Goal: Task Accomplishment & Management: Manage account settings

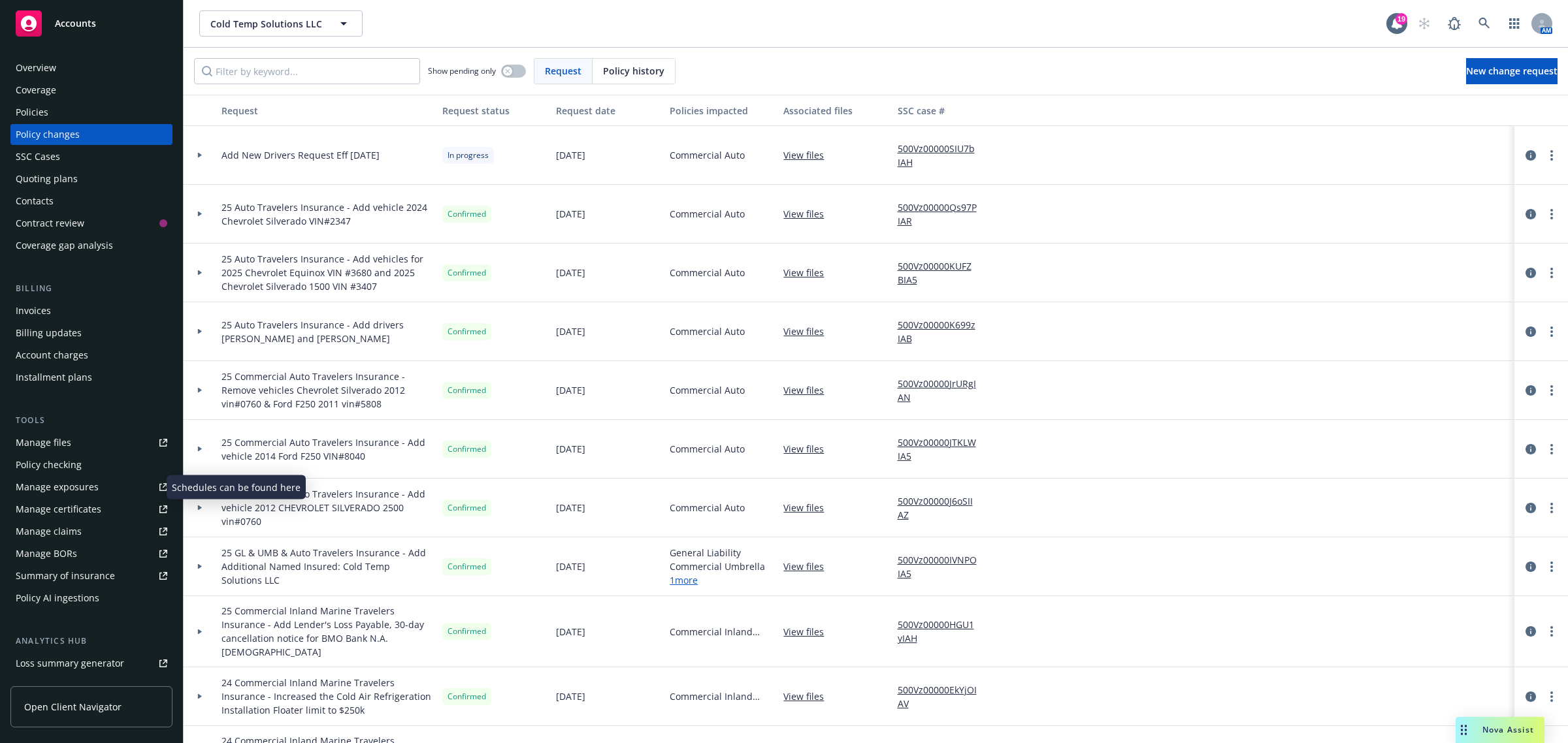
click at [53, 485] on div "Manage exposures" at bounding box center [57, 486] width 83 height 21
click at [201, 154] on icon at bounding box center [200, 155] width 5 height 5
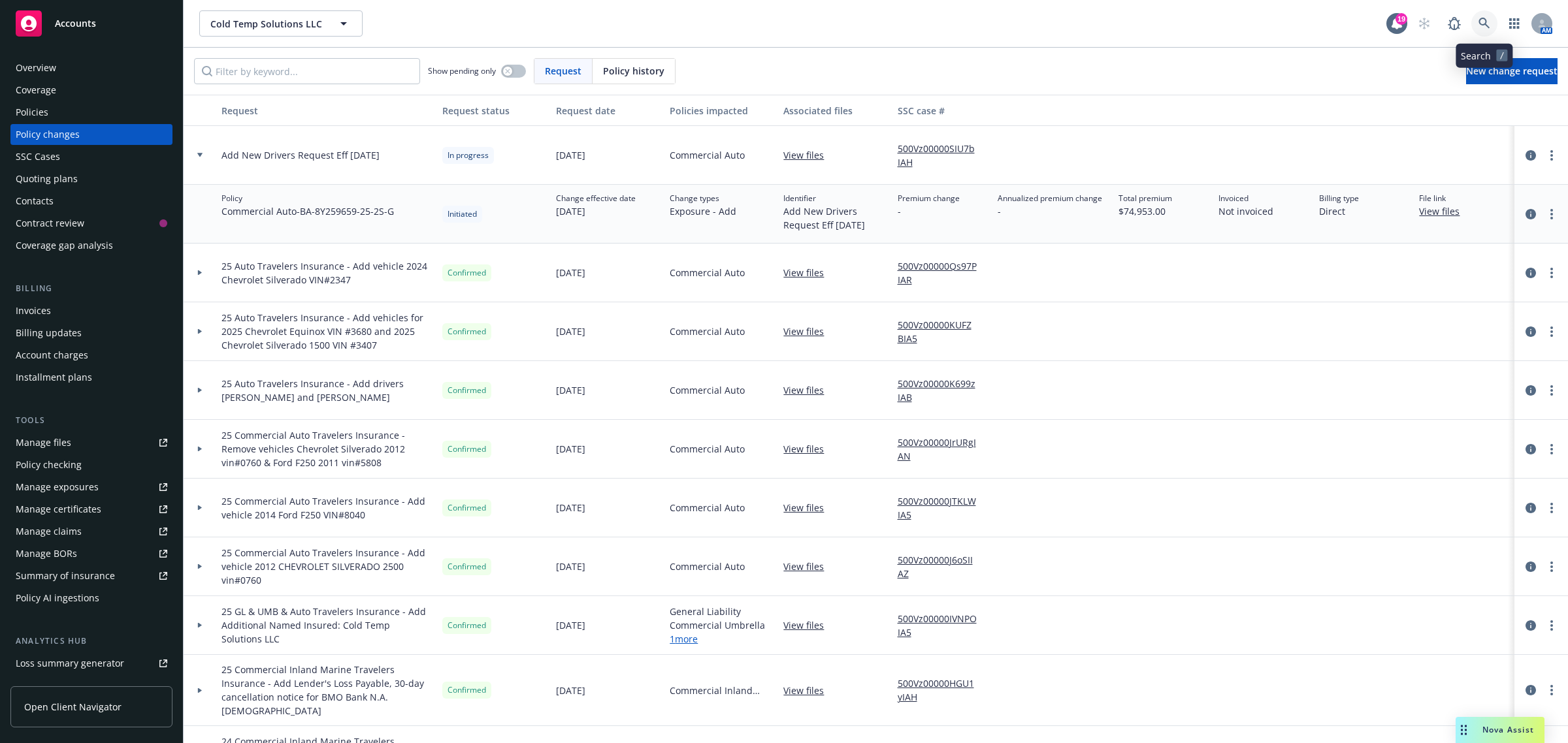
click at [1479, 15] on link at bounding box center [1484, 24] width 26 height 26
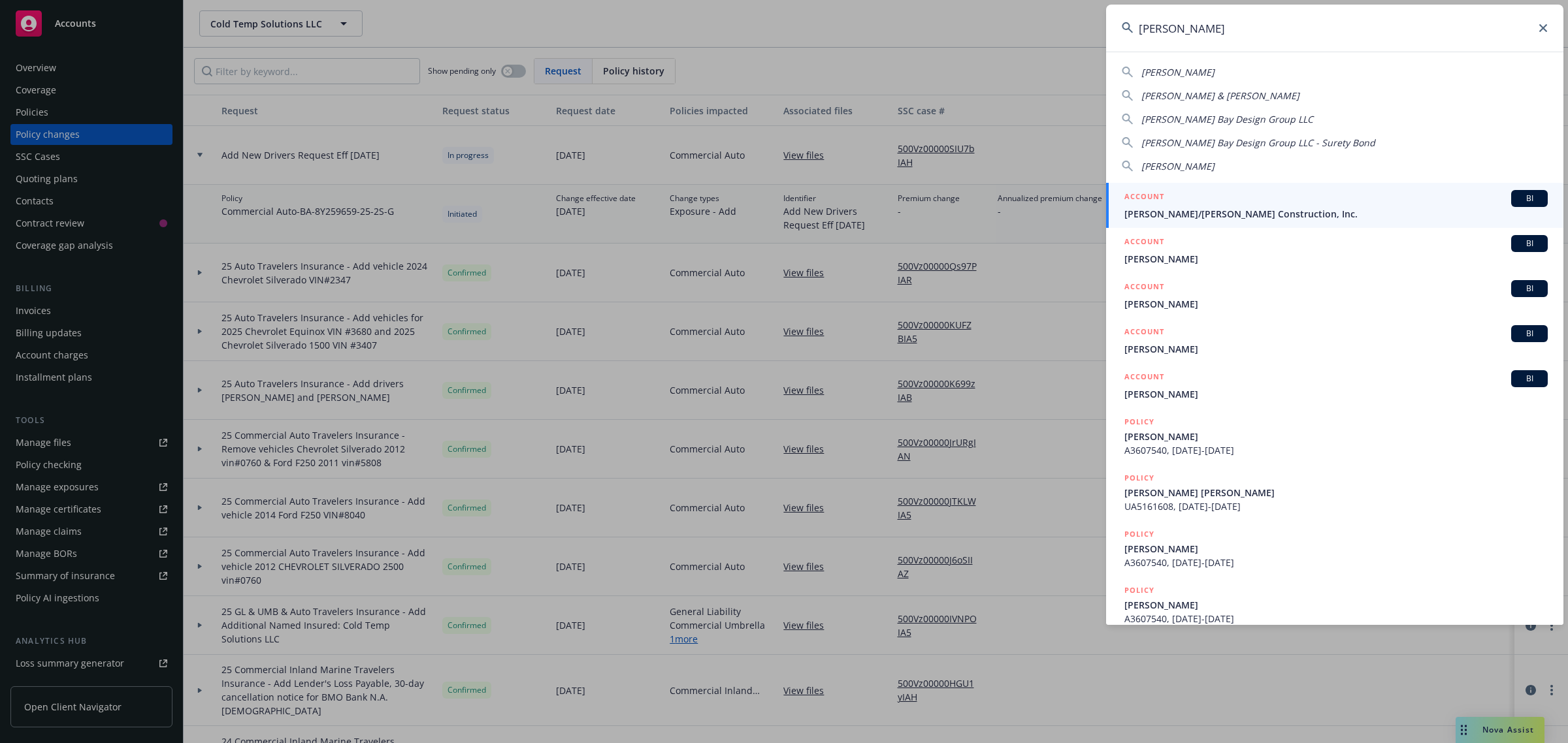
type input "elliott"
click at [1217, 203] on div "ACCOUNT BI" at bounding box center [1335, 199] width 423 height 17
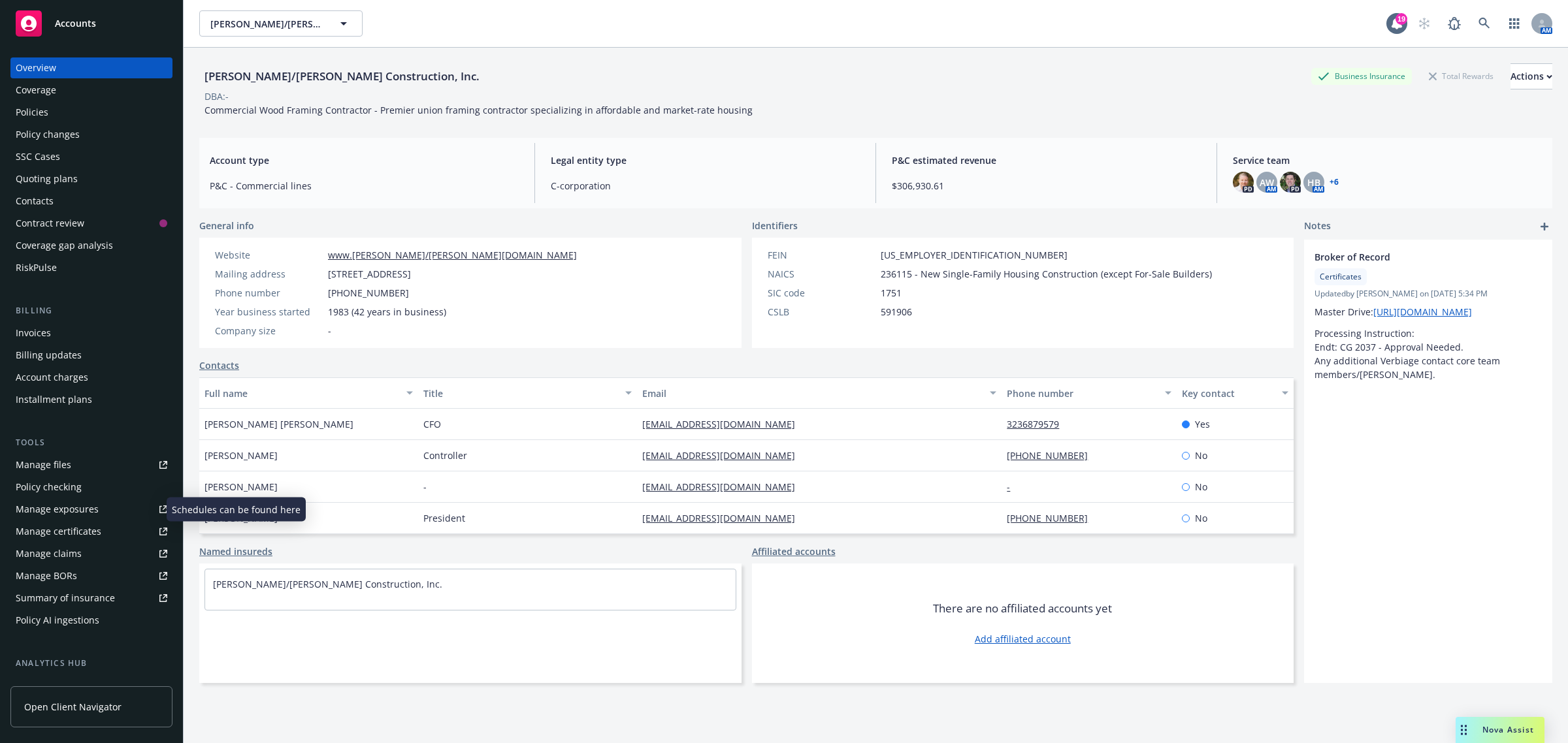
click at [99, 511] on link "Manage exposures" at bounding box center [92, 508] width 162 height 21
click at [76, 112] on div "Policies" at bounding box center [91, 112] width 151 height 21
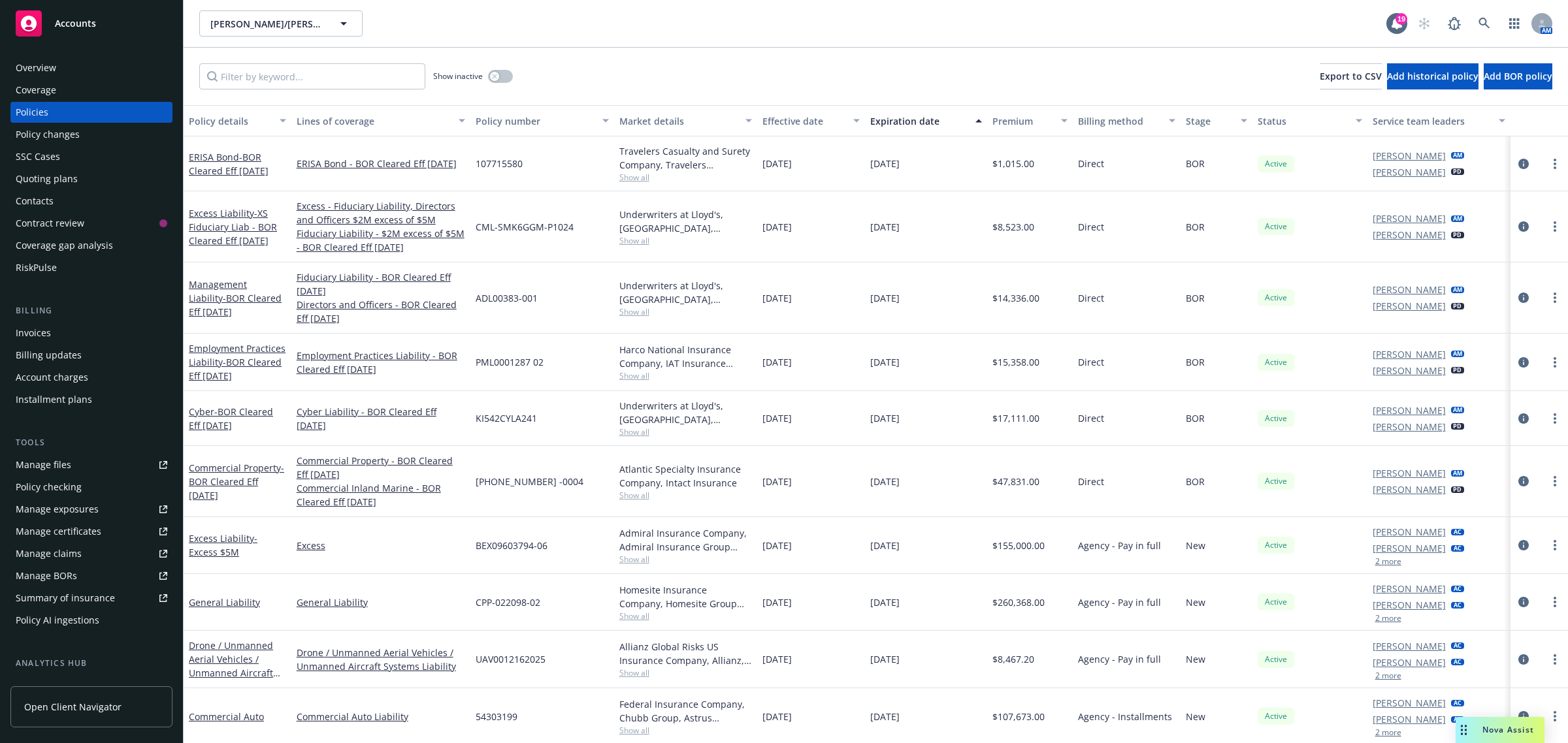
scroll to position [82, 0]
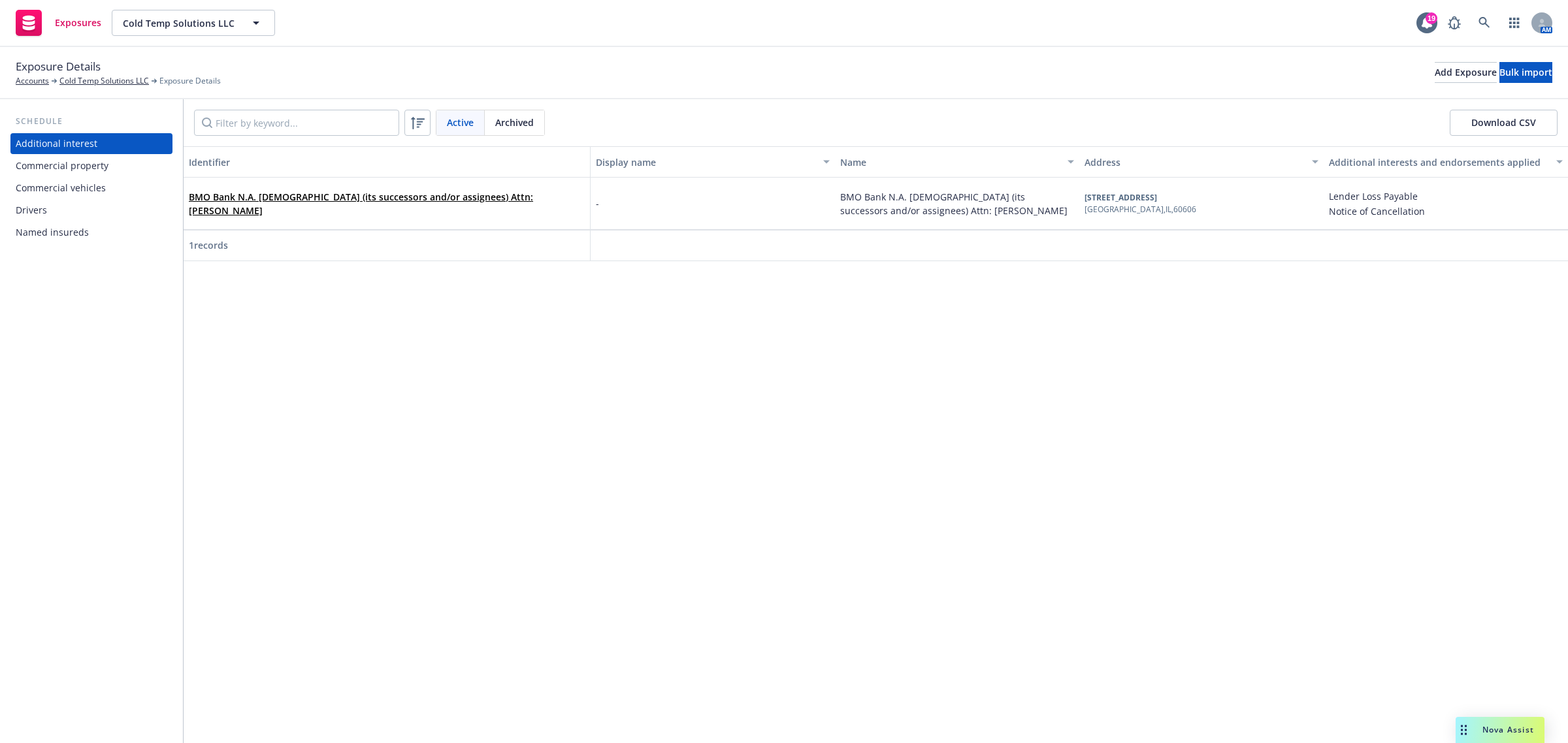
click at [76, 217] on div "Drivers" at bounding box center [91, 209] width 151 height 21
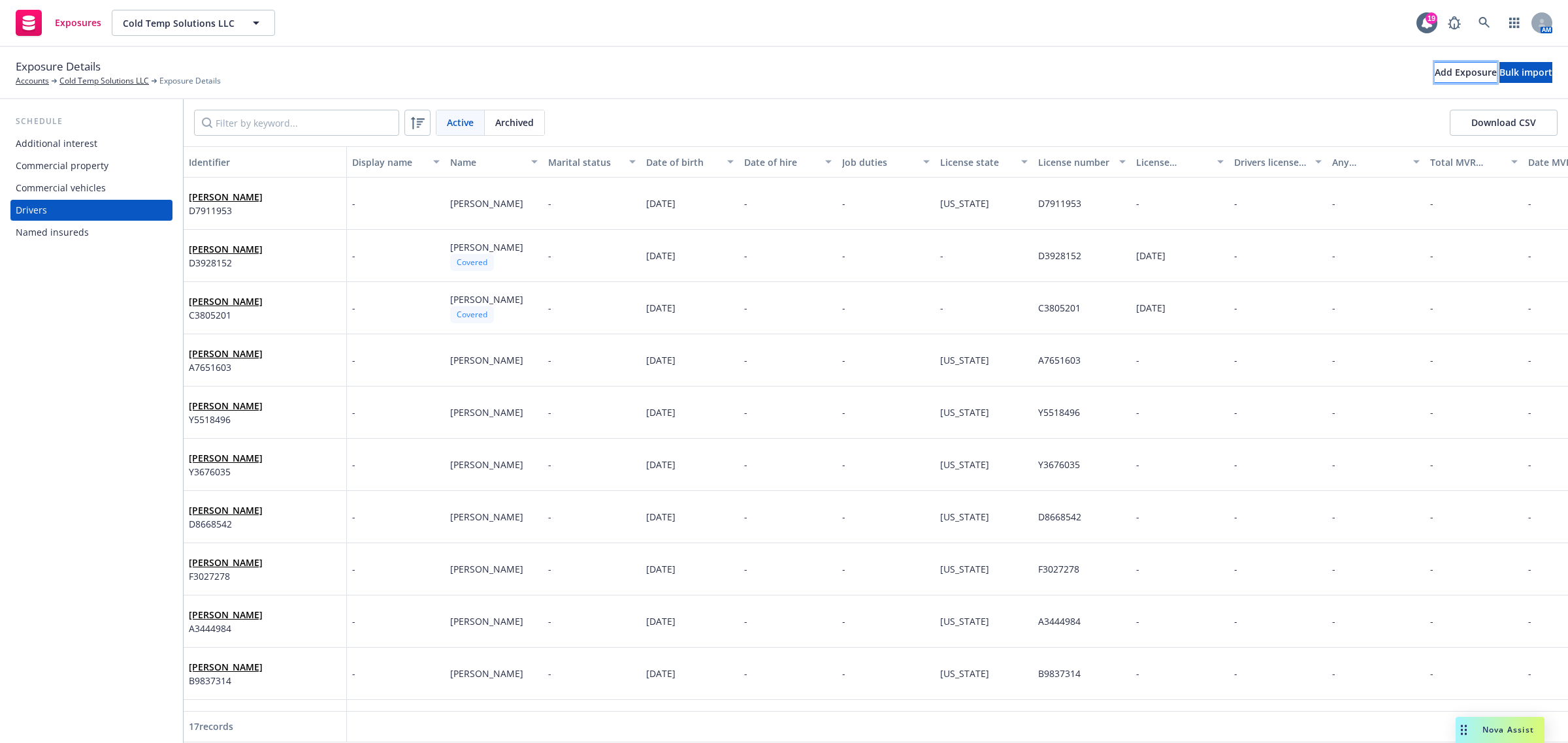
click at [1434, 73] on button "Add Exposure" at bounding box center [1465, 72] width 62 height 21
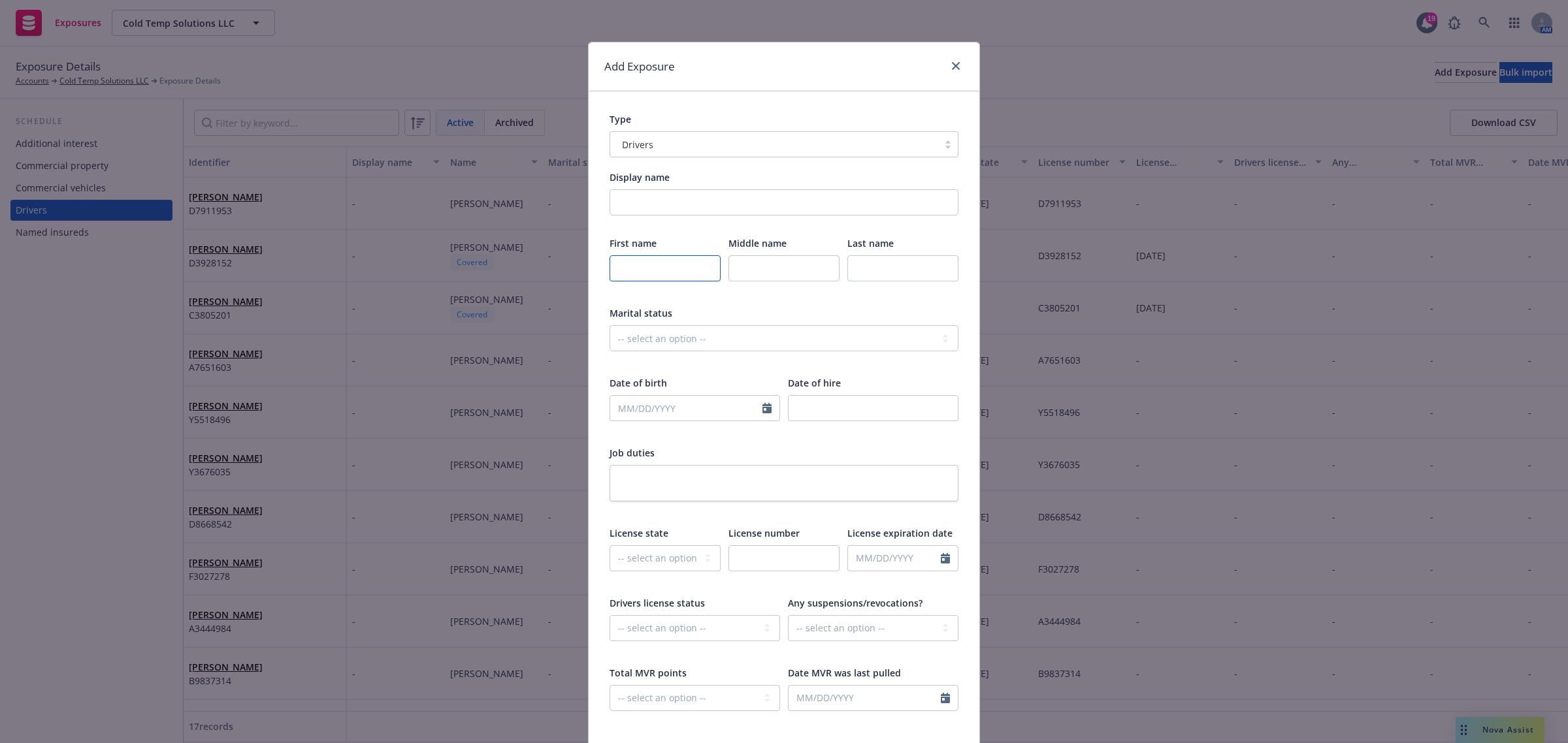
click at [620, 275] on input "text" at bounding box center [665, 268] width 111 height 26
paste input "Jovanni"
type input "Jovanni"
click at [736, 270] on input "text" at bounding box center [783, 268] width 111 height 26
paste input "Joel"
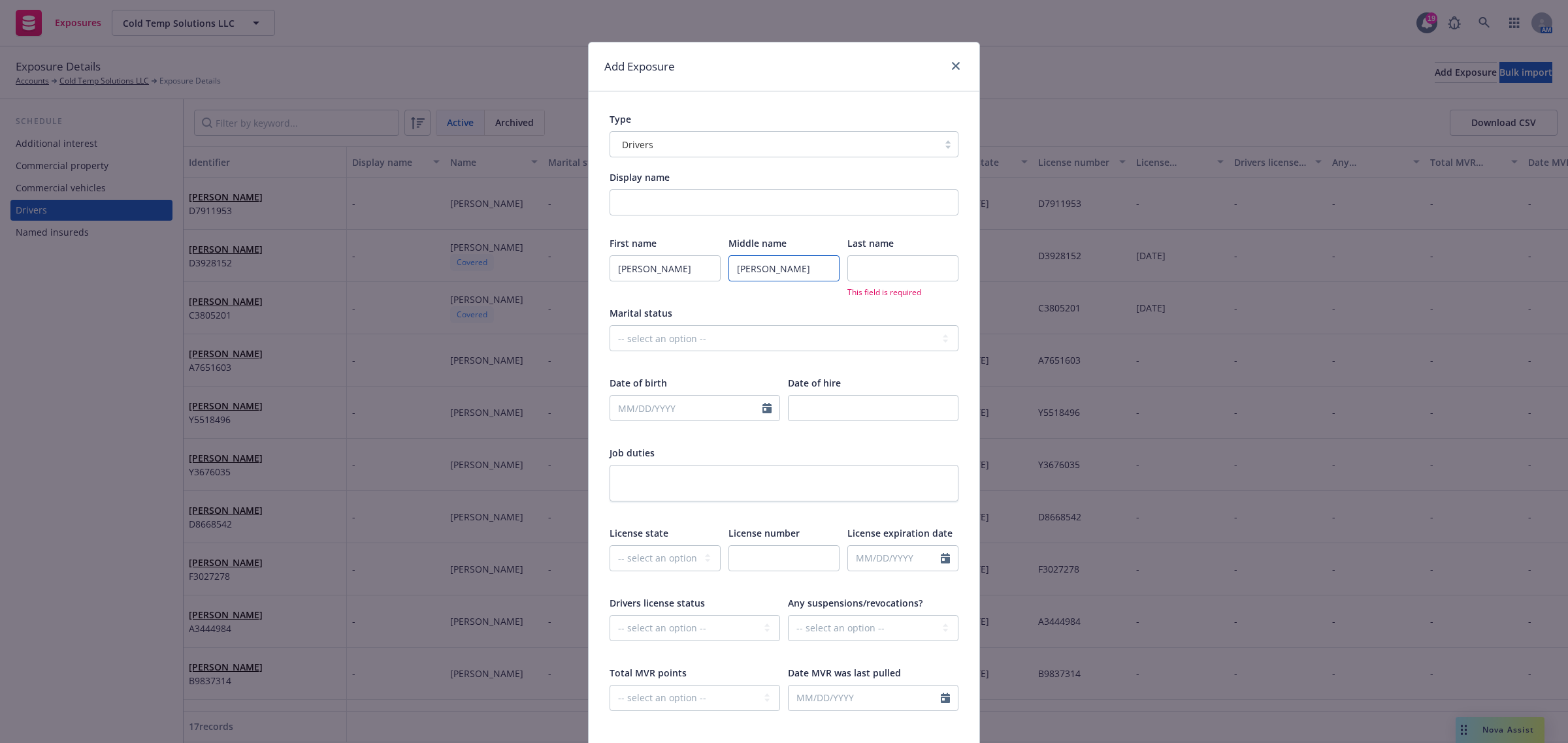
type input "Joel"
click at [879, 261] on input "text" at bounding box center [903, 268] width 111 height 26
paste input "Ortiz-Colon"
type input "Ortiz-Colon"
click at [932, 452] on div "Job duties" at bounding box center [784, 453] width 349 height 14
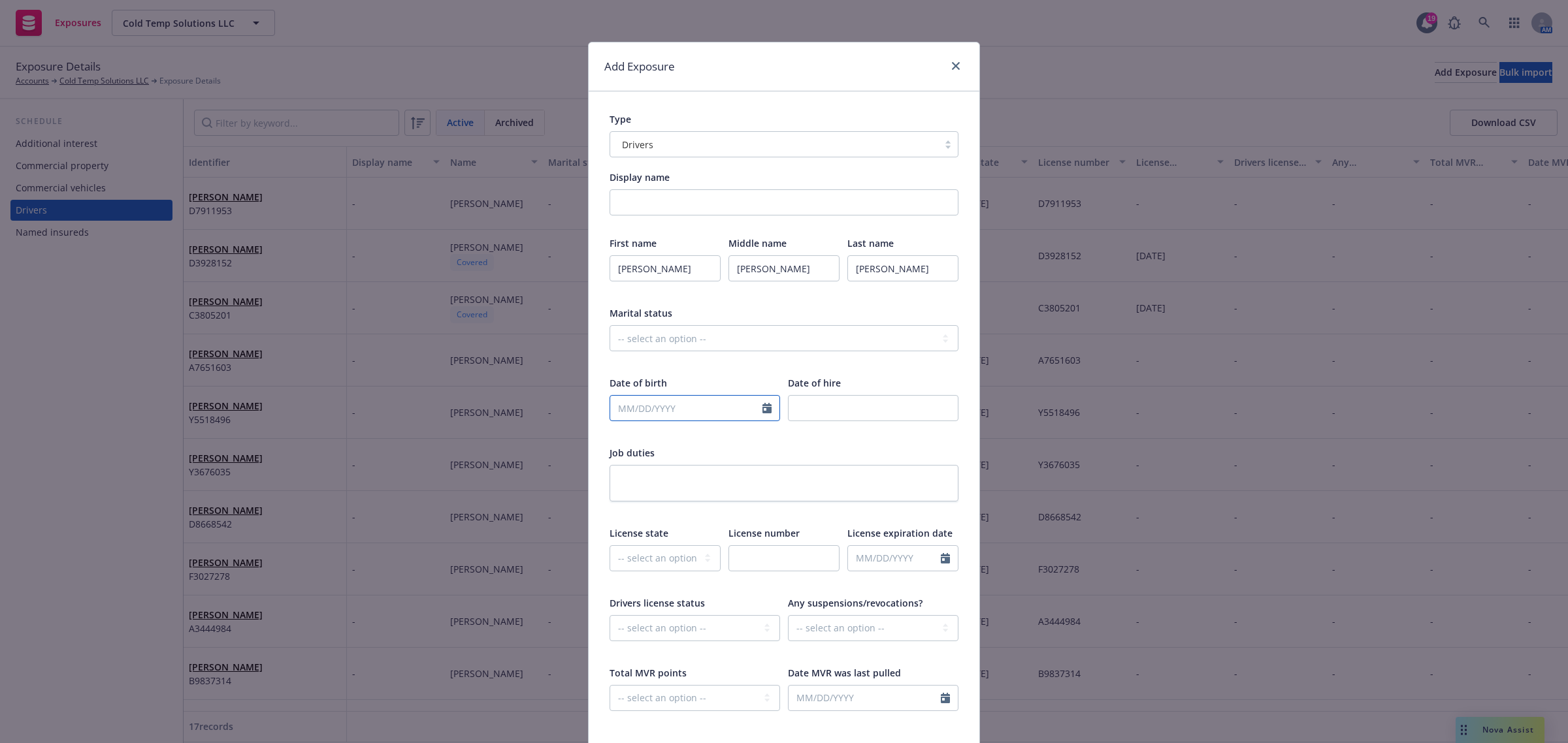
click at [614, 409] on input "text" at bounding box center [686, 408] width 152 height 24
select select "9"
paste input "08/22/1992"
type input "08/22/1992"
click at [802, 440] on div "First name Jovanni Middle name Joel Last name Ortiz-Colon Marital status -- sel…" at bounding box center [784, 482] width 349 height 492
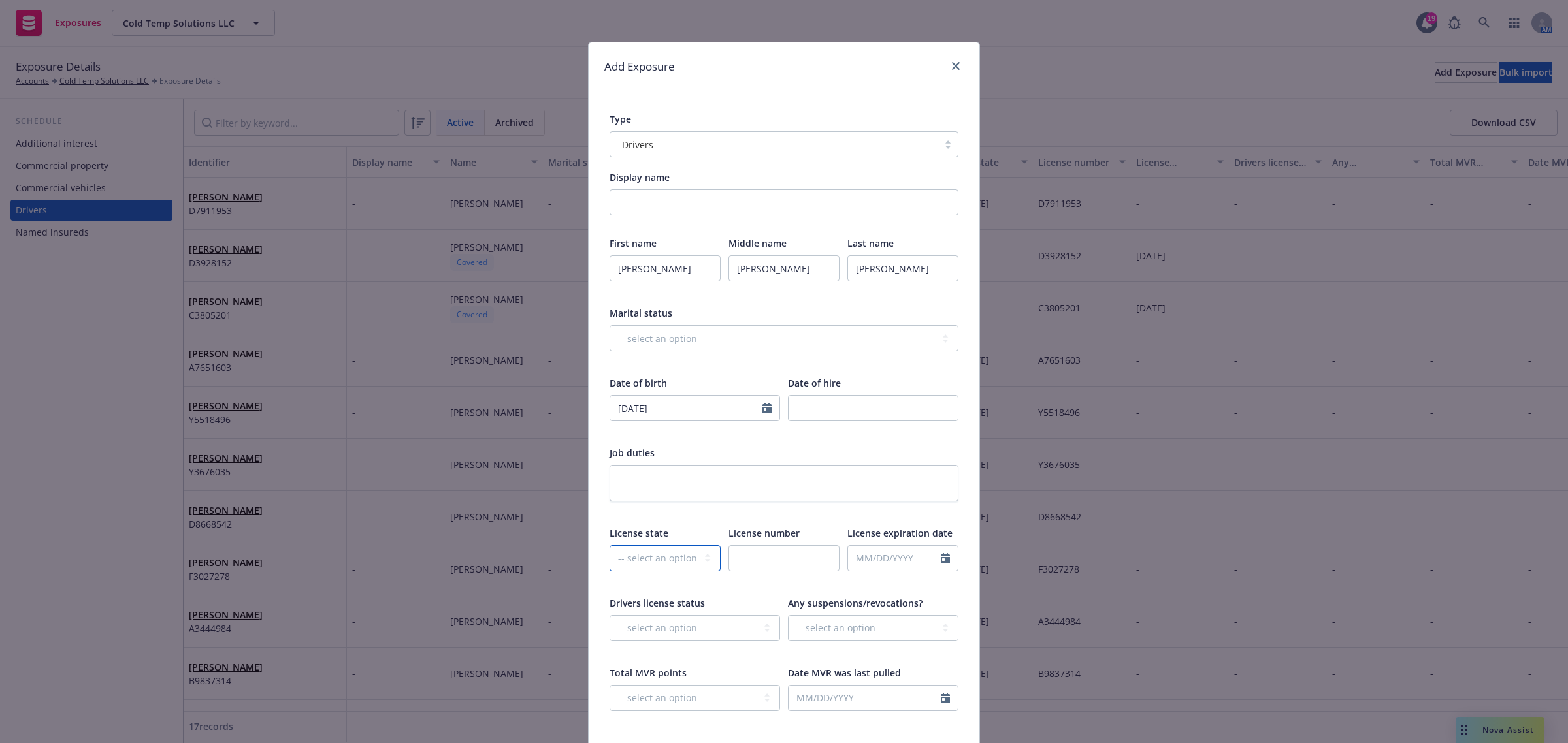
click at [675, 556] on select "-- select an option -- Alaska Alabama Arkansas American Samoa Arizona Californi…" at bounding box center [665, 558] width 111 height 26
select select "CA"
click at [610, 545] on select "-- select an option -- Alaska Alabama Arkansas American Samoa Arizona Californi…" at bounding box center [665, 558] width 111 height 26
click at [741, 550] on input "text" at bounding box center [783, 558] width 111 height 26
paste input "E2537947"
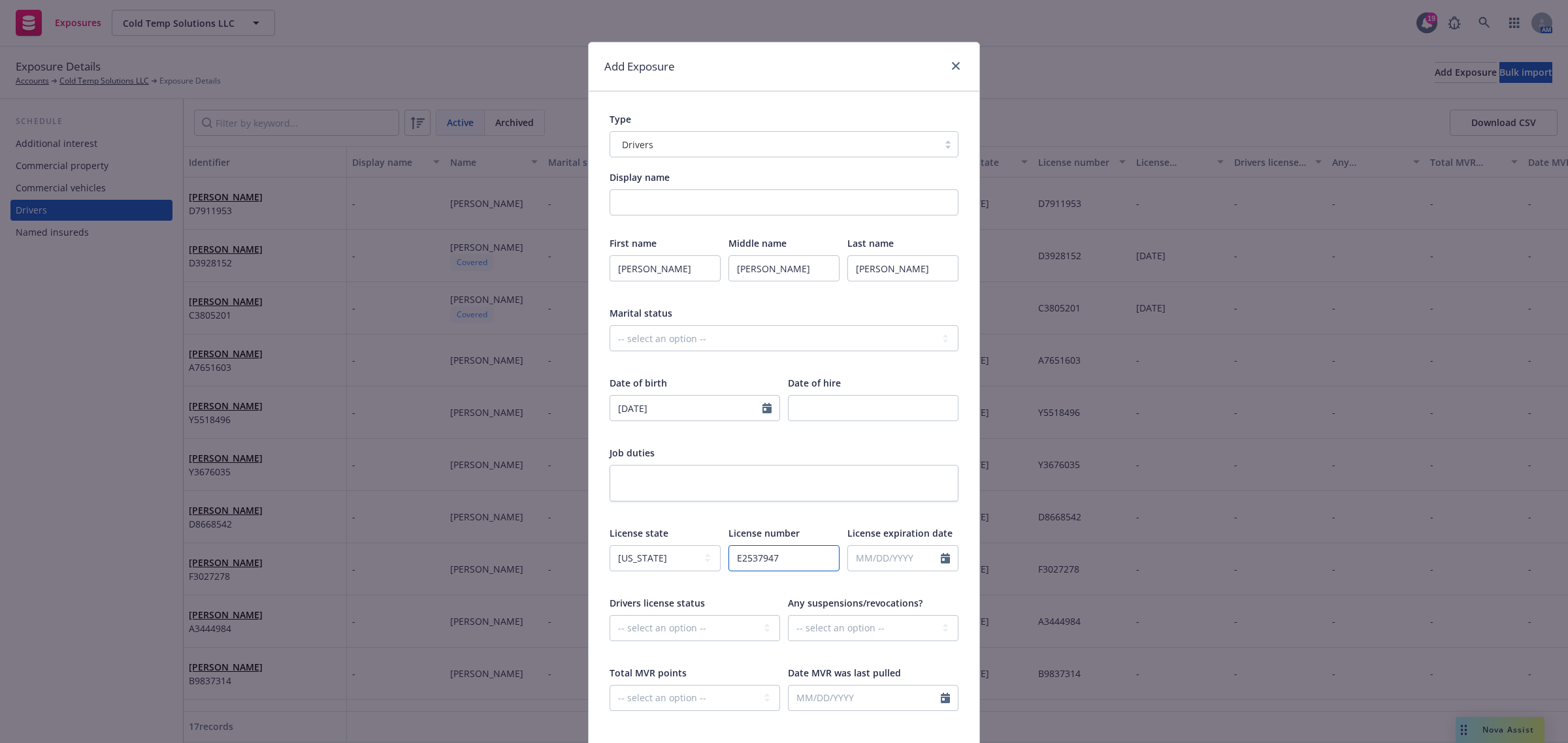
type input "E2537947"
click at [795, 331] on select "-- select an option -- Married Single Unknown" at bounding box center [784, 338] width 349 height 26
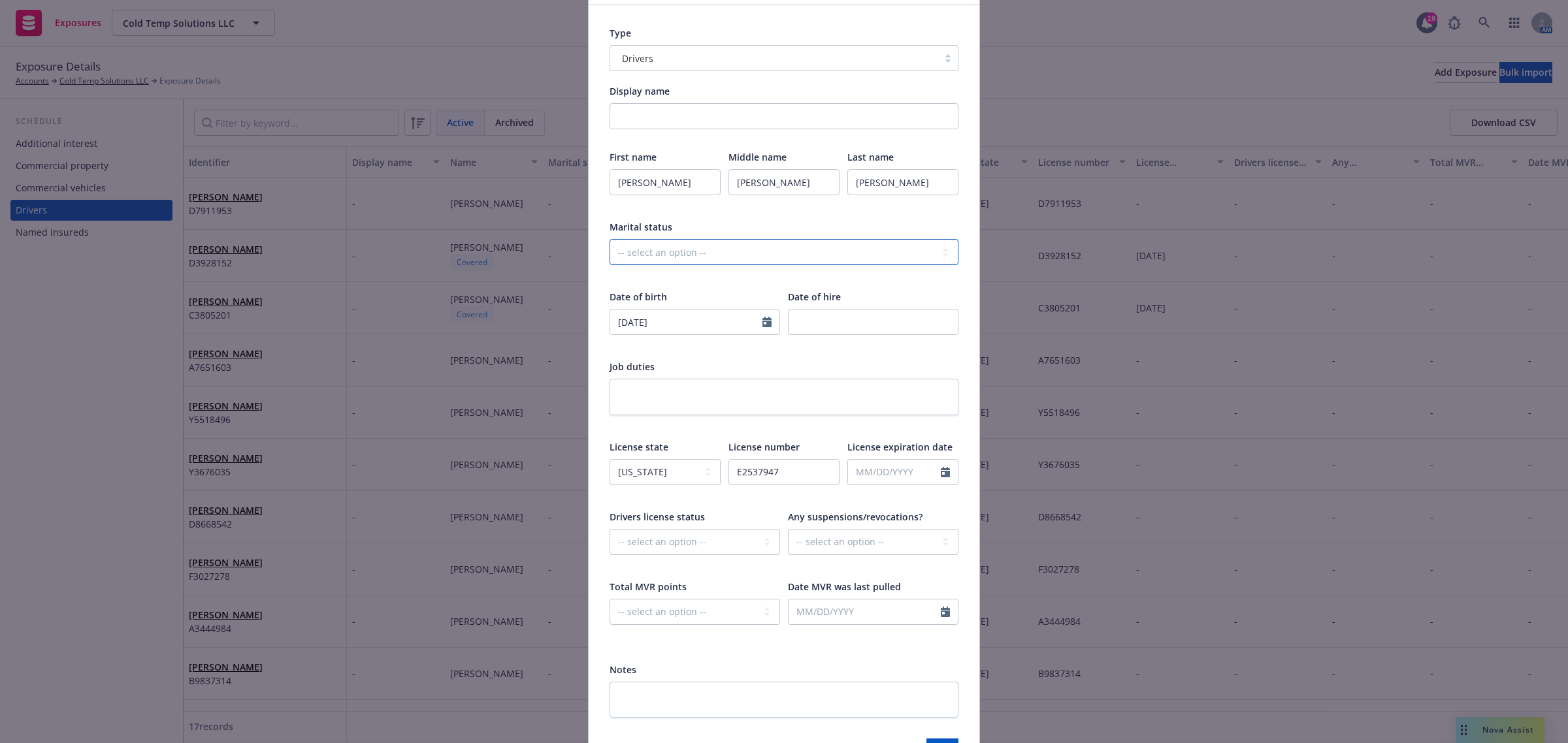
scroll to position [171, 0]
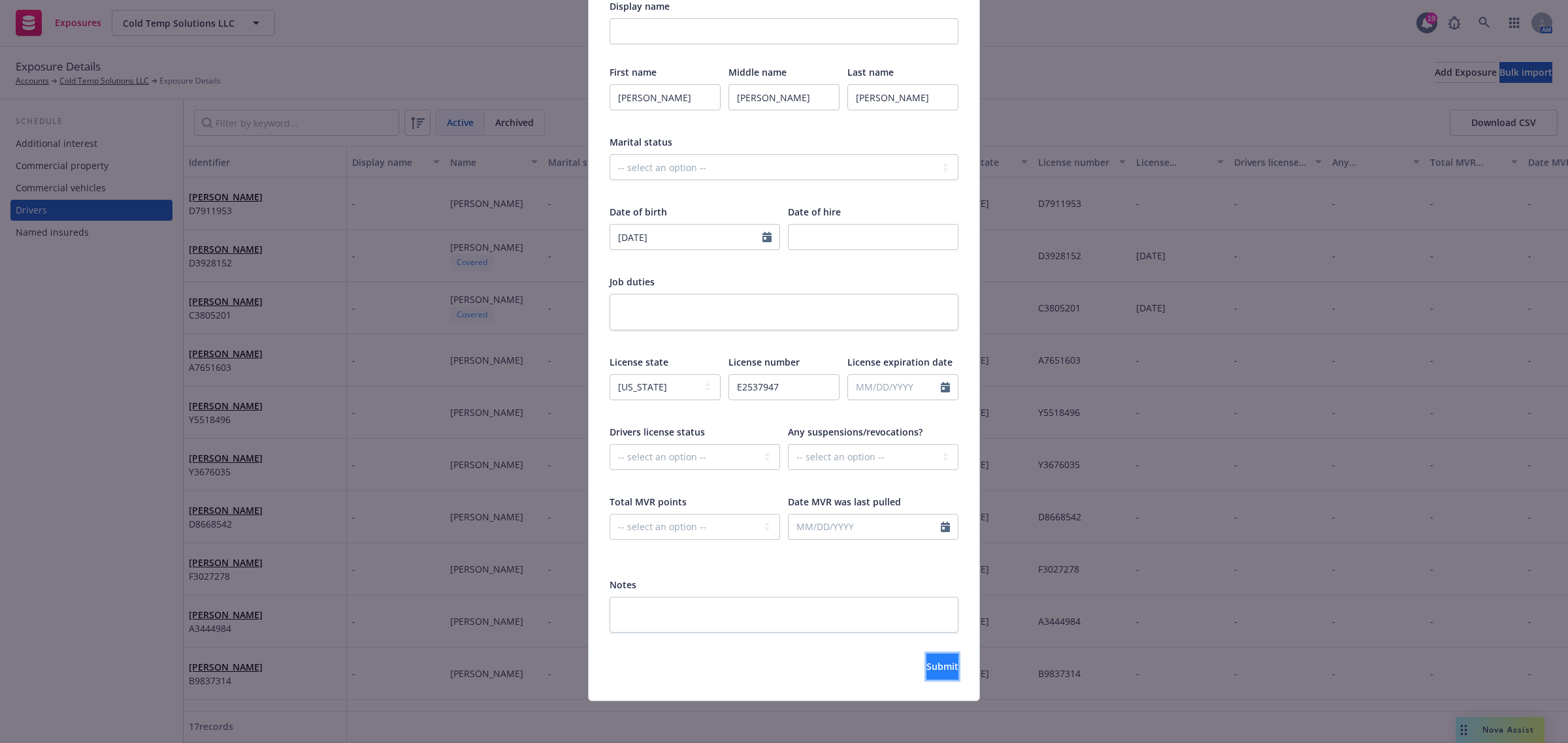
click at [926, 667] on button "Submit" at bounding box center [942, 667] width 32 height 26
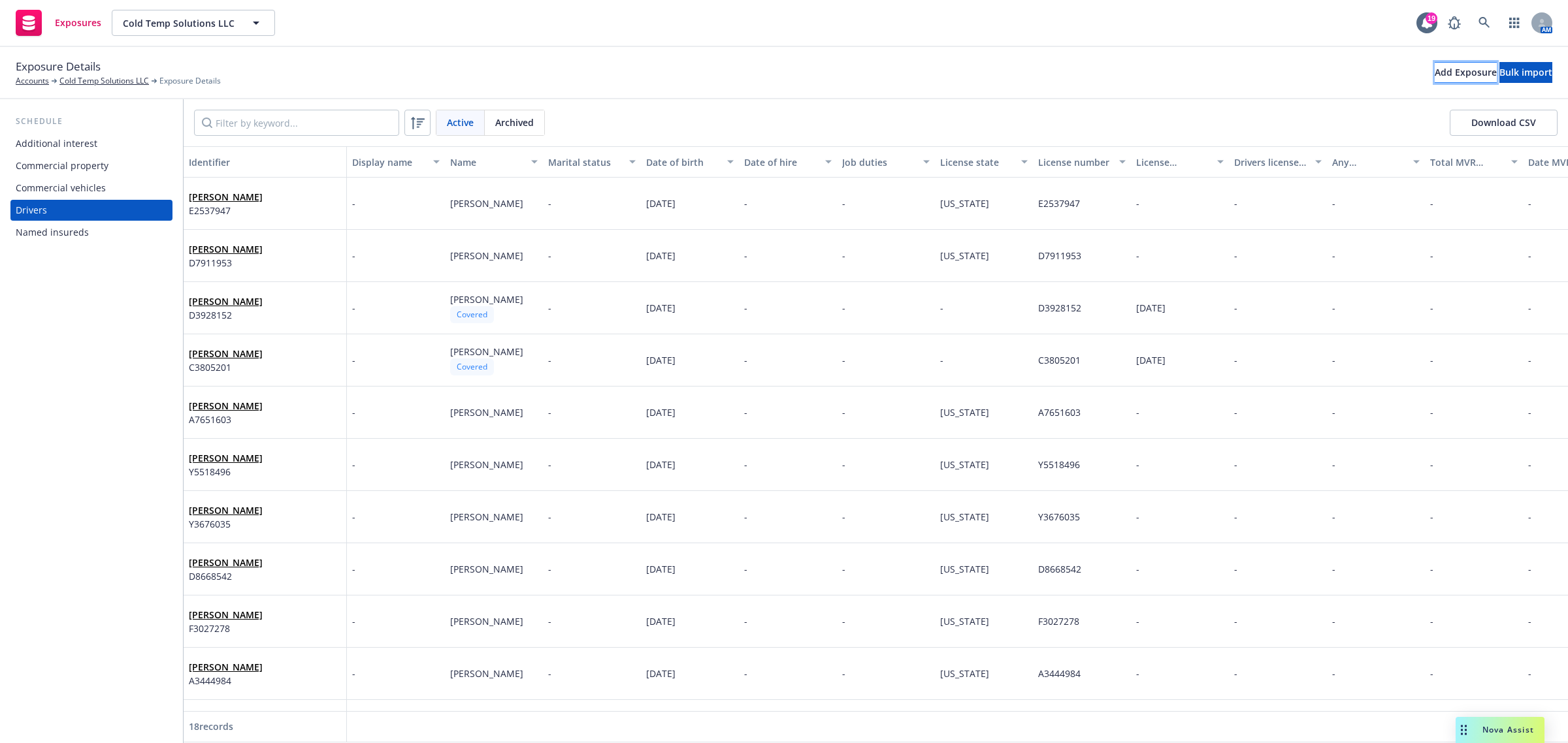
click at [1434, 82] on button "Add Exposure" at bounding box center [1465, 72] width 62 height 21
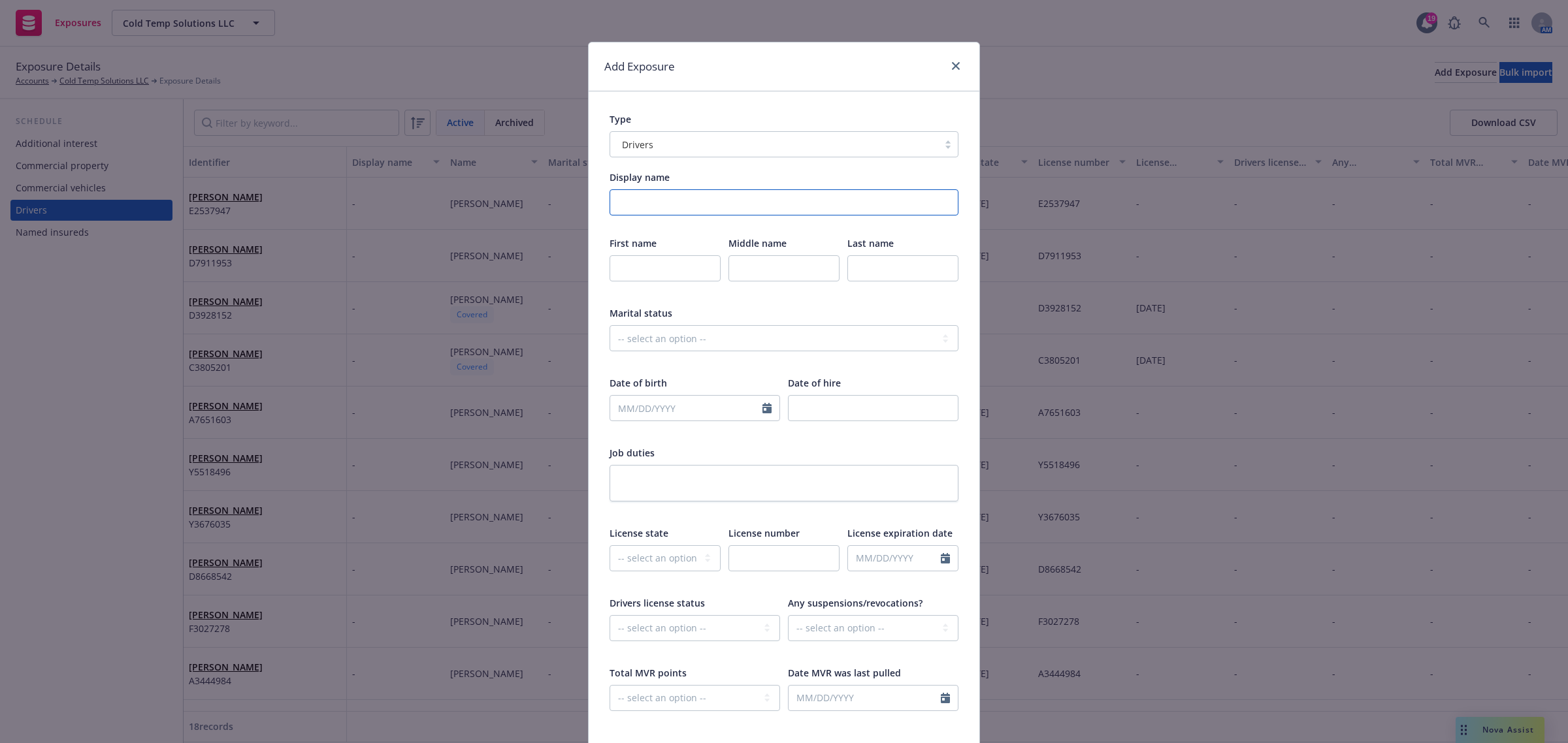
click at [629, 201] on input "Display name" at bounding box center [784, 203] width 349 height 26
click at [613, 266] on input "text" at bounding box center [665, 268] width 111 height 26
paste input "Luis"
type input "Luis"
click at [732, 263] on input "text" at bounding box center [783, 268] width 111 height 26
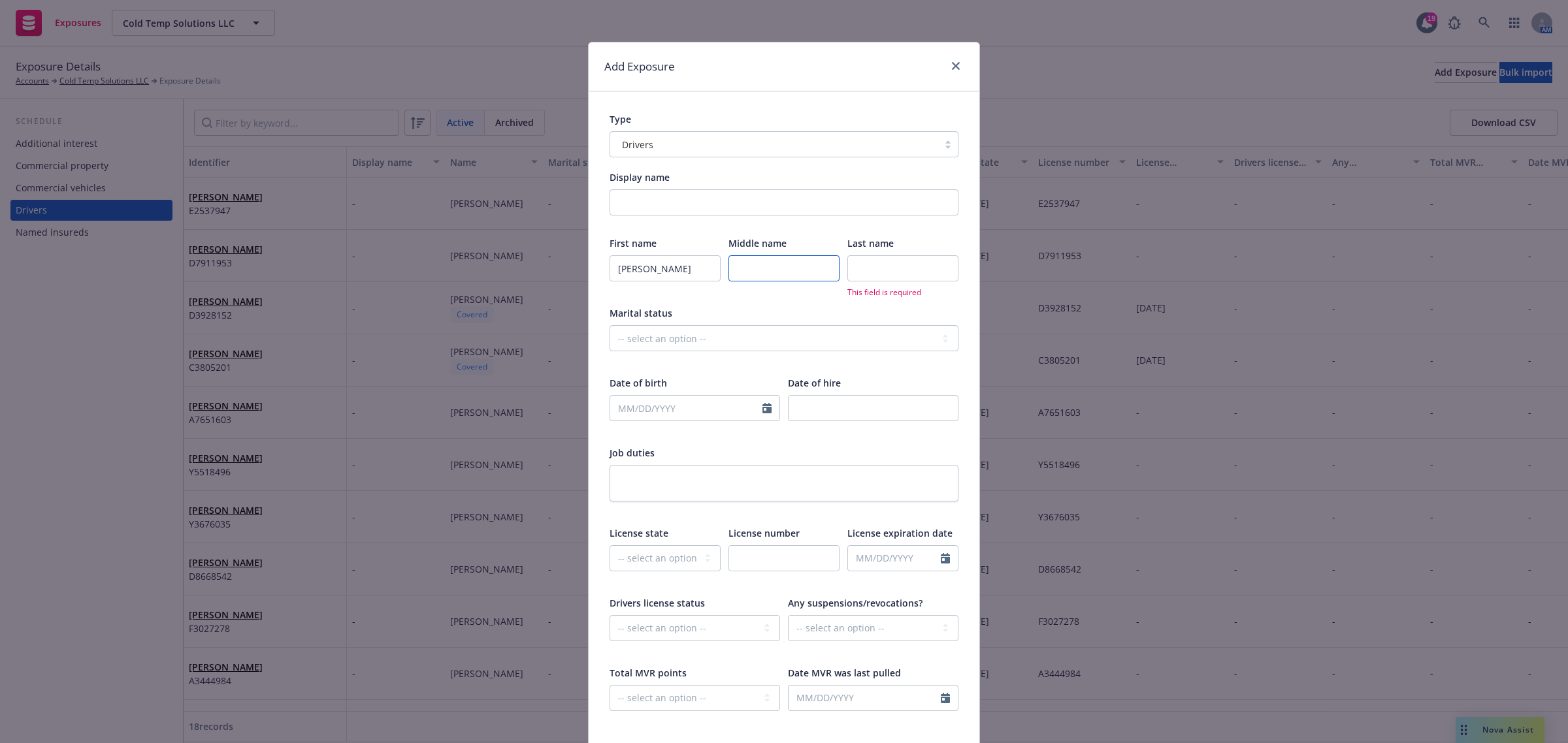
click at [730, 263] on input "text" at bounding box center [783, 268] width 111 height 26
paste input "Filipe"
type input "Filipe"
click at [851, 269] on input "text" at bounding box center [903, 268] width 111 height 26
paste input "Pinto"
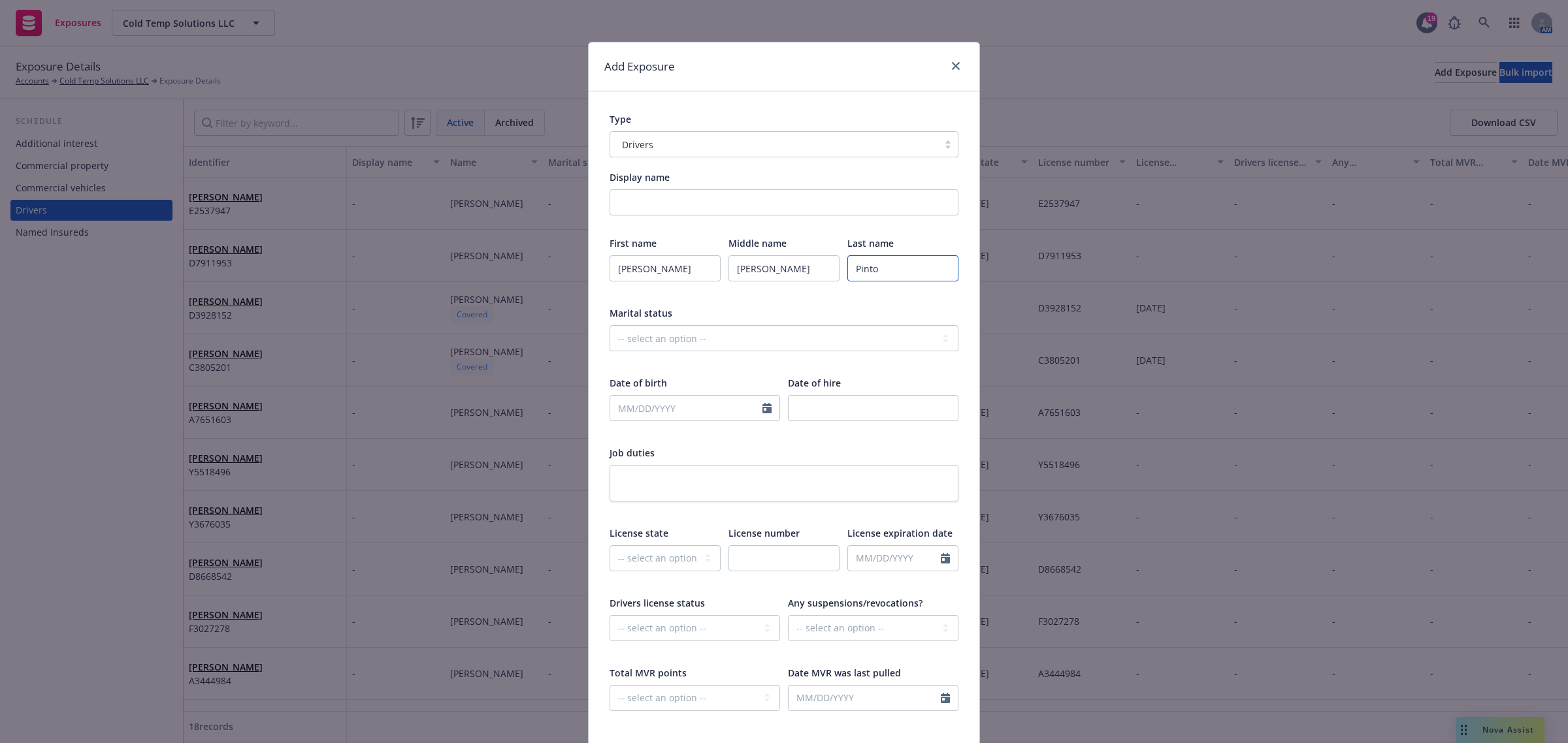
type input "Pinto"
click at [615, 406] on input "text" at bounding box center [686, 408] width 152 height 24
select select "9"
paste input "06/06/1966"
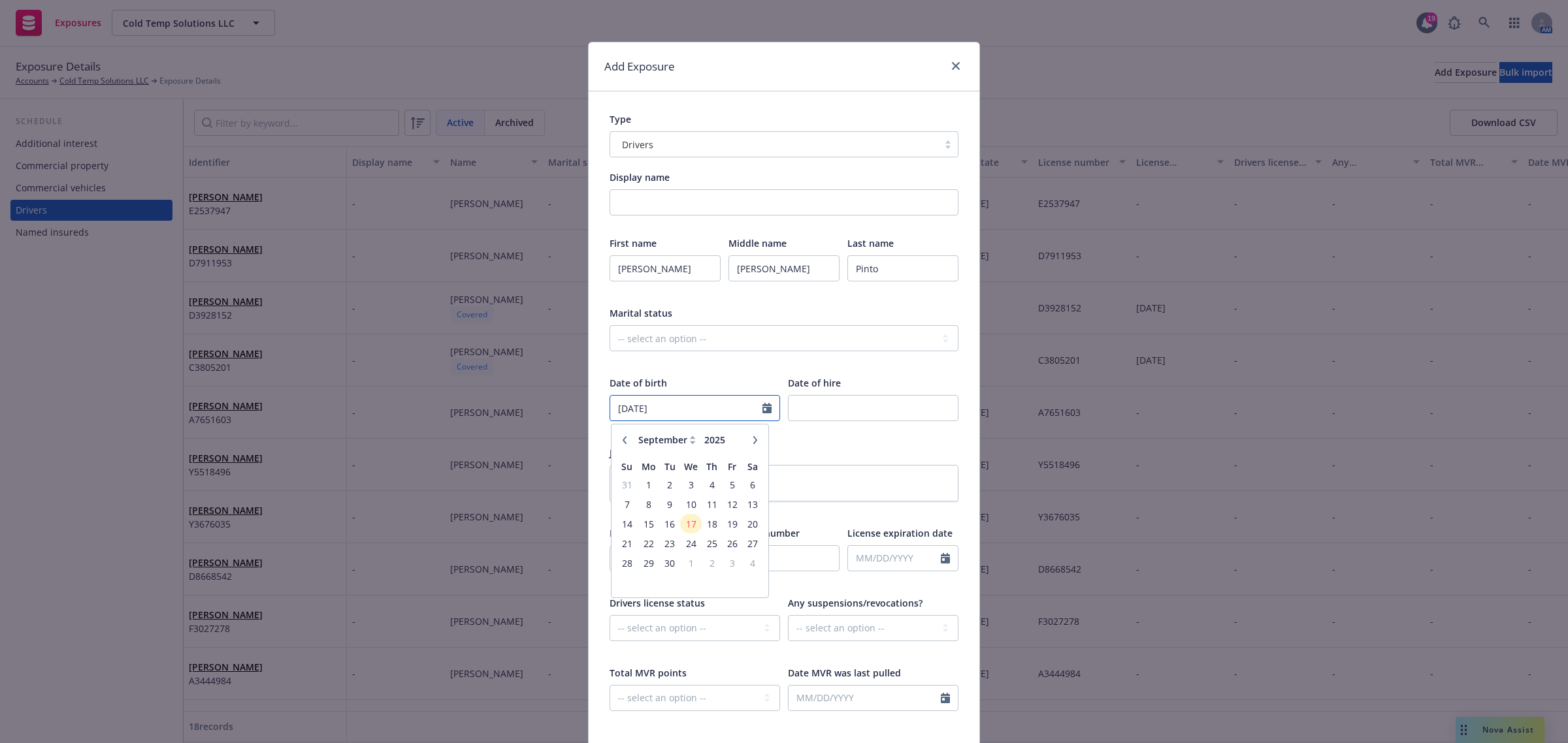
type input "06/06/1966"
drag, startPoint x: 825, startPoint y: 468, endPoint x: 817, endPoint y: 459, distance: 12.0
click at [824, 467] on textarea at bounding box center [784, 483] width 349 height 37
click at [688, 553] on select "-- select an option -- Alaska Alabama Arkansas American Samoa Arizona Californi…" at bounding box center [665, 558] width 111 height 26
select select "CA"
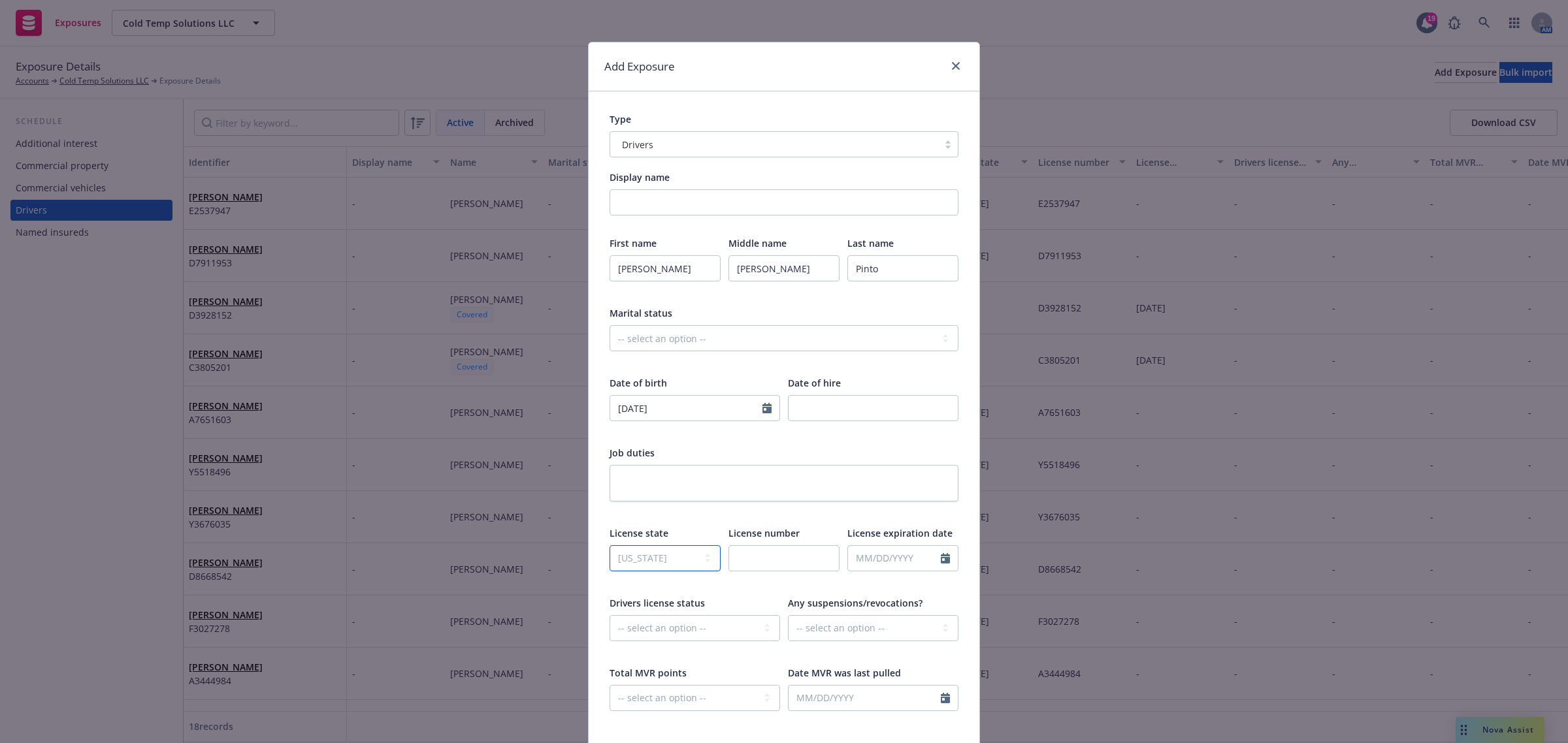
click at [610, 545] on select "-- select an option -- Alaska Alabama Arkansas American Samoa Arizona Californi…" at bounding box center [665, 558] width 111 height 26
click at [735, 559] on input "text" at bounding box center [783, 558] width 111 height 26
paste input "C3805201"
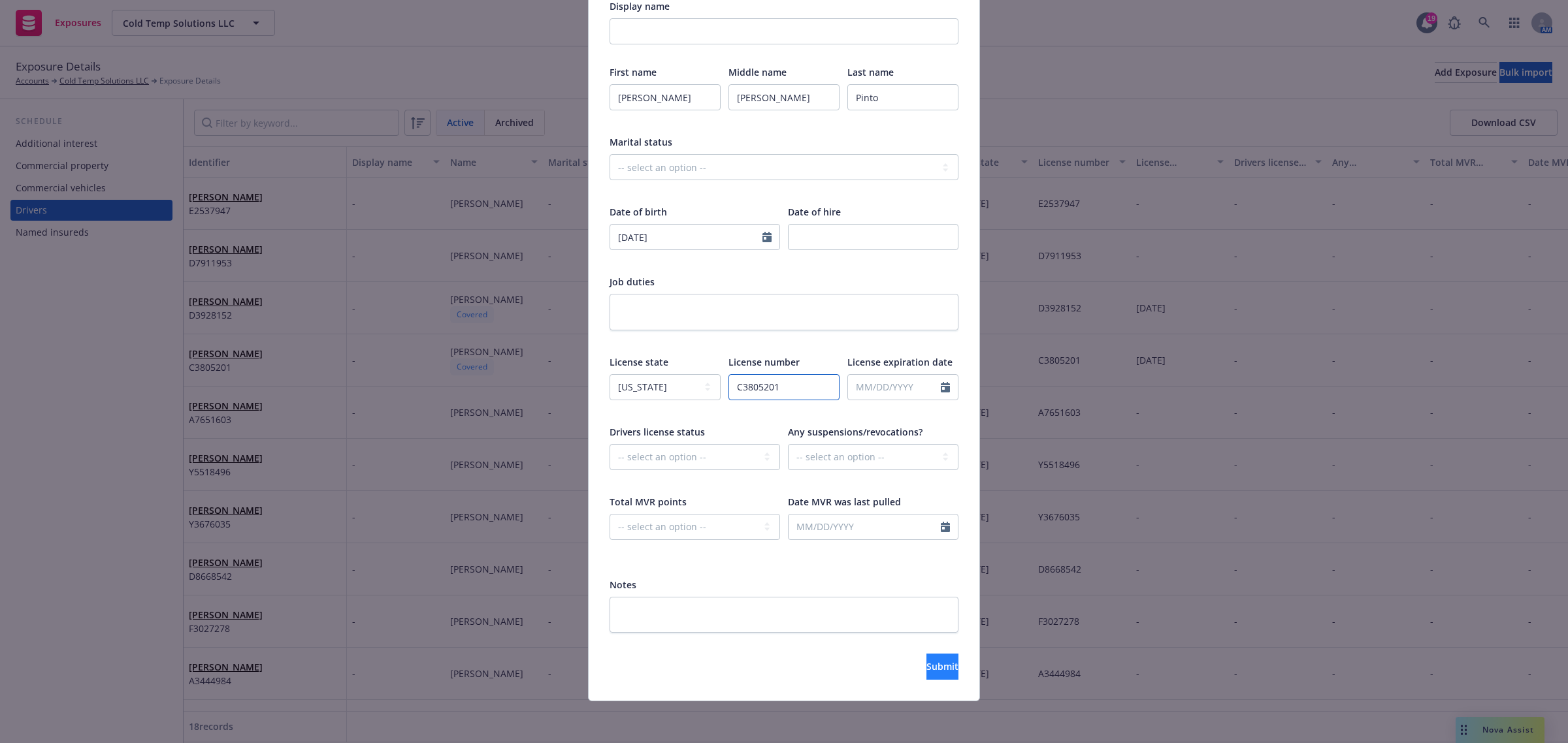
type input "C3805201"
click at [926, 667] on button "Submit" at bounding box center [942, 667] width 32 height 26
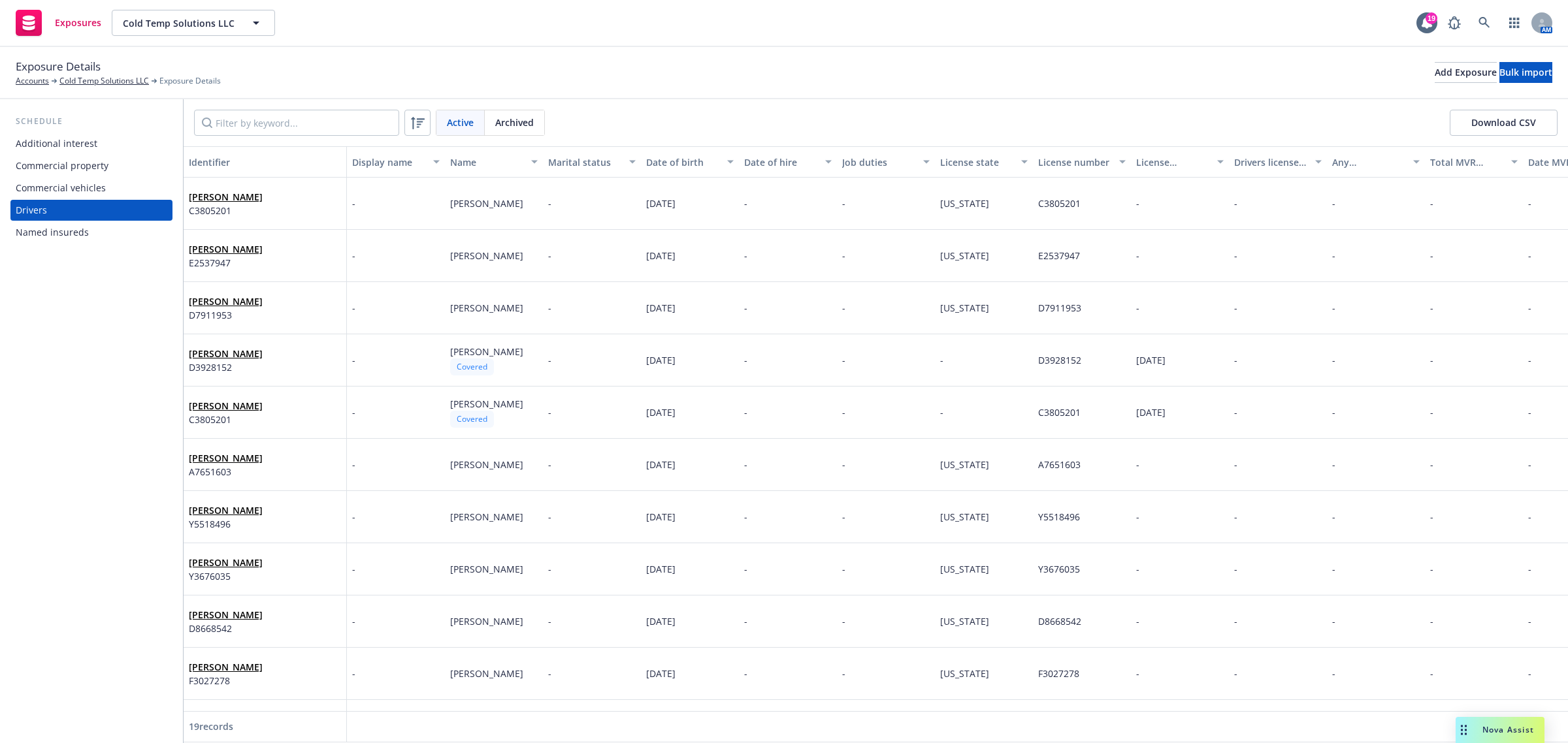
click at [1495, 728] on span "Nova Assist" at bounding box center [1508, 729] width 51 height 11
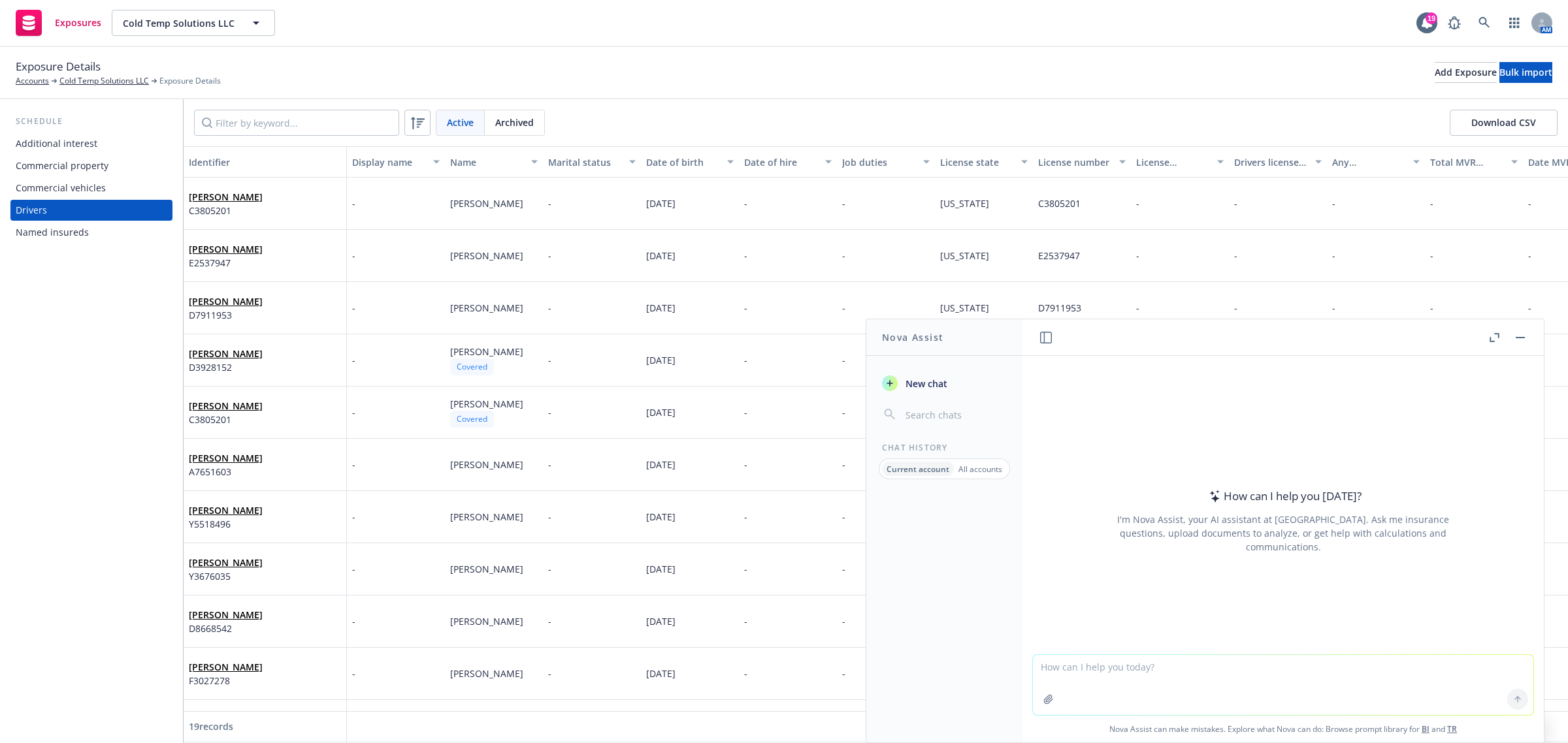
drag, startPoint x: 1232, startPoint y: 673, endPoint x: 1225, endPoint y: 666, distance: 9.9
click at [1226, 668] on textarea at bounding box center [1283, 685] width 500 height 60
paste textarea "Hi Lee, I’ve added the drivers to the Navigator drivers list for the client. I’…"
type textarea "revise to be more clear: Hi Lee, I’ve added the drivers to the Navigator driver…"
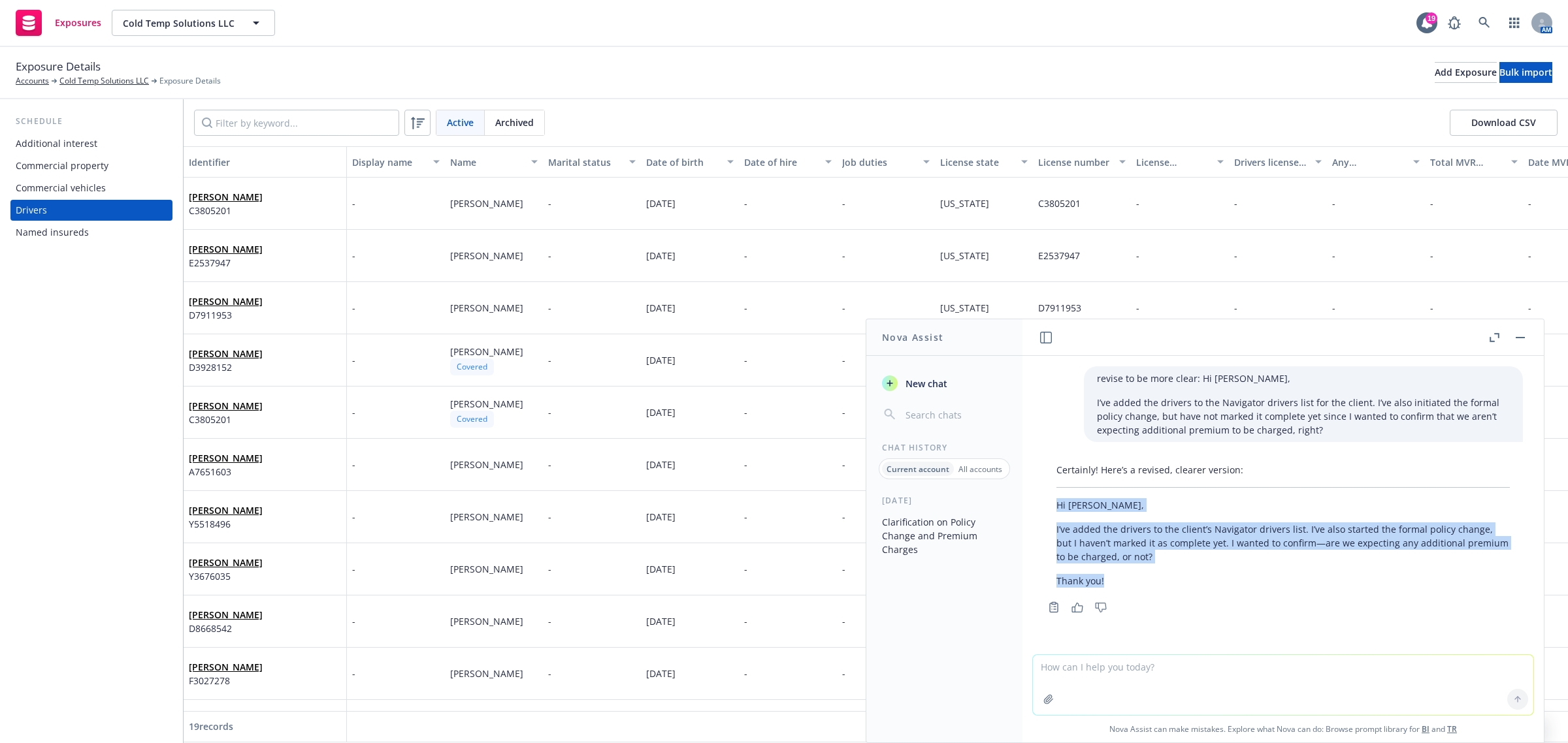
drag, startPoint x: 1055, startPoint y: 508, endPoint x: 1088, endPoint y: 562, distance: 63.3
click at [1118, 579] on div "Certainly! Here’s a revised, clearer version: Hi Lee, I’ve added the drivers to…" at bounding box center [1283, 525] width 480 height 135
copy div "Hi Lee, I’ve added the drivers to the client’s Navigator drivers list. I’ve als…"
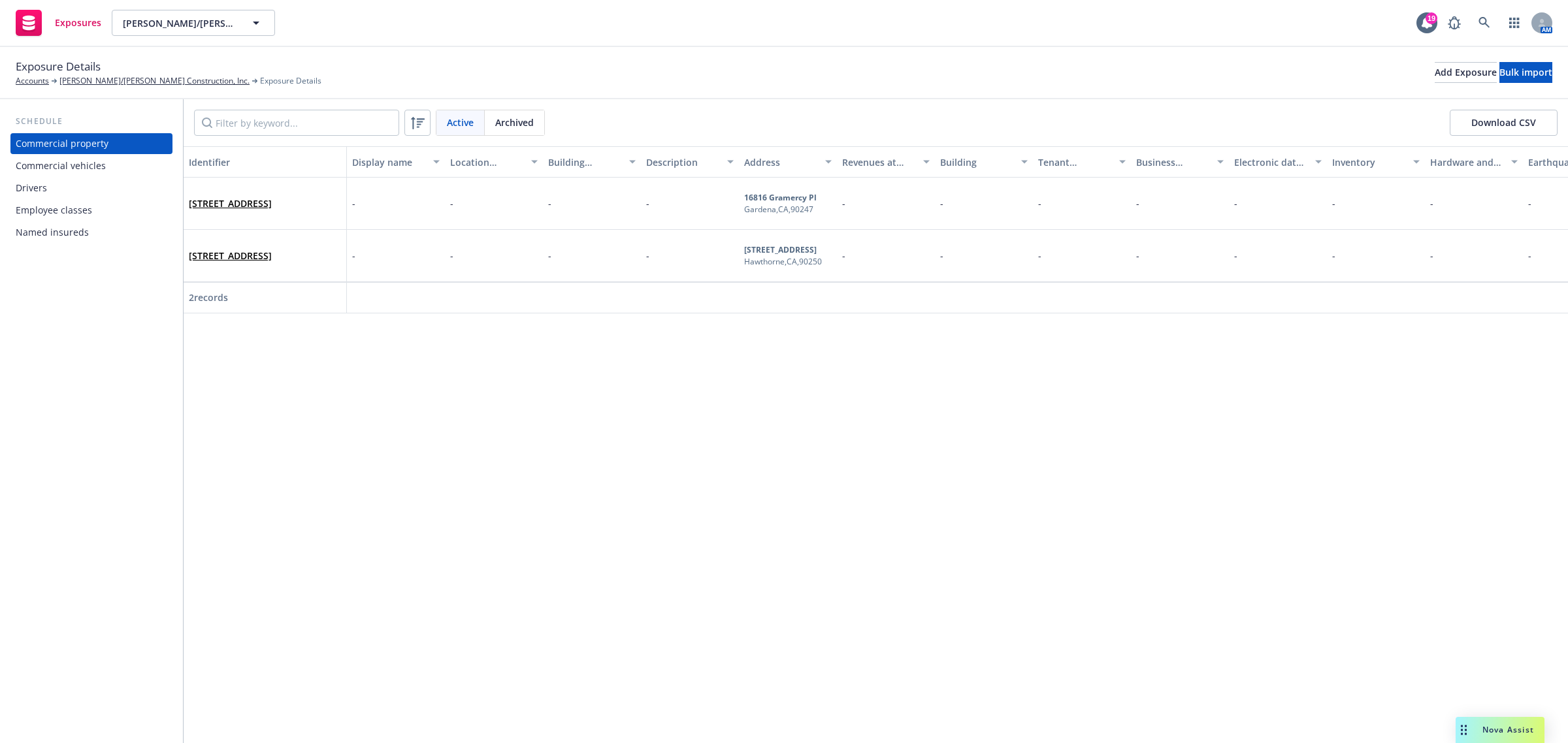
click at [43, 165] on div "Commercial vehicles" at bounding box center [60, 165] width 90 height 21
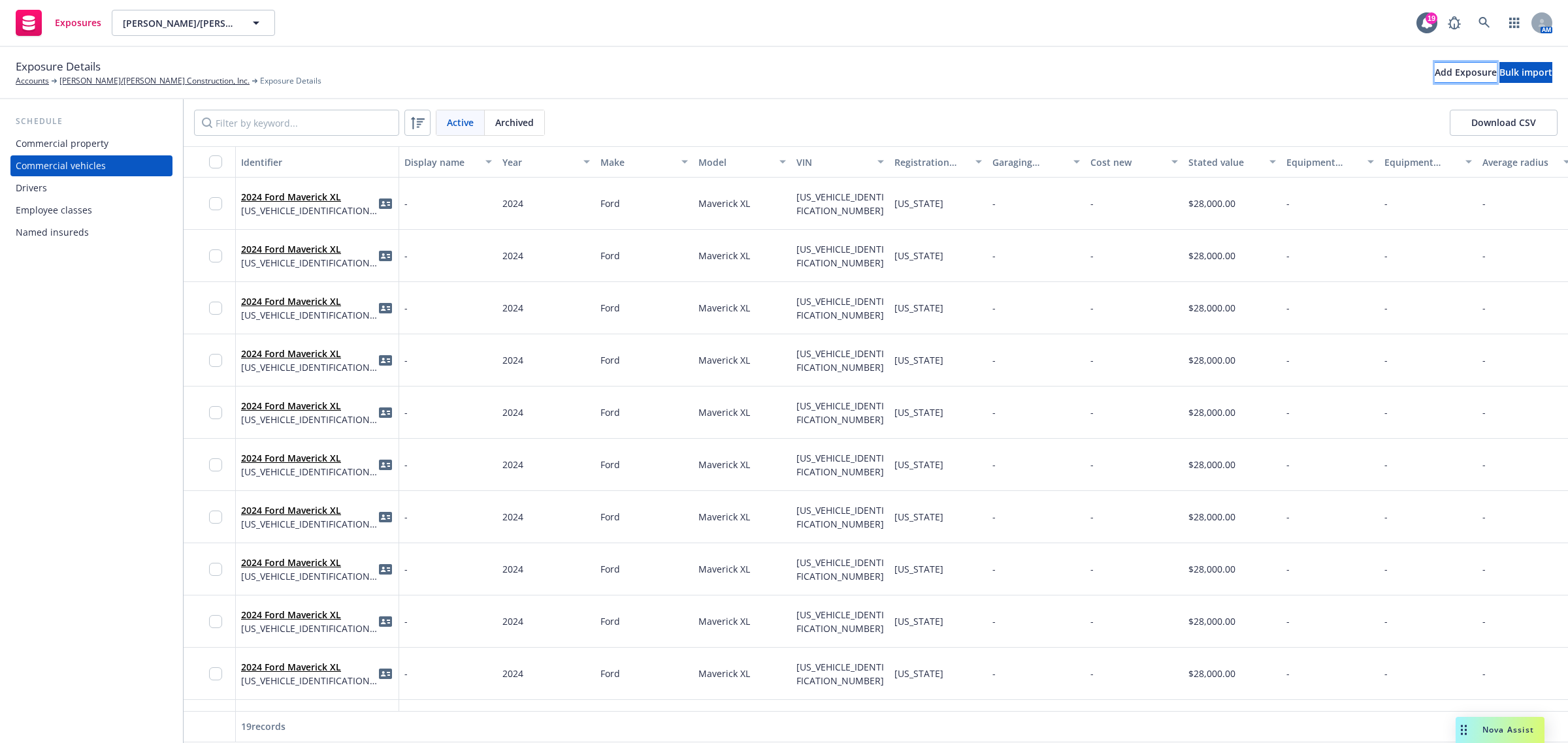
click at [1434, 76] on button "Add Exposure" at bounding box center [1465, 72] width 62 height 21
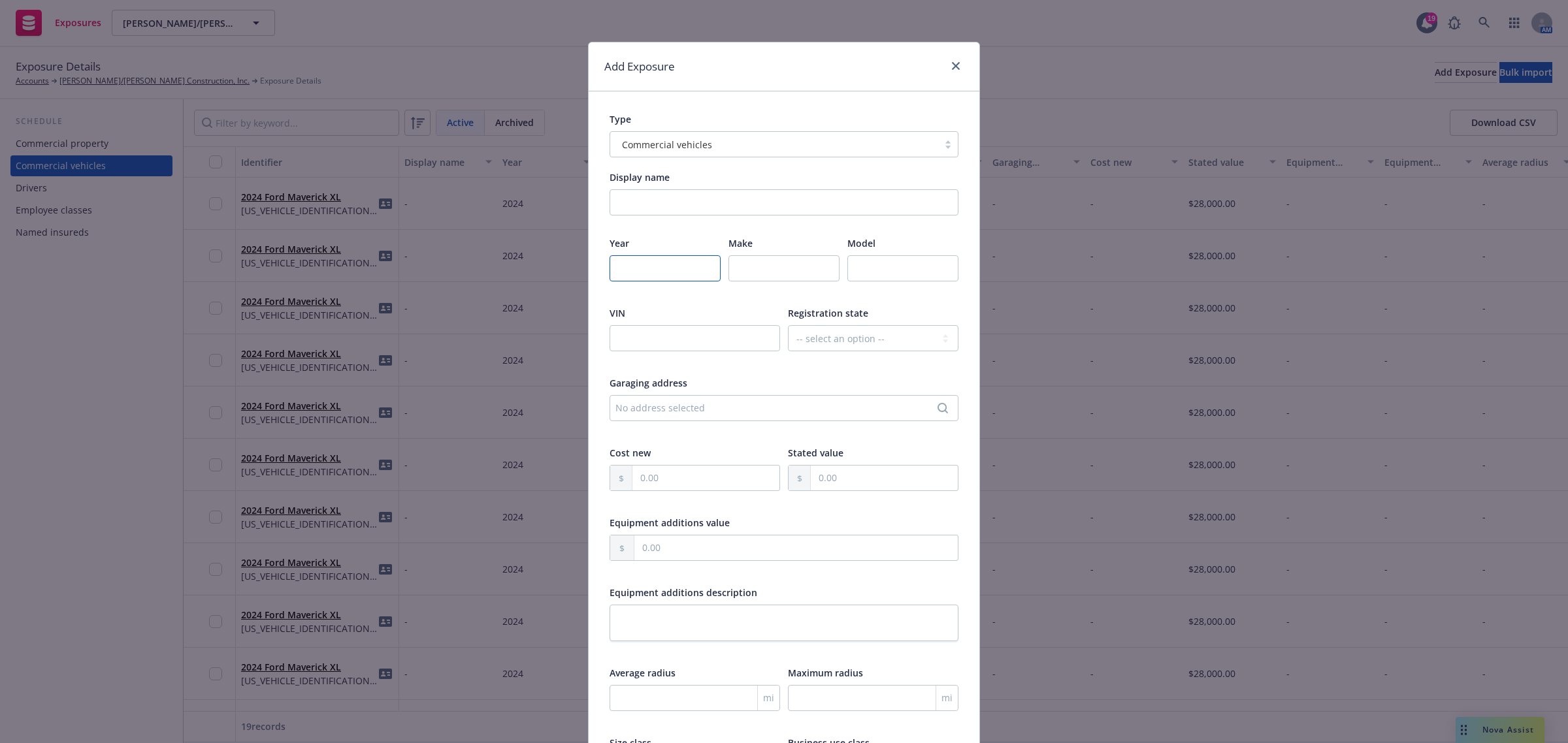
click at [612, 277] on input "number" at bounding box center [665, 268] width 111 height 26
type input "2025"
click at [769, 268] on input "text" at bounding box center [783, 268] width 111 height 26
click at [745, 273] on input "text" at bounding box center [783, 268] width 111 height 26
paste input "Ford"
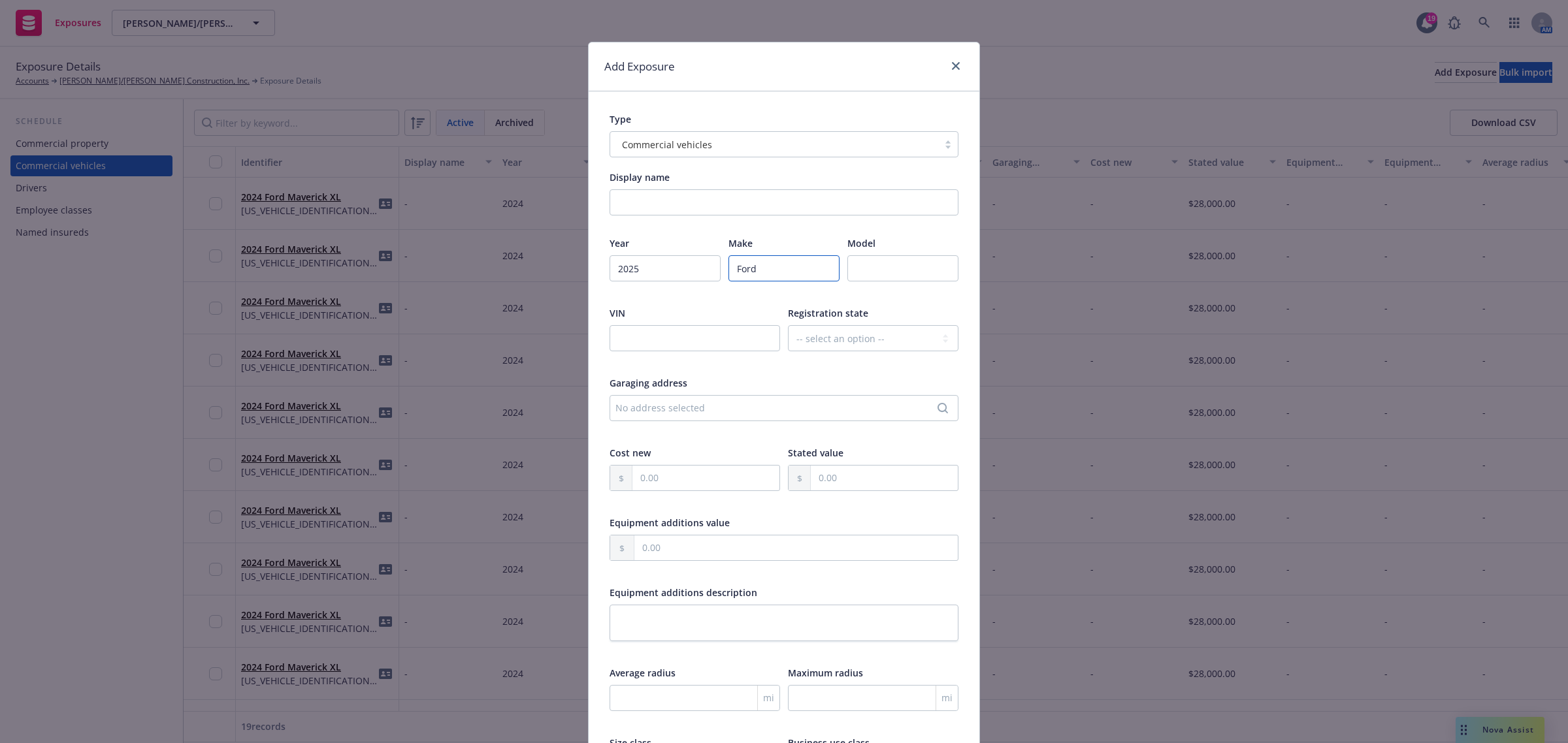
type input "Ford"
drag, startPoint x: 886, startPoint y: 263, endPoint x: 877, endPoint y: 265, distance: 9.2
click at [886, 263] on input "text" at bounding box center [903, 268] width 111 height 26
paste input "1. 2025 Ford Maverick XL Hybrid"
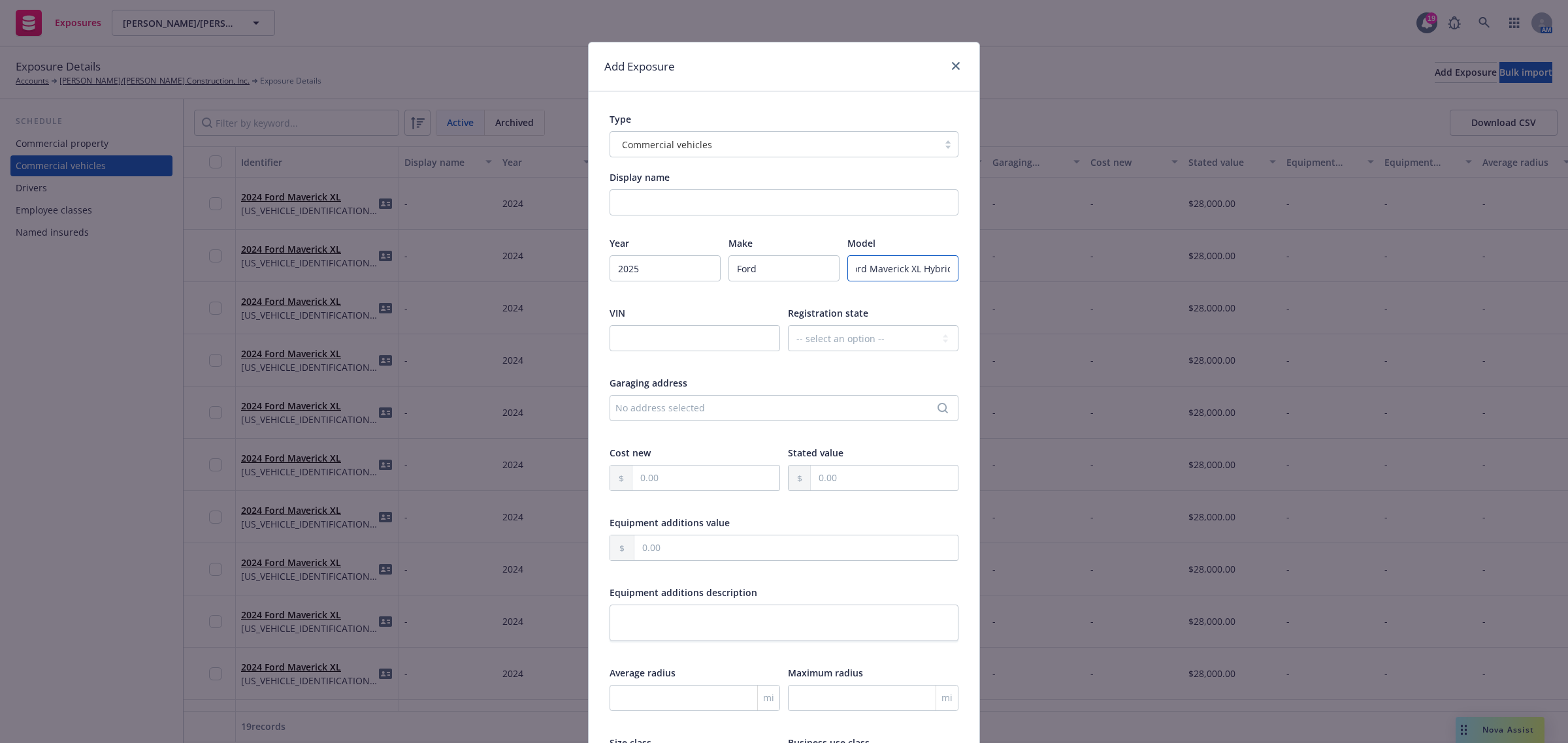
click at [857, 270] on input "1. 2025 Ford Maverick XL Hybrid" at bounding box center [903, 268] width 111 height 26
drag, startPoint x: 836, startPoint y: 268, endPoint x: 827, endPoint y: 268, distance: 9.0
click at [827, 268] on div "Year 2025 Make Ford Model 1. 2025 Ford Maverick XL Hybrid" at bounding box center [784, 267] width 349 height 62
click at [827, 268] on input "Ford" at bounding box center [783, 268] width 111 height 26
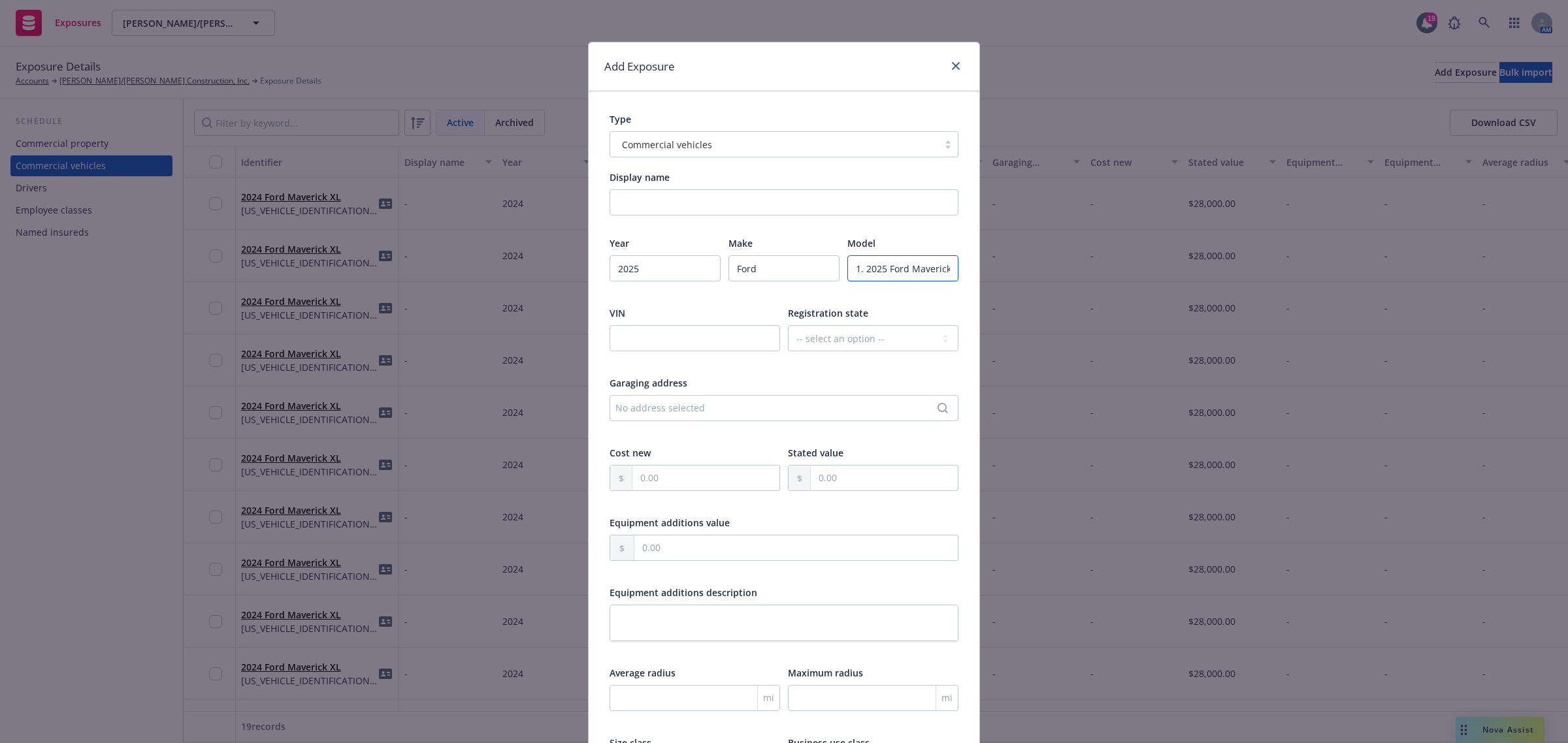
drag, startPoint x: 905, startPoint y: 268, endPoint x: 883, endPoint y: 268, distance: 22.0
click at [888, 268] on input "1. 2025 Ford Maverick XL Hybrid" at bounding box center [903, 268] width 111 height 26
click at [876, 268] on input "1. 2025 Ford Maverick XL Hybrid" at bounding box center [903, 268] width 111 height 26
click at [903, 268] on input "1.5 202 Ford Maverick XL Hybrid" at bounding box center [903, 268] width 111 height 26
click at [909, 269] on input "1.5 202 Ford Maverick XL Hybrid" at bounding box center [903, 268] width 111 height 26
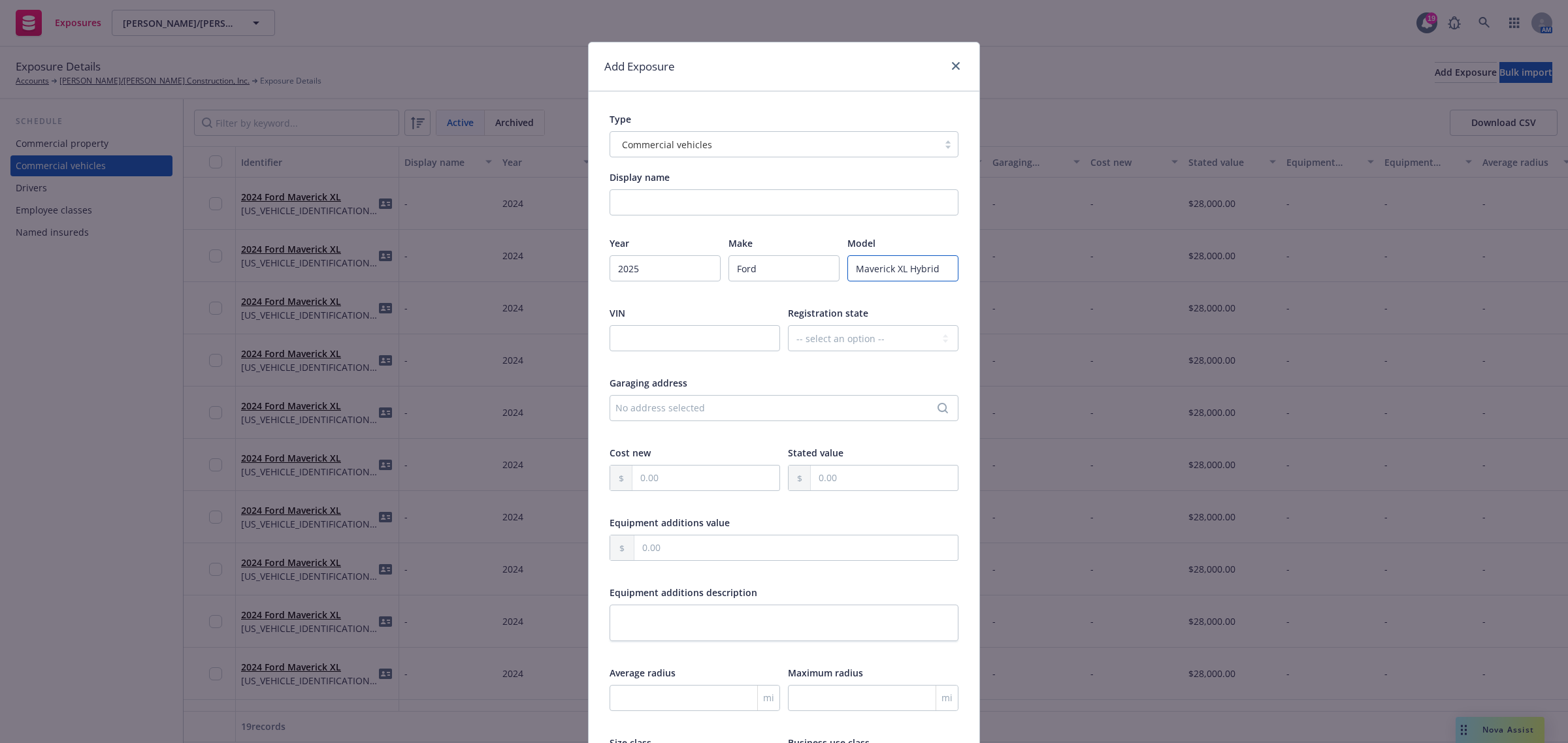
type input "Maverick XL Hybrid"
click at [627, 335] on input "text" at bounding box center [695, 338] width 171 height 26
paste input "3FTTW8A30SRB40023"
type input "3FTTW8A30SRB40023"
click at [811, 338] on select "-- select an option -- Alaska Alabama Arkansas American Samoa Arizona Californi…" at bounding box center [873, 338] width 171 height 26
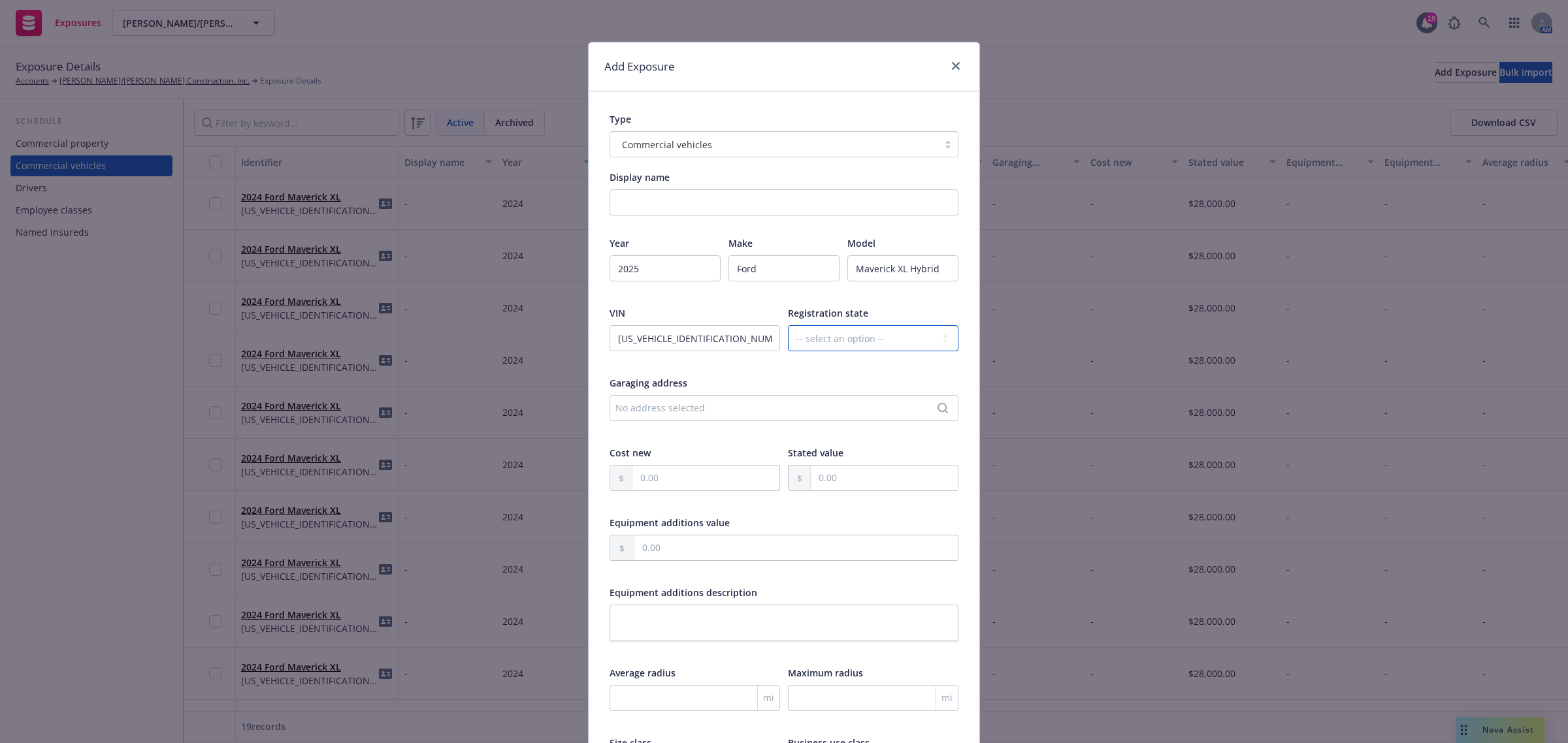
select select "CA"
click at [788, 325] on select "-- select an option -- Alaska Alabama Arkansas American Samoa Arizona Californi…" at bounding box center [873, 338] width 171 height 26
click at [653, 490] on input "text" at bounding box center [706, 478] width 147 height 24
type input "29,297.00"
click at [670, 507] on div at bounding box center [695, 501] width 171 height 11
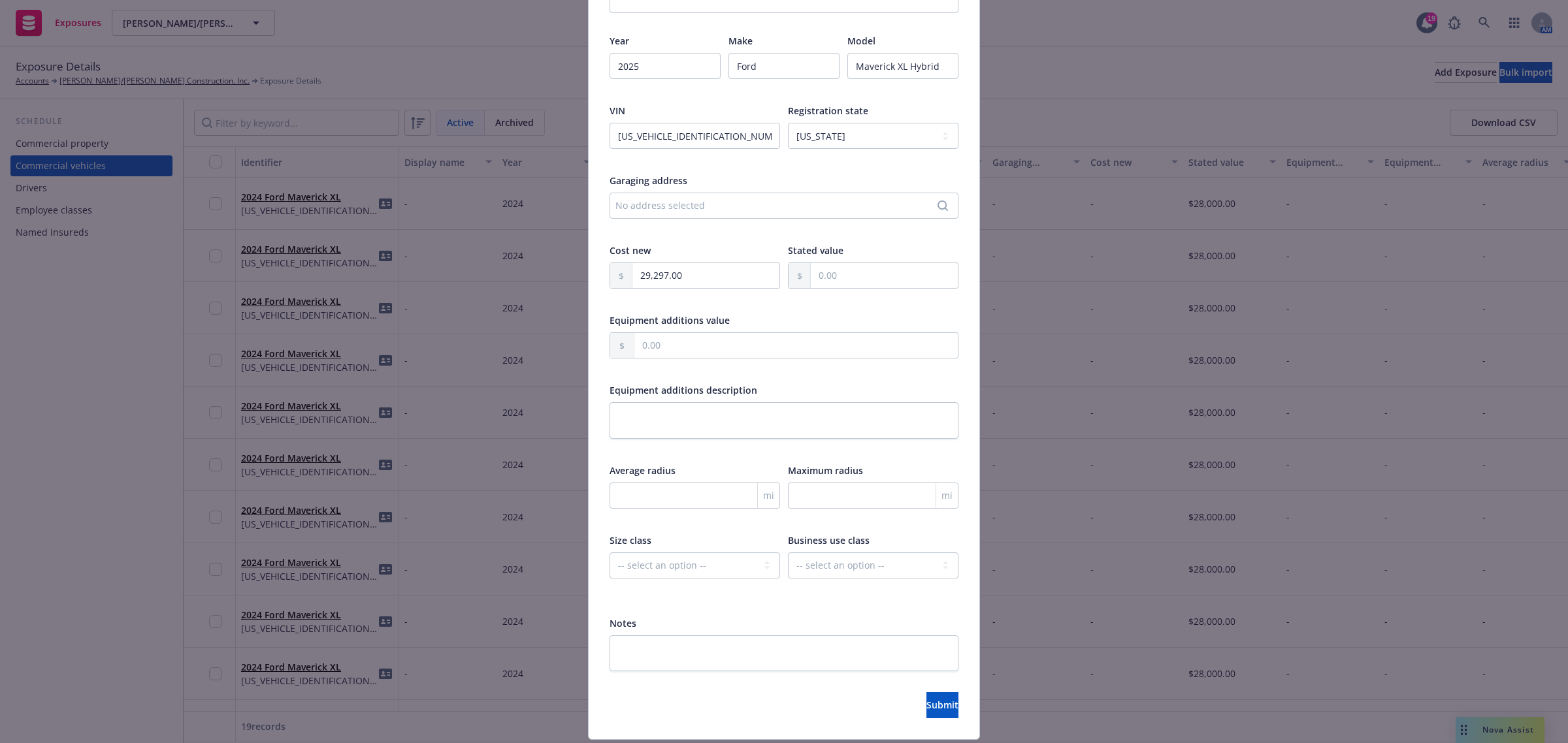
scroll to position [242, 0]
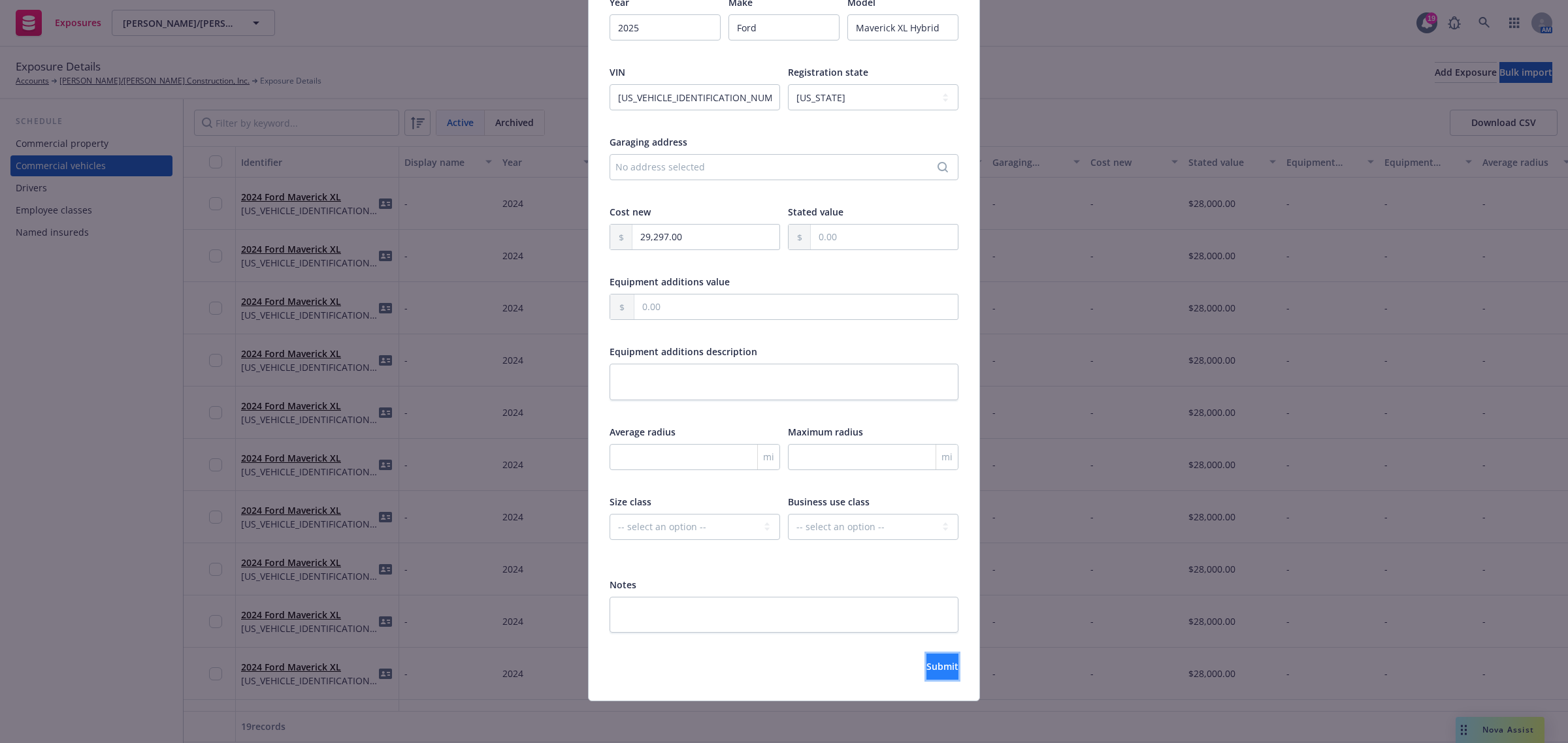
click at [926, 660] on span "Submit" at bounding box center [942, 666] width 32 height 12
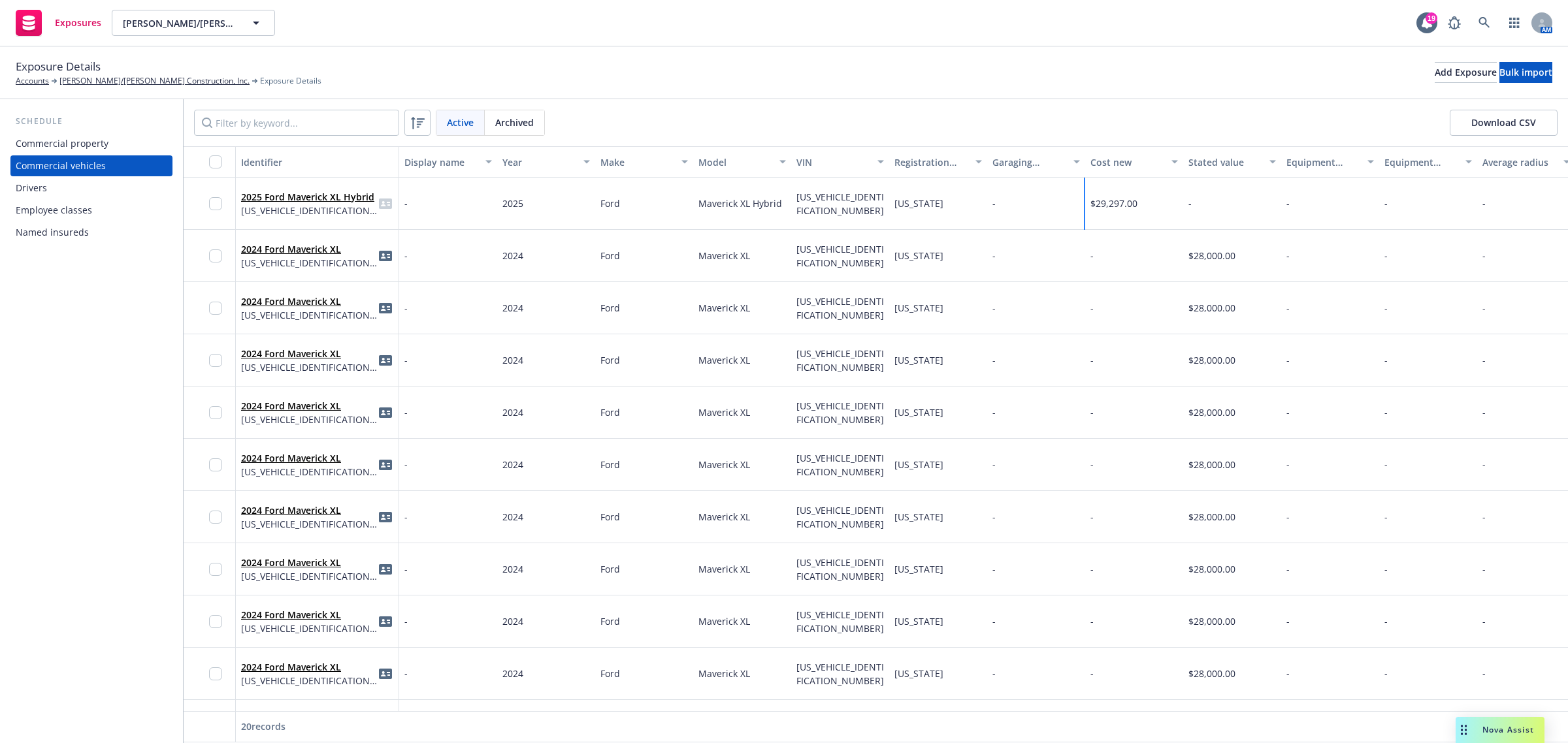
click at [1111, 206] on span "$29,297.00" at bounding box center [1113, 203] width 47 height 12
click at [1274, 225] on input "29,297.00" at bounding box center [1292, 225] width 140 height 24
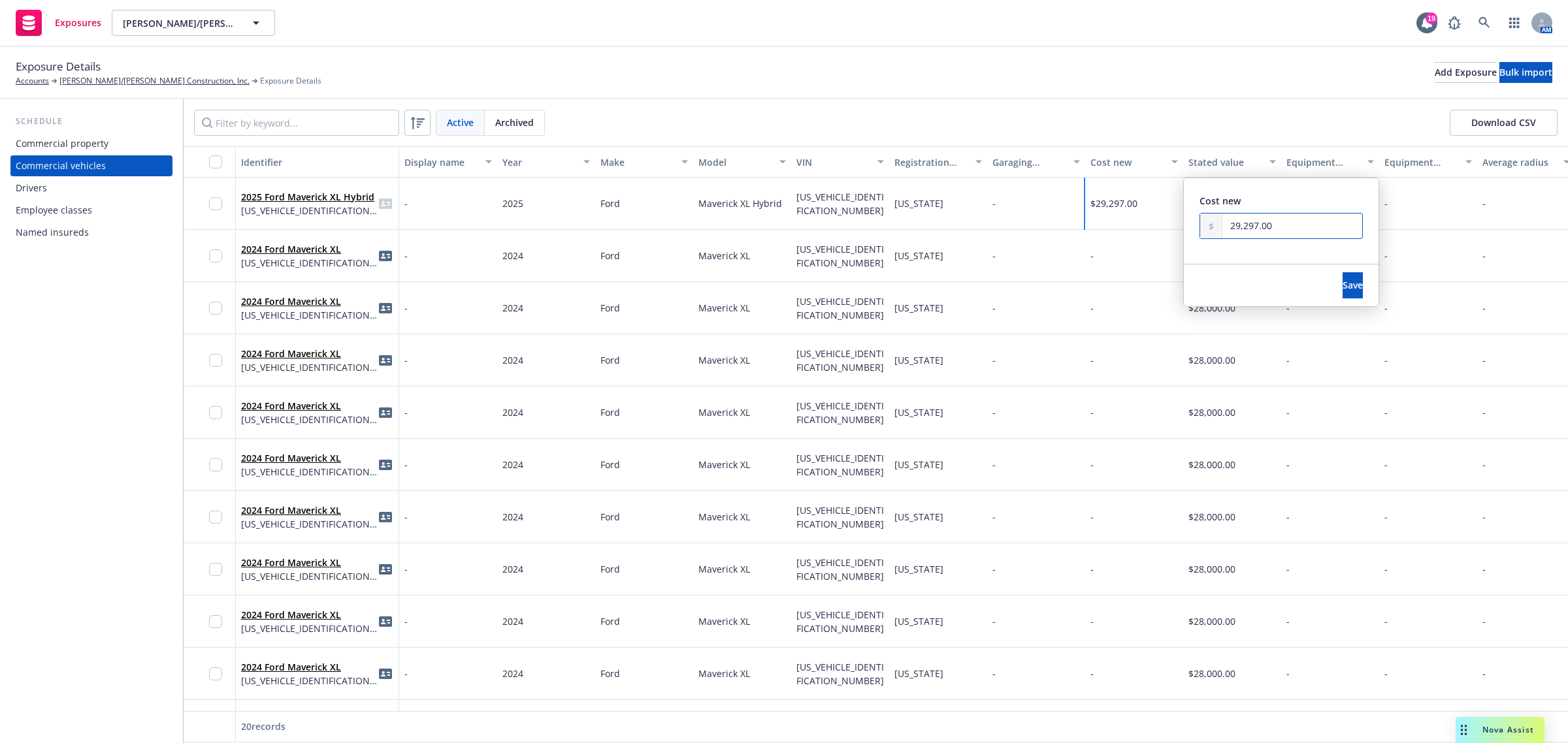
click at [1274, 225] on input "29,297.00" at bounding box center [1292, 225] width 140 height 24
click at [1342, 283] on button "Save" at bounding box center [1352, 285] width 20 height 26
click at [1202, 207] on div "-" at bounding box center [1232, 203] width 98 height 52
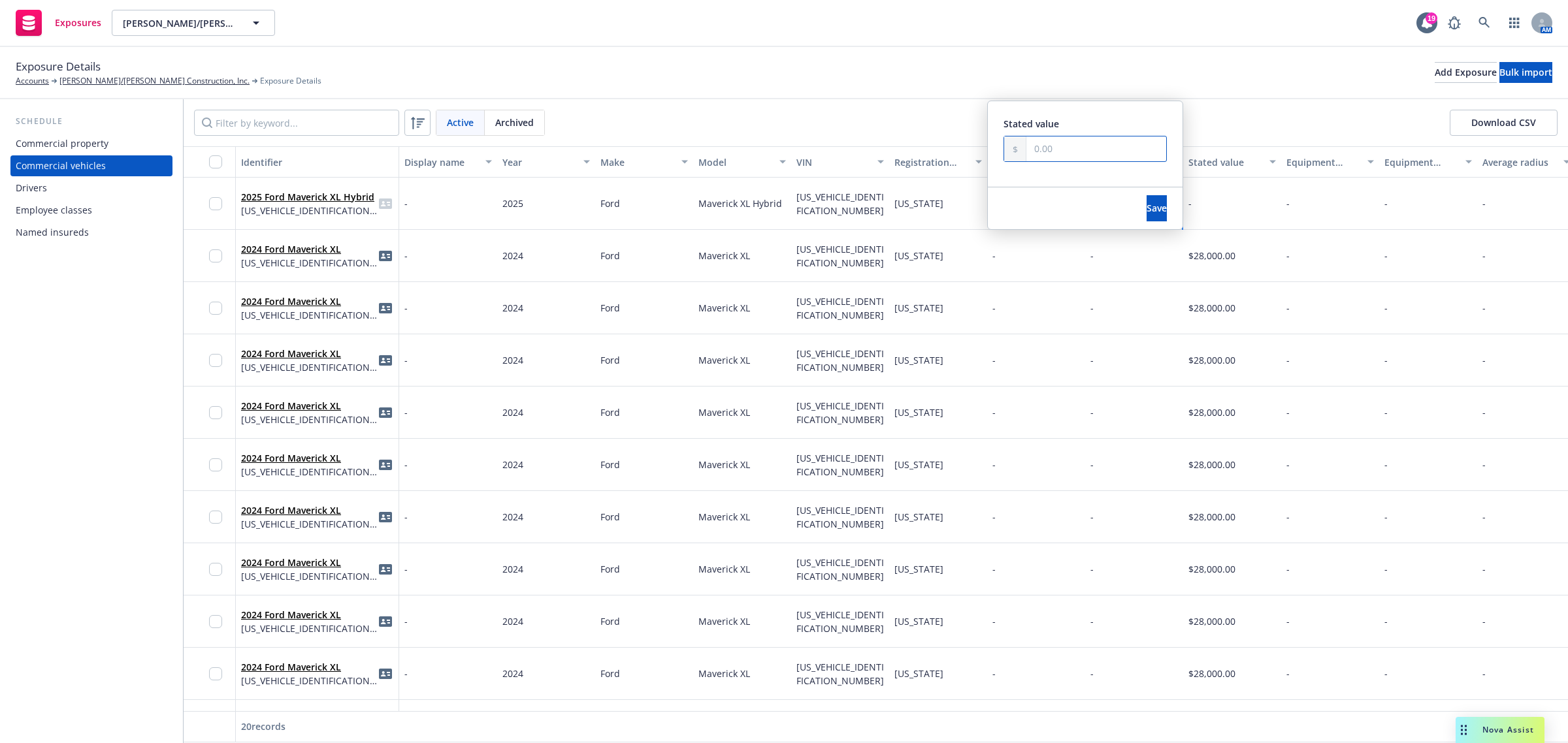
click at [1037, 151] on input "text" at bounding box center [1096, 148] width 140 height 24
paste input "29,297.00"
type input "29,297.00"
click at [1147, 209] on span "Save" at bounding box center [1156, 208] width 20 height 12
click at [1434, 76] on div "Add Exposure" at bounding box center [1465, 73] width 62 height 20
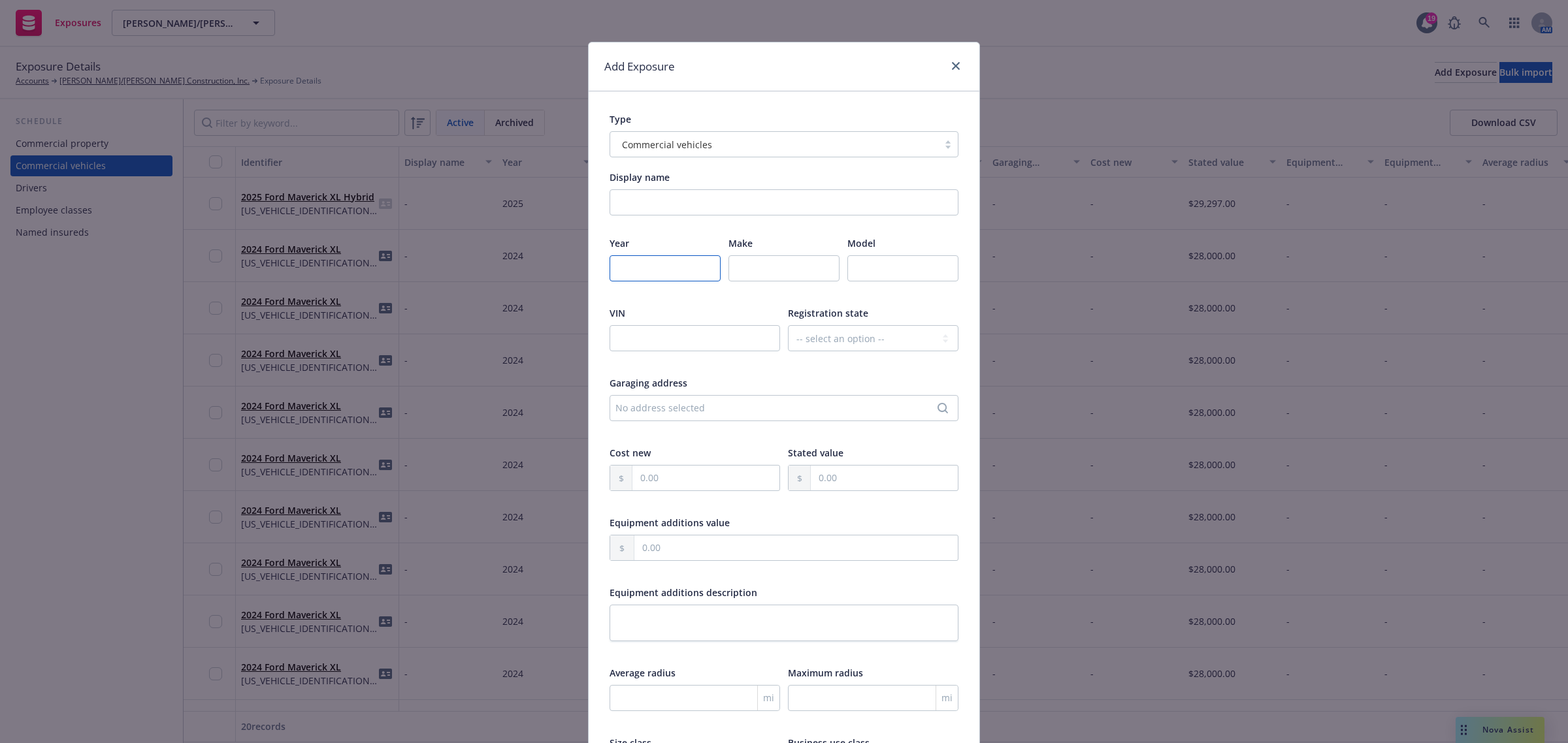
click at [636, 266] on input "number" at bounding box center [665, 268] width 111 height 26
type input "2025"
click at [792, 274] on input "text" at bounding box center [783, 268] width 111 height 26
type input "Ford"
drag, startPoint x: 847, startPoint y: 275, endPoint x: 851, endPoint y: 263, distance: 12.6
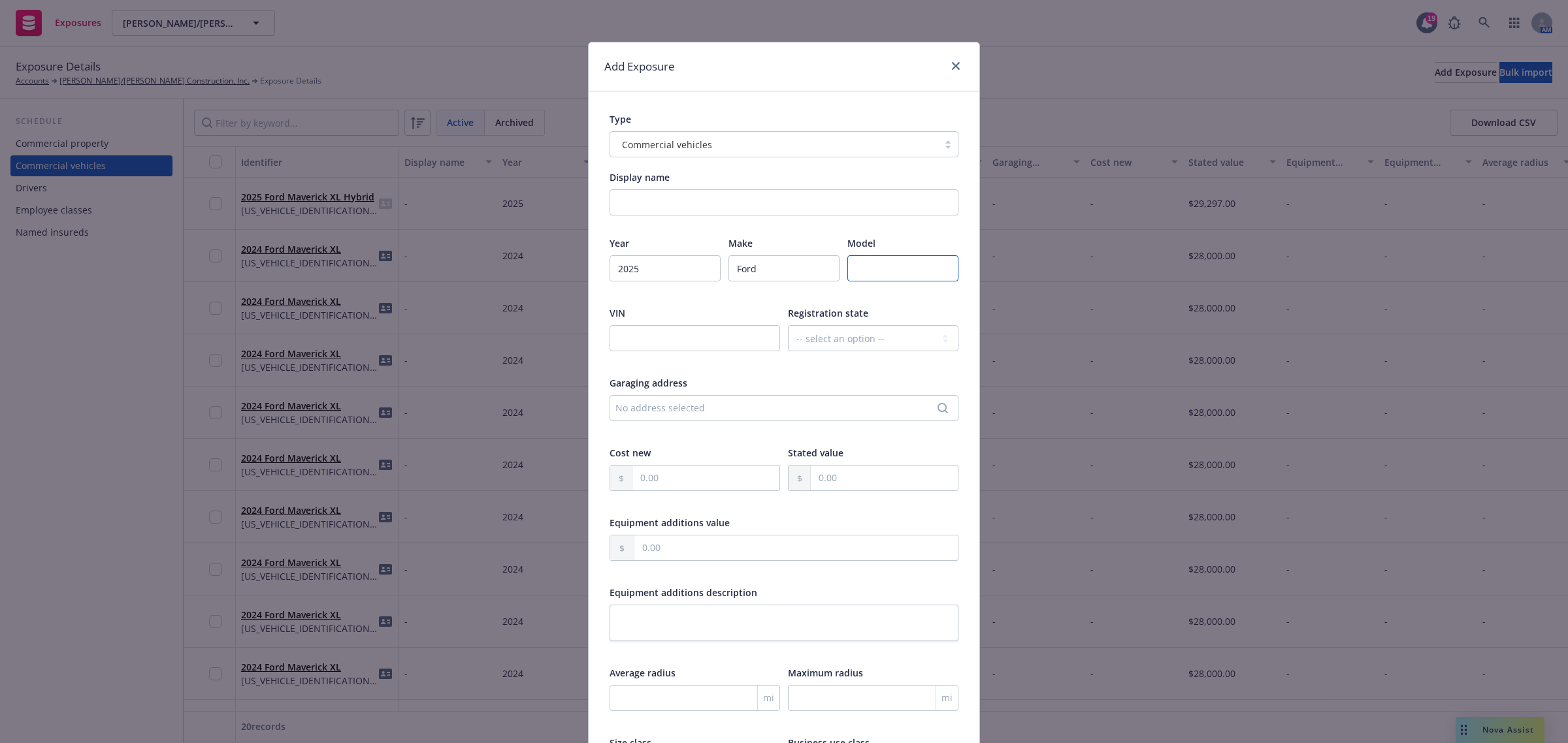
click at [847, 275] on input "text" at bounding box center [903, 268] width 111 height 26
paste input "2. 2025 Ford Maverick XL Hybrid"
click at [861, 268] on input "2. 2025 Ford Maverick XL Hybrid" at bounding box center [903, 268] width 111 height 26
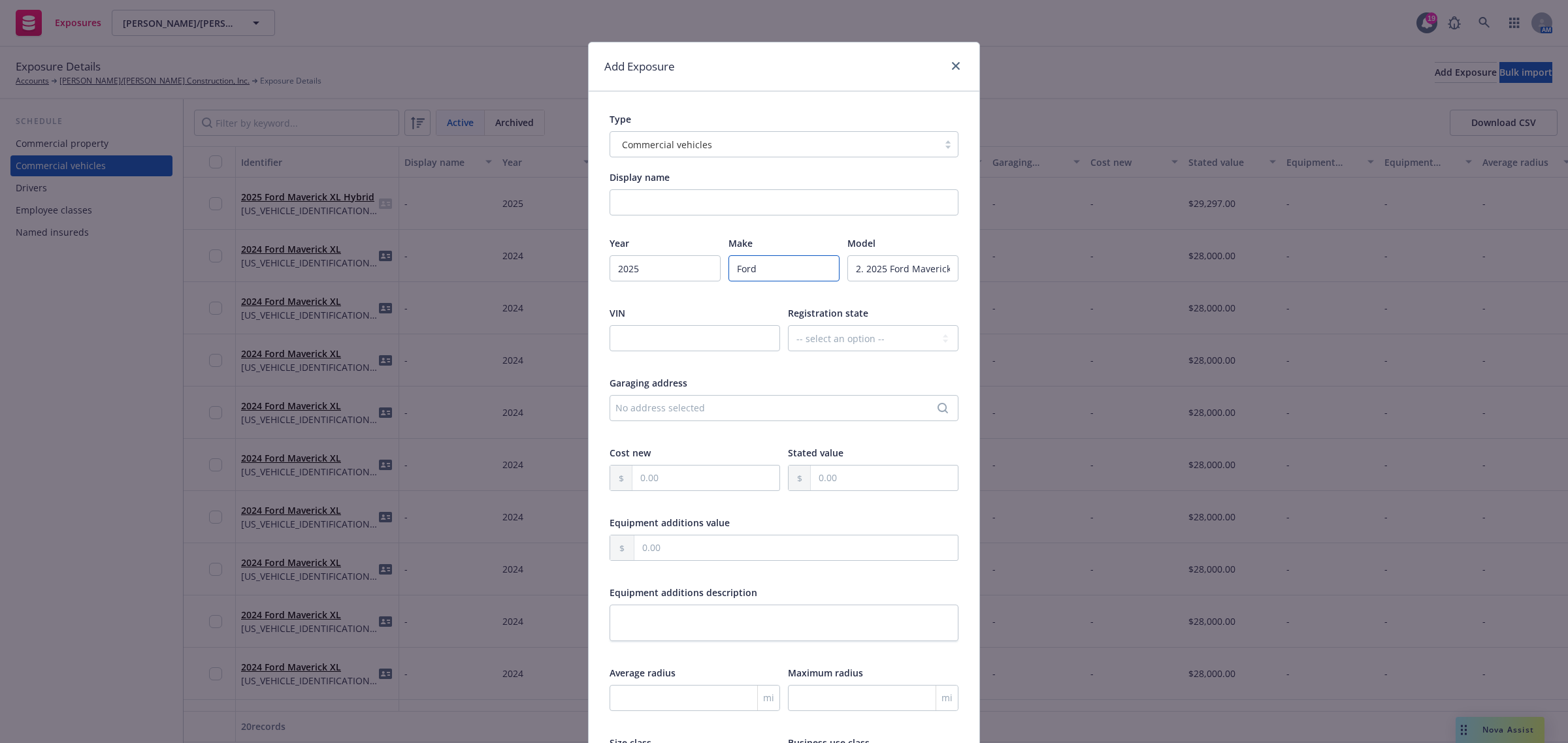
click at [824, 268] on input "Ford" at bounding box center [783, 268] width 111 height 26
click at [882, 266] on input "2. 2025 Ford Maverick XL Hybrid" at bounding box center [903, 268] width 111 height 26
type input "Ford Maverick XL Hybrid"
click at [626, 329] on input "text" at bounding box center [695, 338] width 171 height 26
paste input "3FTTW8A35SRB26540"
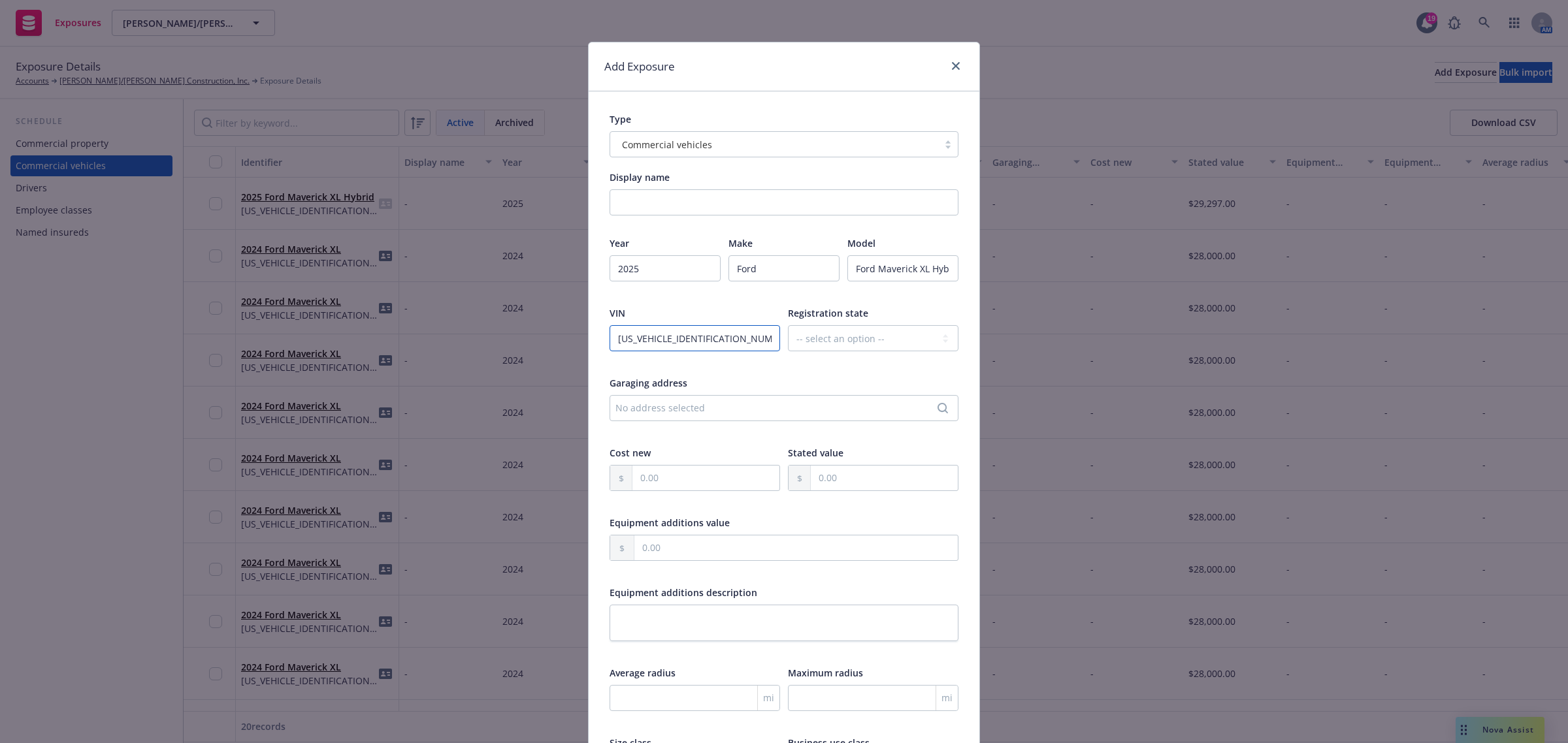
type input "3FTTW8A35SRB26540"
click at [883, 337] on select "-- select an option -- Alaska Alabama Arkansas American Samoa Arizona Californi…" at bounding box center [873, 338] width 171 height 26
select select "CA"
click at [788, 325] on select "-- select an option -- Alaska Alabama Arkansas American Samoa Arizona Californi…" at bounding box center [873, 338] width 171 height 26
click at [866, 468] on input "text" at bounding box center [884, 478] width 147 height 24
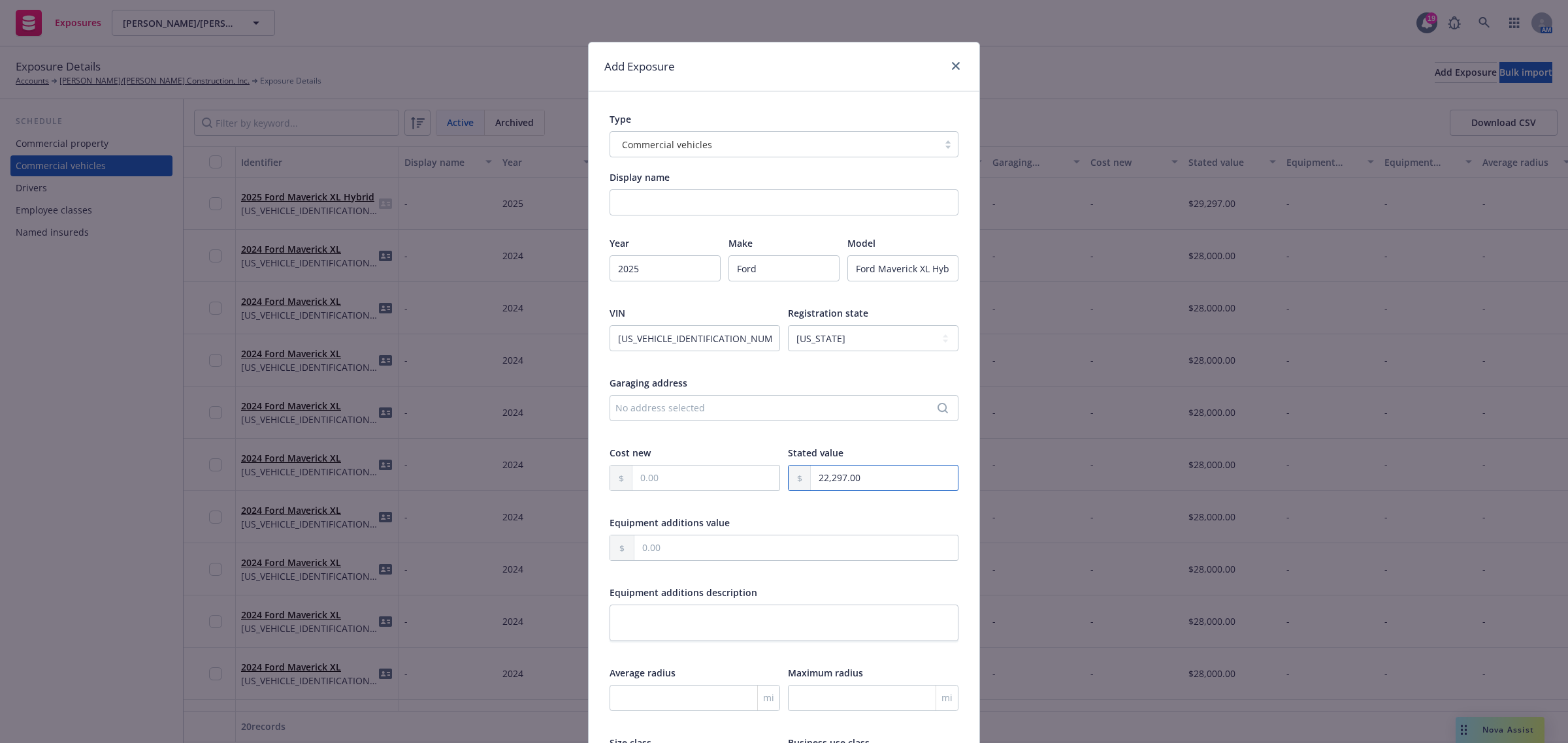
type input "22,297.00"
click at [823, 514] on div "Year 2025 Make Ford Model Ford Maverick XL Hybrid VIN 3FTTW8A35SRB26540 Registr…" at bounding box center [784, 517] width 349 height 561
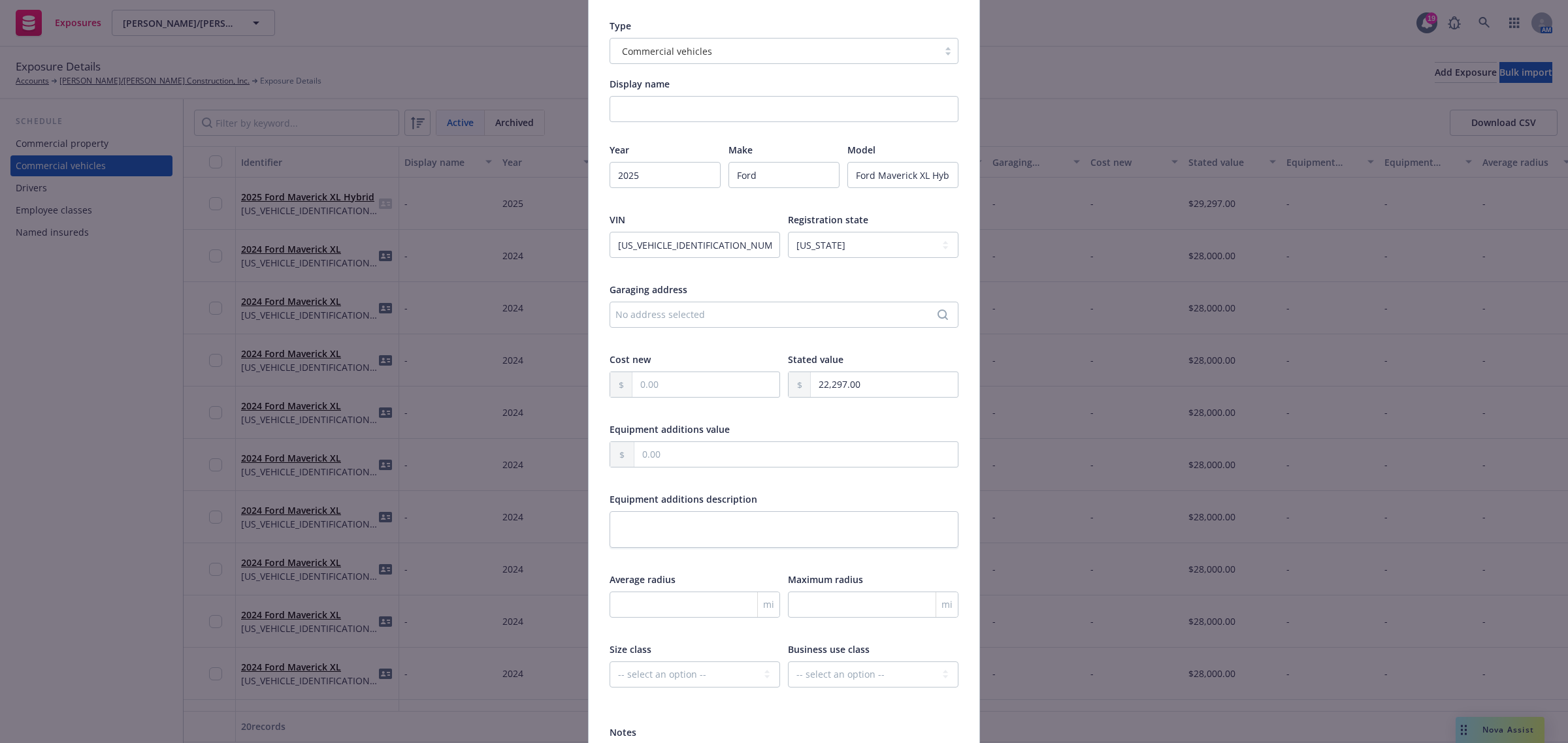
scroll to position [242, 0]
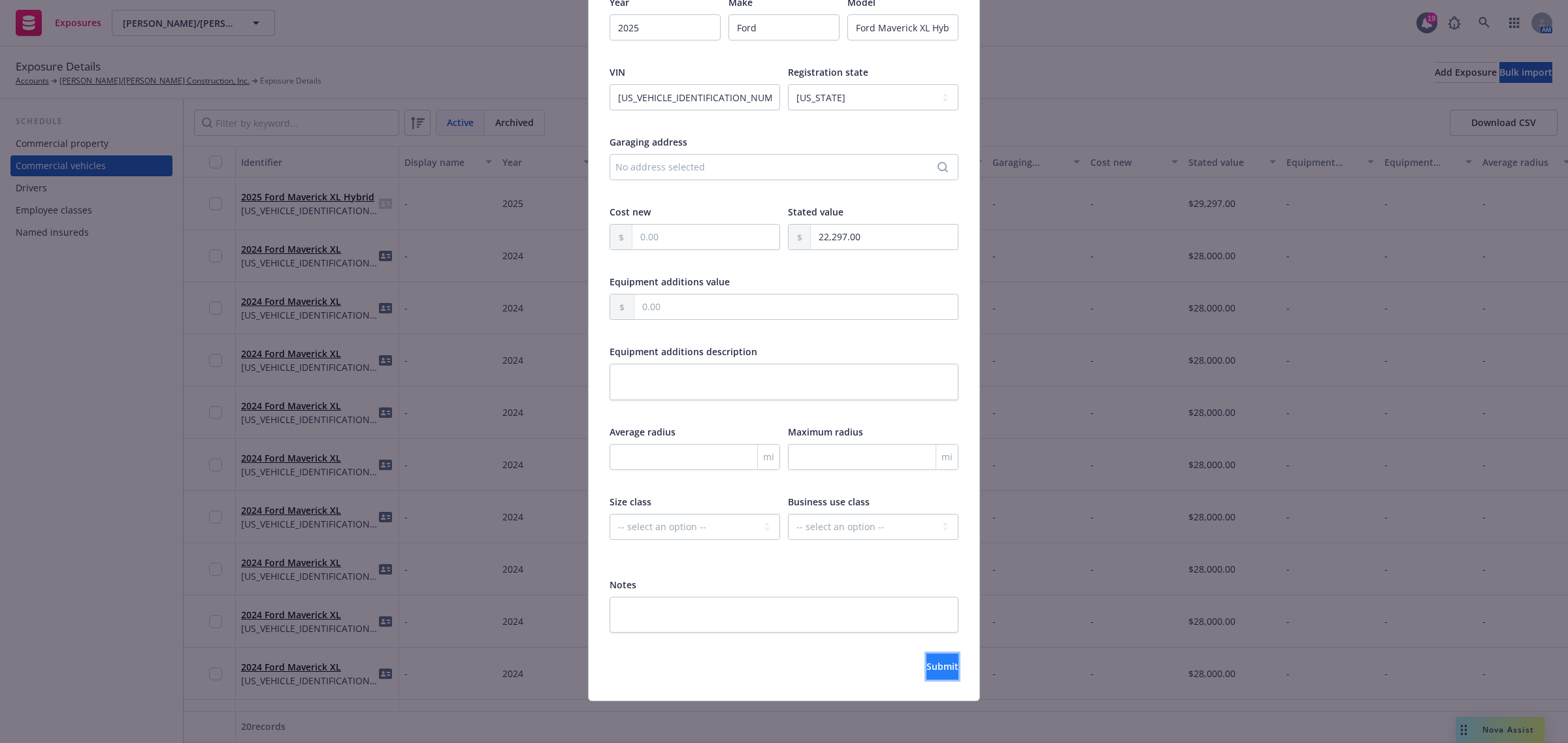
click at [926, 669] on span "Submit" at bounding box center [942, 666] width 32 height 12
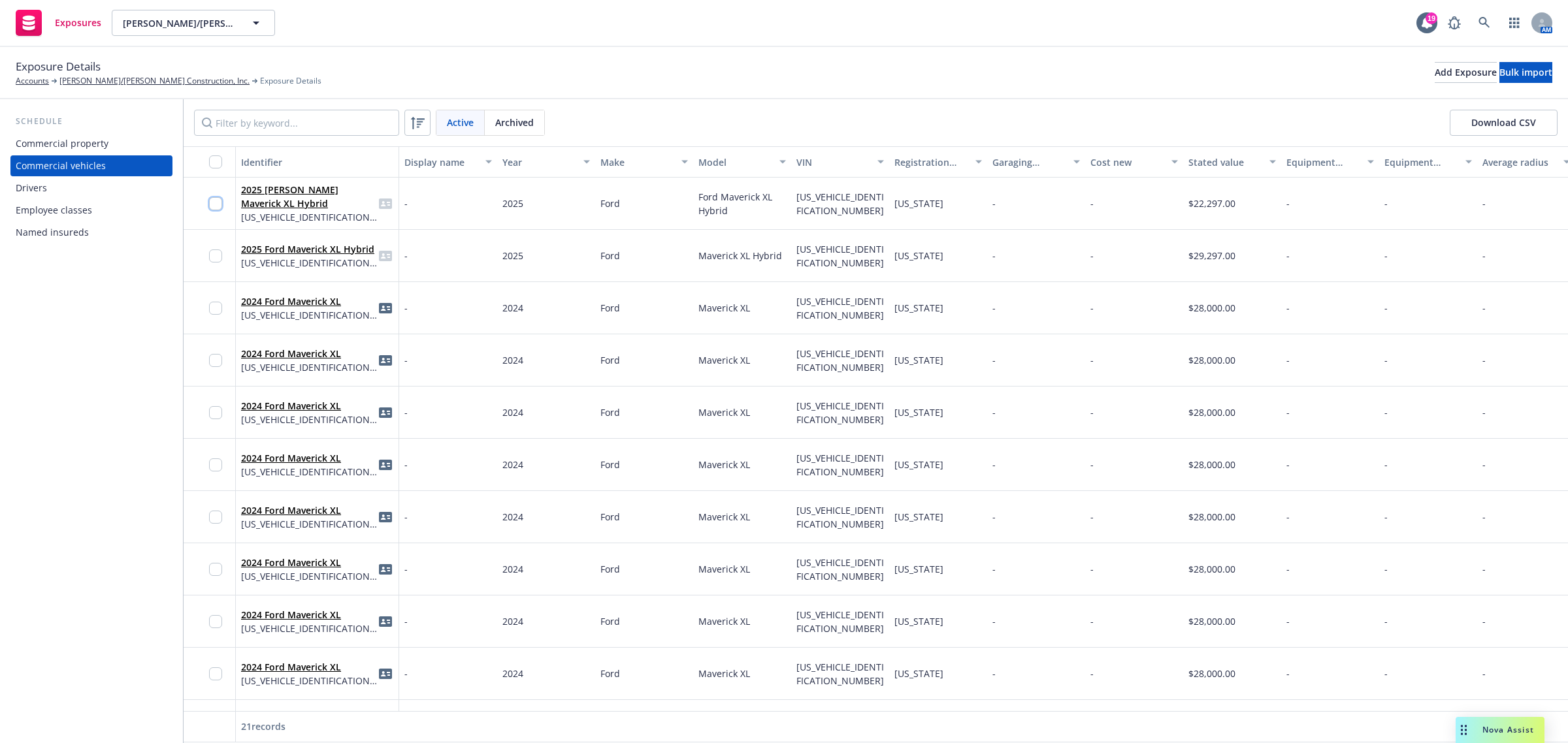
click at [220, 201] on input "checkbox" at bounding box center [215, 203] width 13 height 13
click at [213, 246] on div at bounding box center [219, 255] width 21 height 36
click at [213, 257] on input "checkbox" at bounding box center [215, 255] width 13 height 13
click at [821, 718] on span "Generate Auto ID cards" at bounding box center [851, 713] width 104 height 12
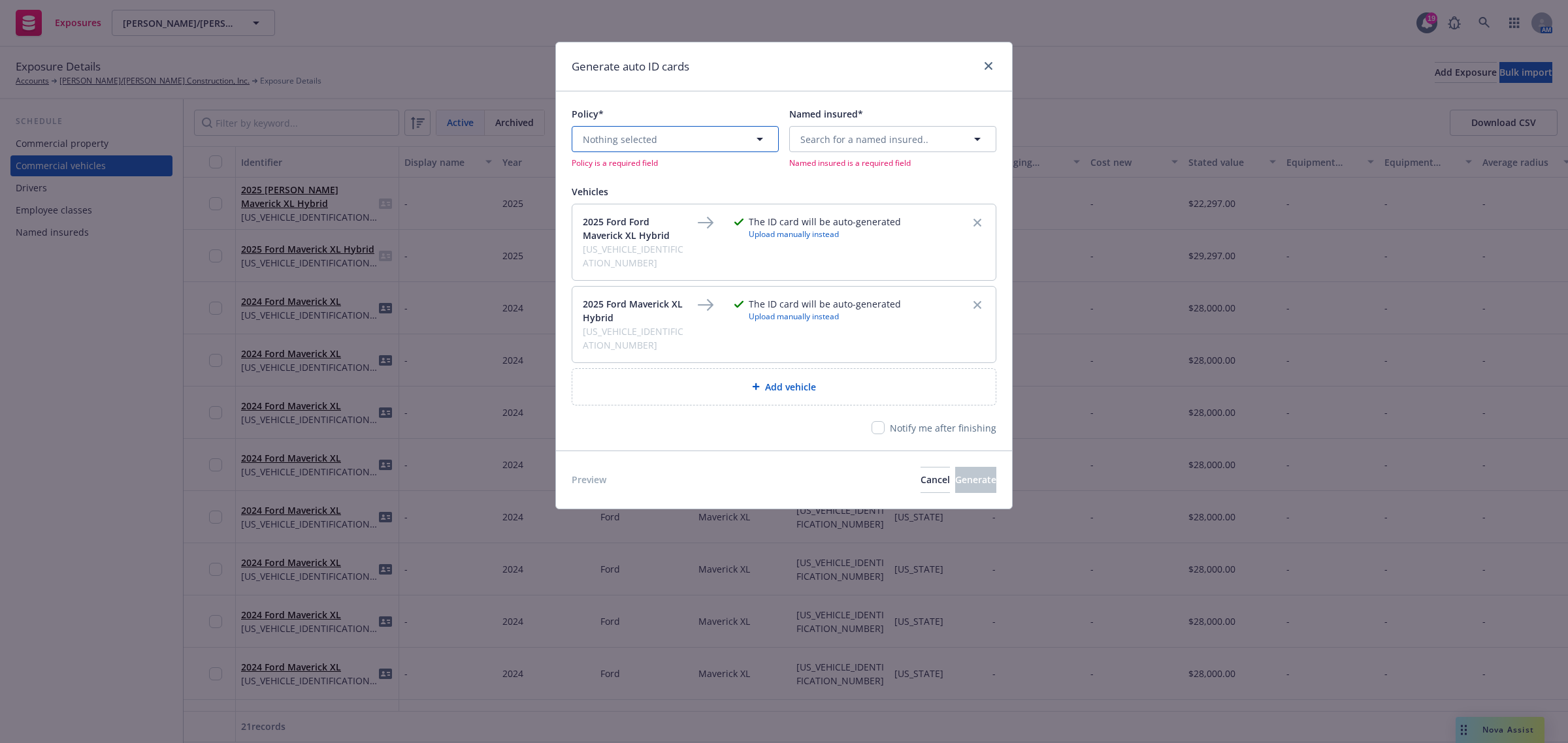
click at [678, 137] on button "Nothing selected" at bounding box center [675, 139] width 207 height 26
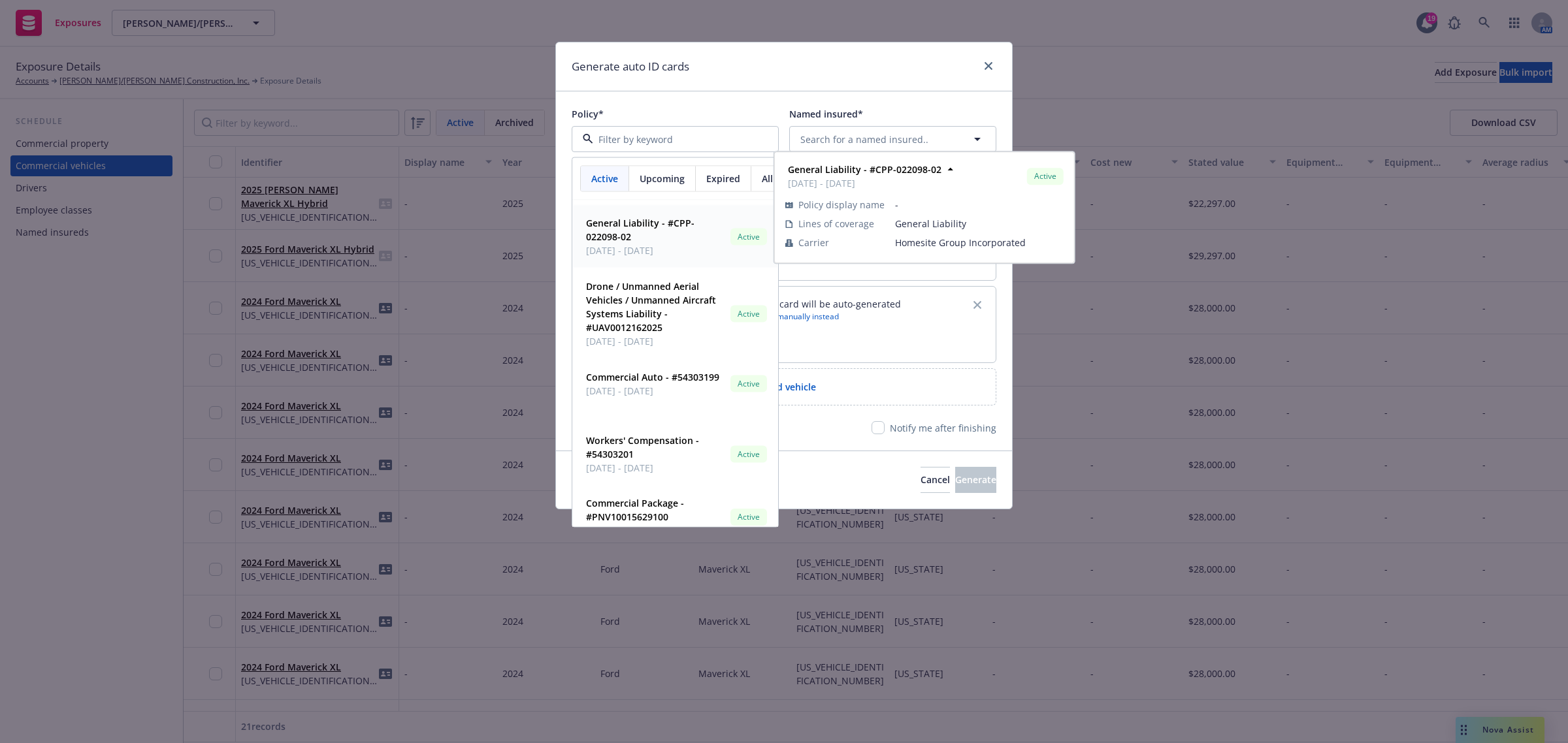
scroll to position [245, 0]
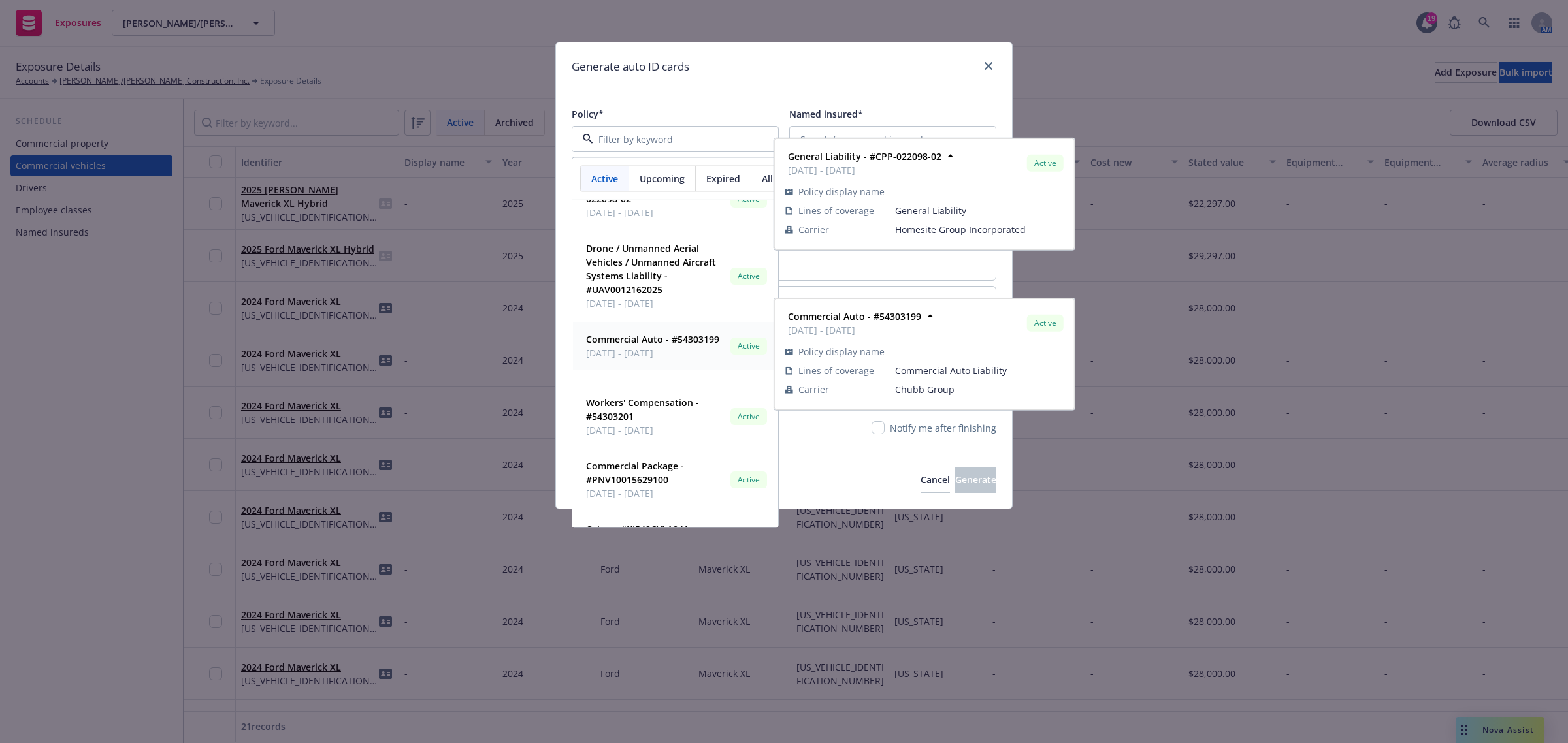
click at [638, 346] on span "Commercial Auto - #54303199" at bounding box center [652, 340] width 133 height 14
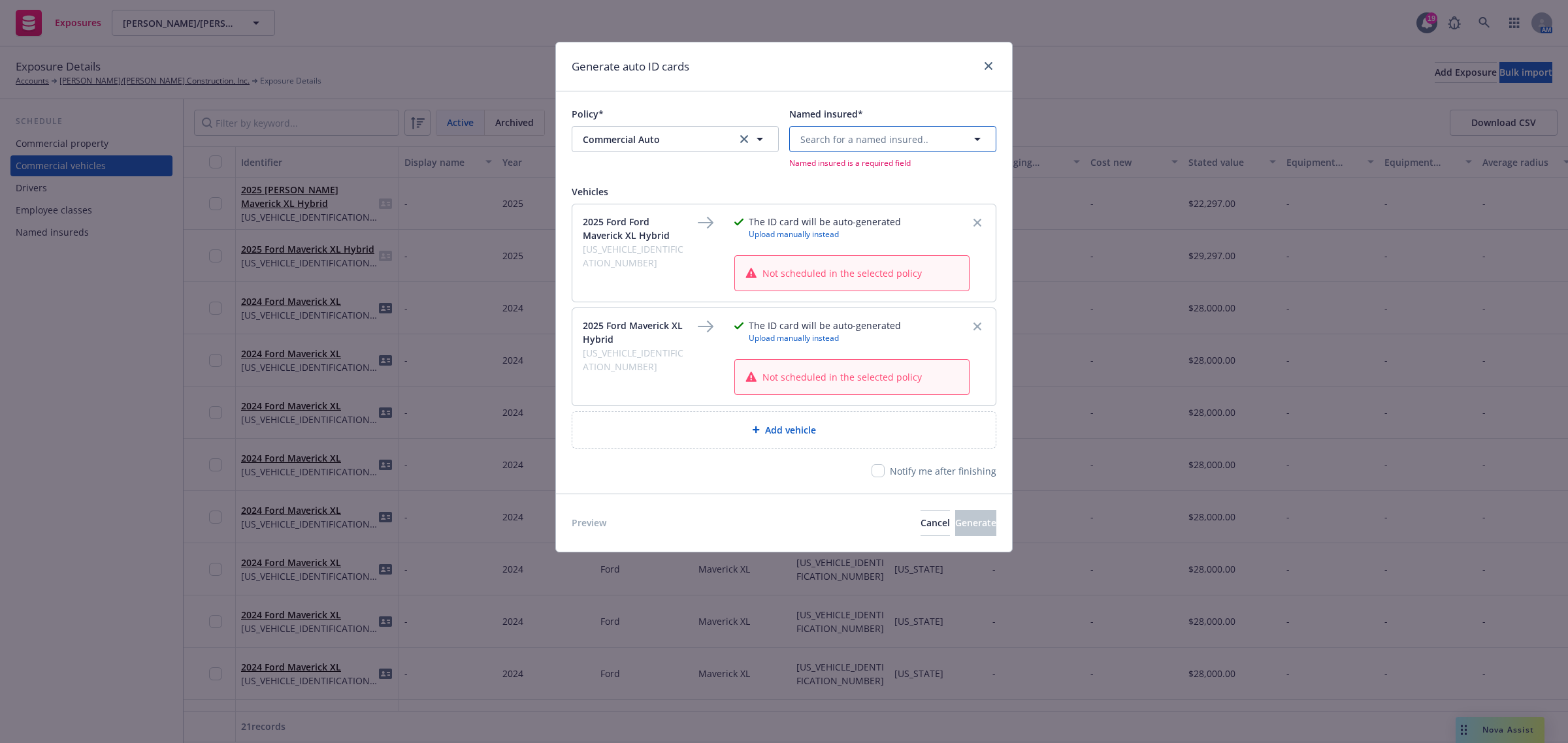
click at [824, 139] on span "Search for a named insured.." at bounding box center [864, 139] width 128 height 14
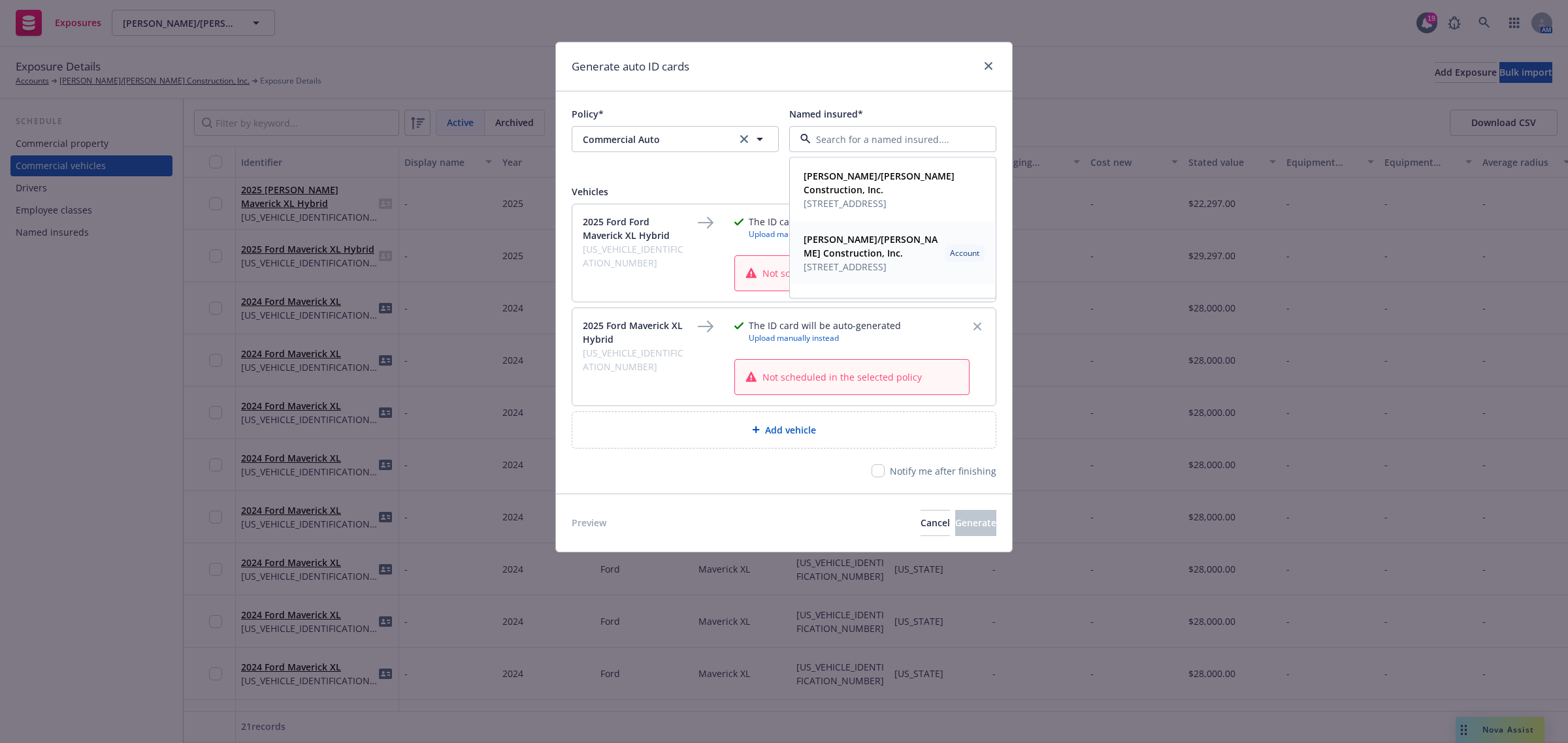
click at [839, 243] on strong "[PERSON_NAME]/[PERSON_NAME] Construction, Inc." at bounding box center [870, 246] width 134 height 26
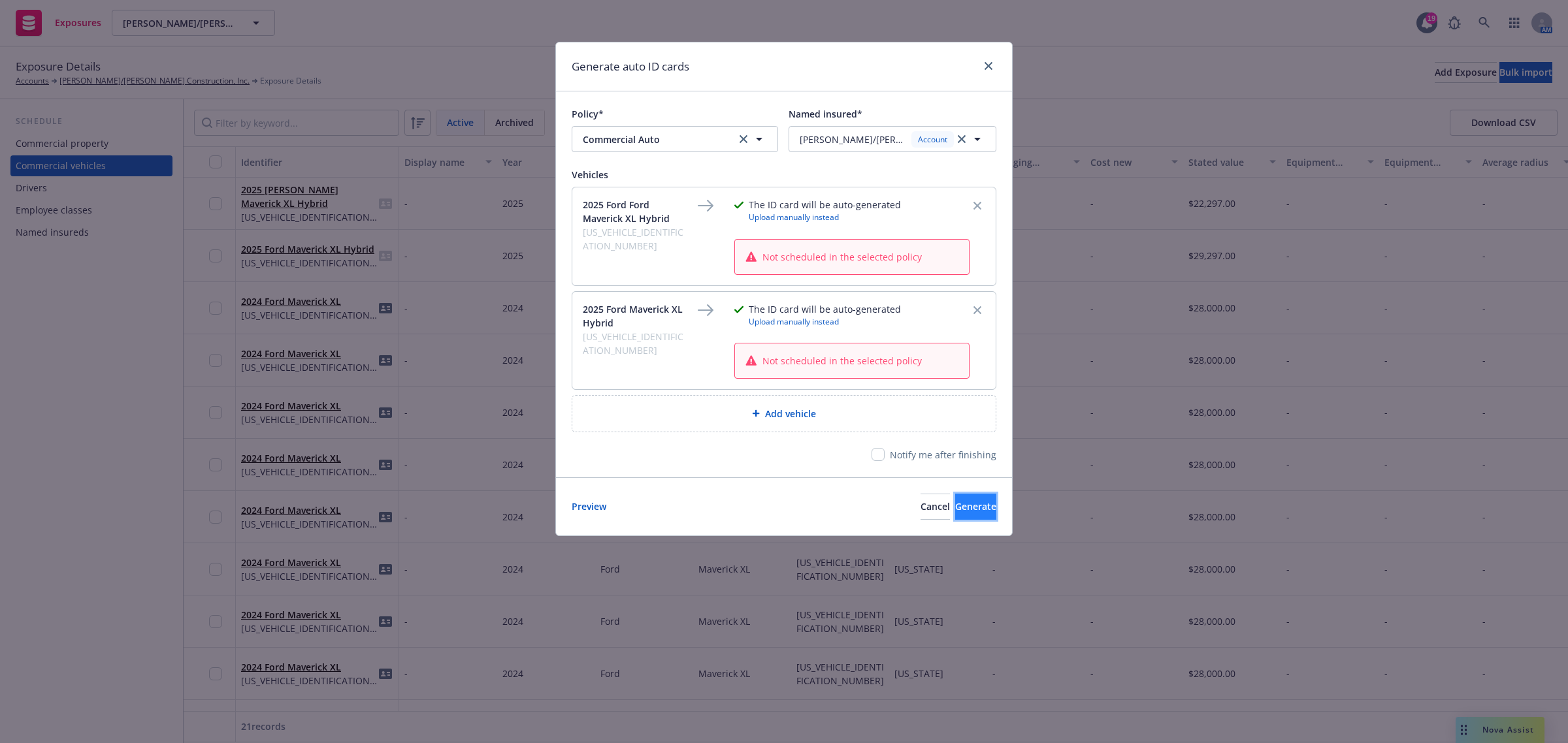
click at [955, 505] on span "Generate" at bounding box center [976, 506] width 41 height 12
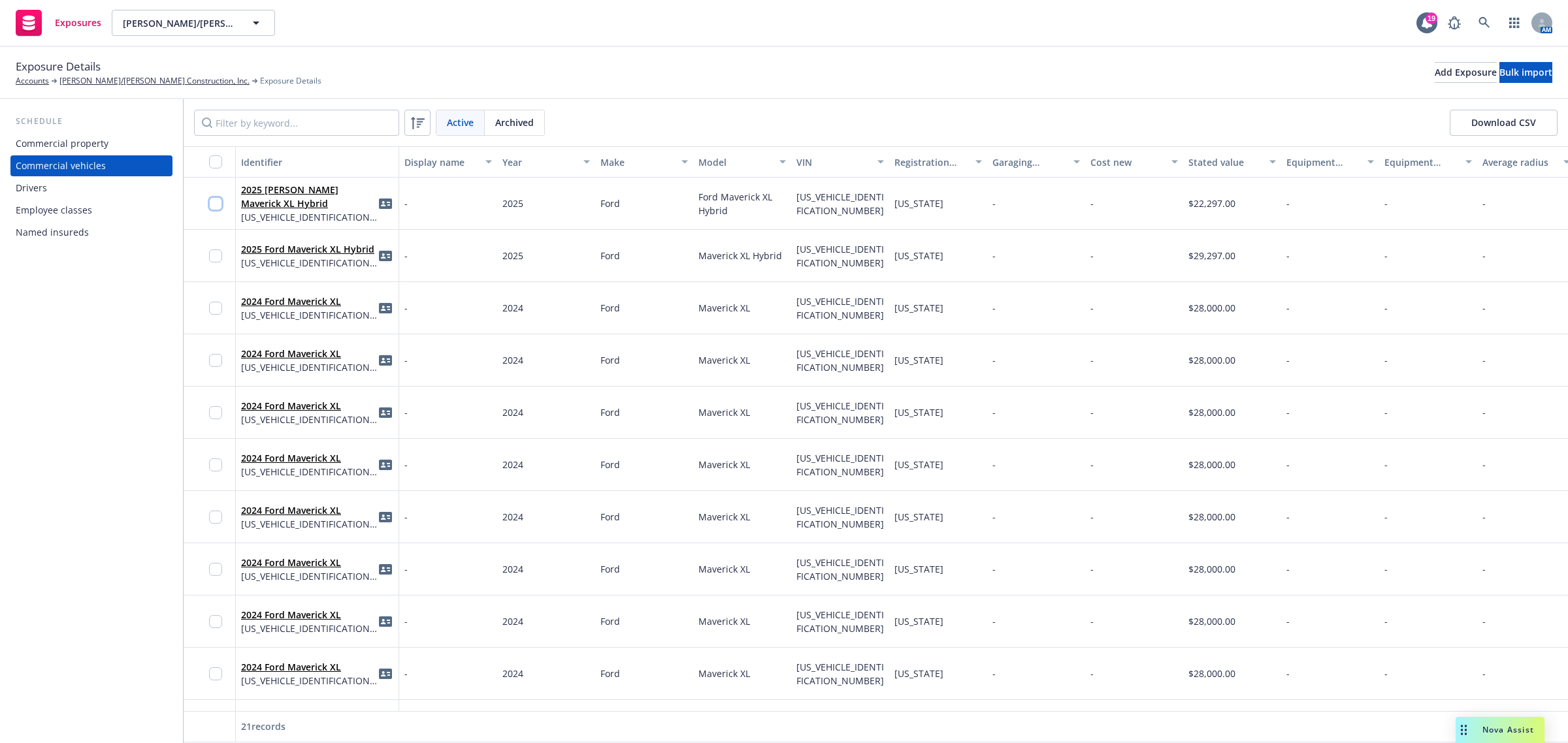
click at [210, 204] on input "checkbox" at bounding box center [215, 203] width 13 height 13
click at [213, 257] on input "checkbox" at bounding box center [215, 255] width 13 height 13
click at [686, 709] on div "Download ID cards" at bounding box center [688, 713] width 92 height 24
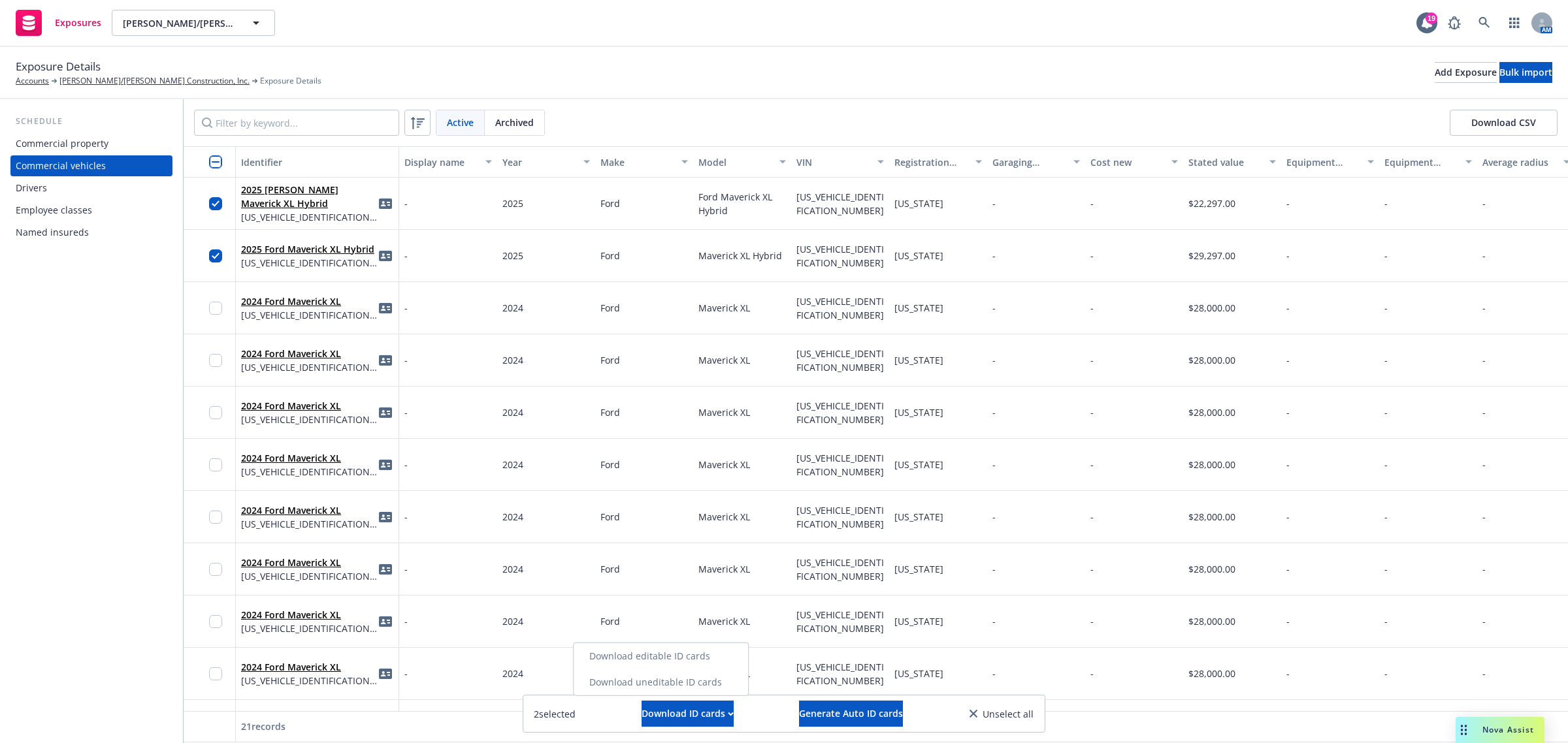
click at [663, 676] on link "Download uneditable ID cards" at bounding box center [661, 682] width 174 height 26
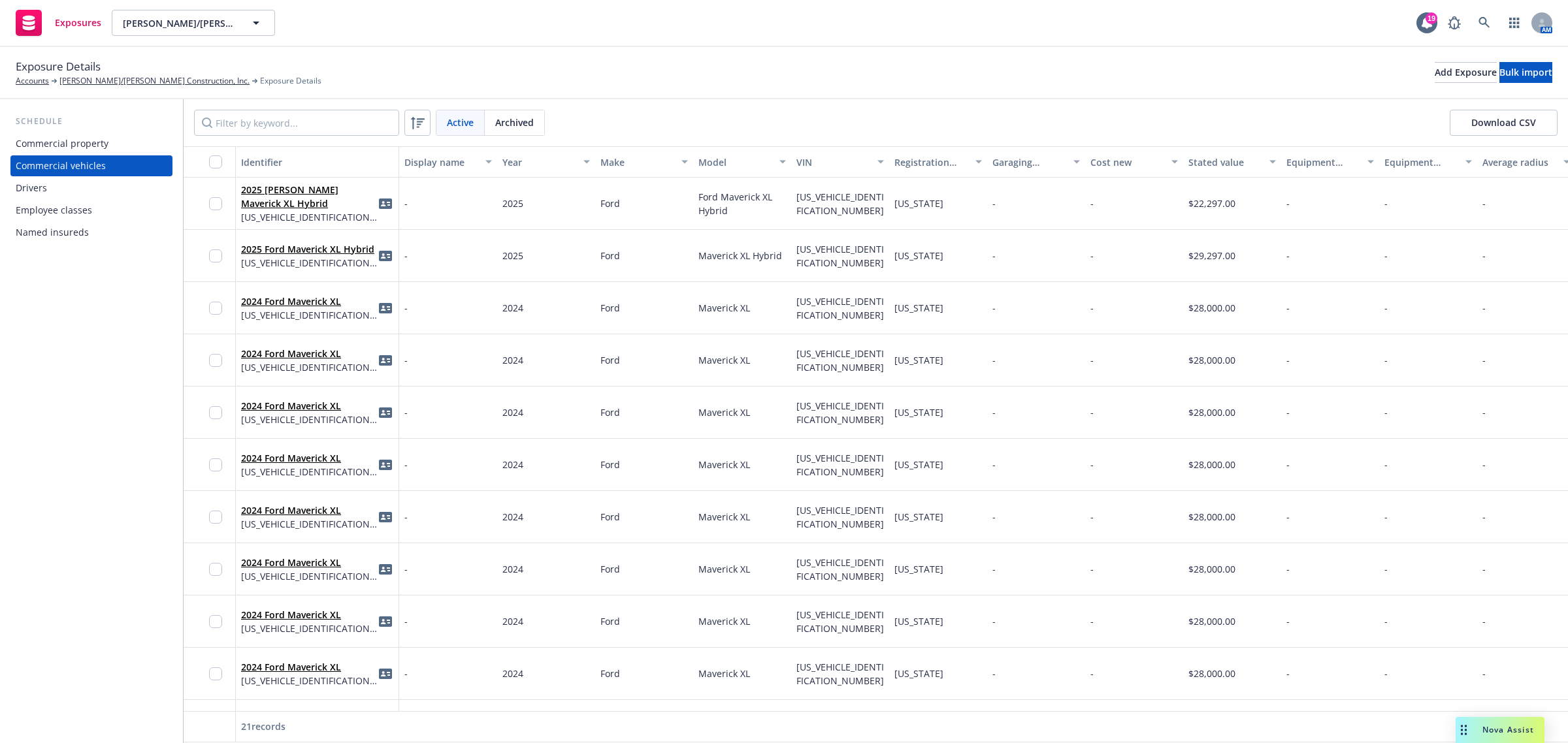
click at [1492, 727] on span "Nova Assist" at bounding box center [1508, 729] width 51 height 11
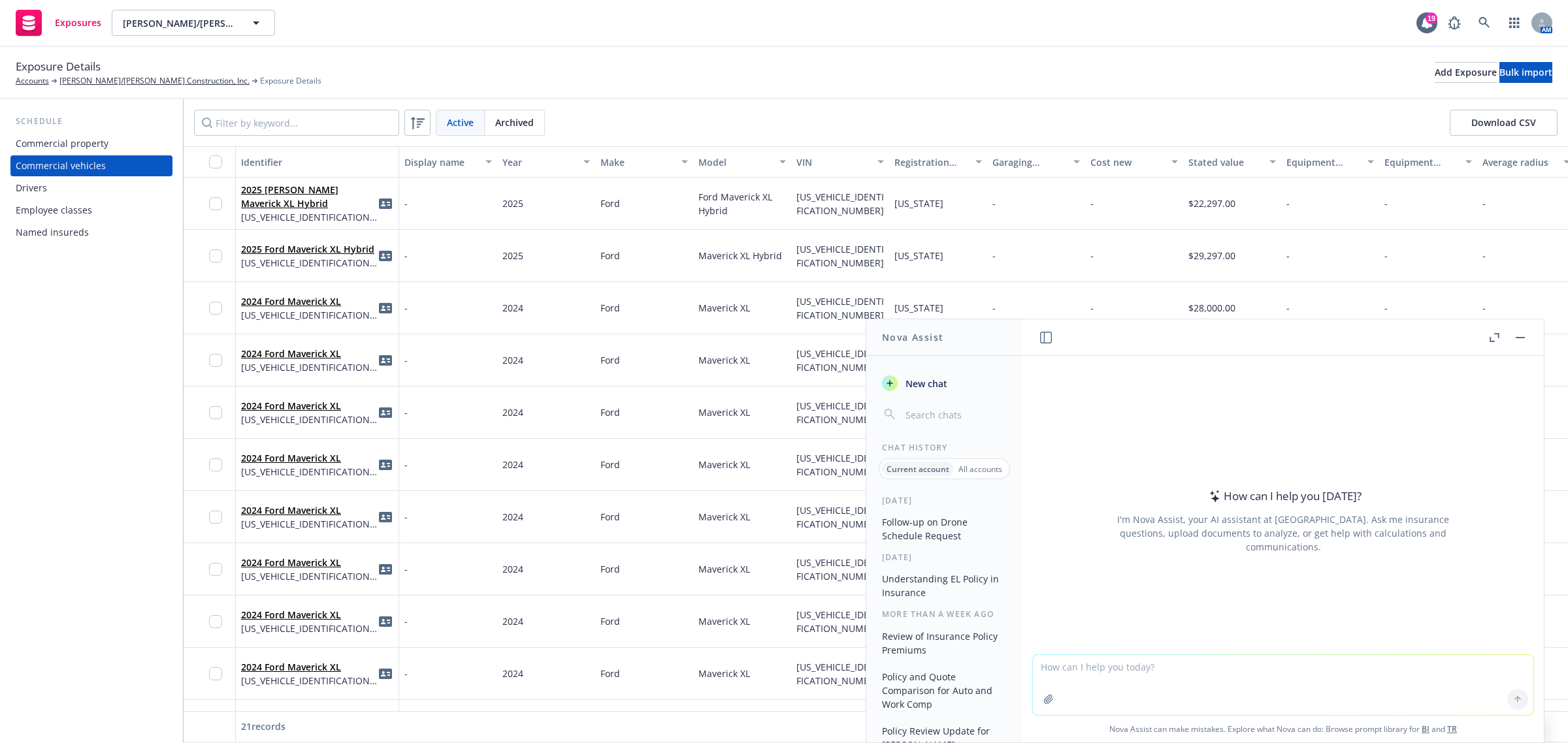
click at [1088, 689] on textarea at bounding box center [1283, 685] width 500 height 60
paste textarea "Hi Rossina, The requested autos have been added to your auto policy. Please see…"
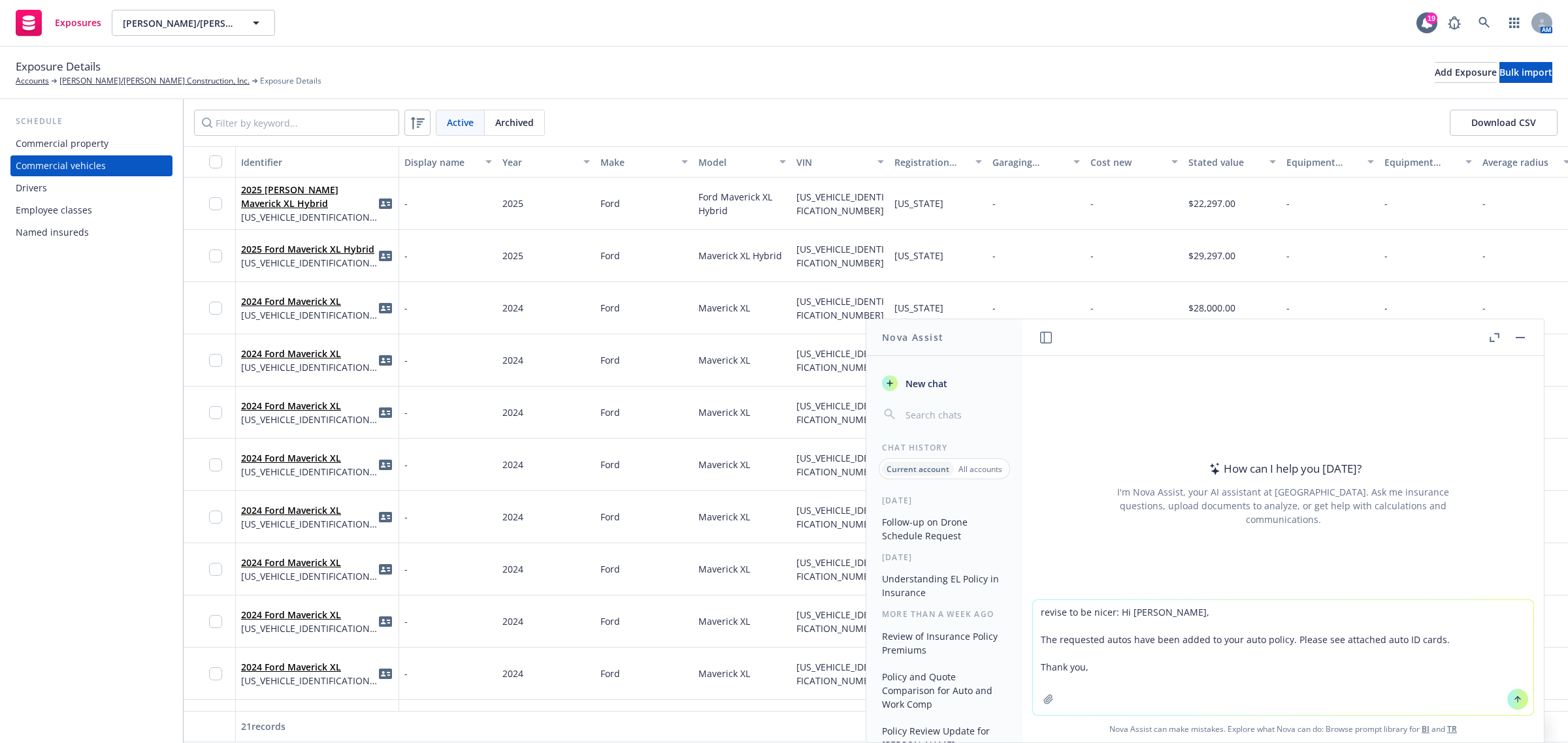
type textarea "revise to be nicer: Hi Rossina, The requested autos have been added to your aut…"
click at [1513, 696] on icon at bounding box center [1518, 699] width 9 height 9
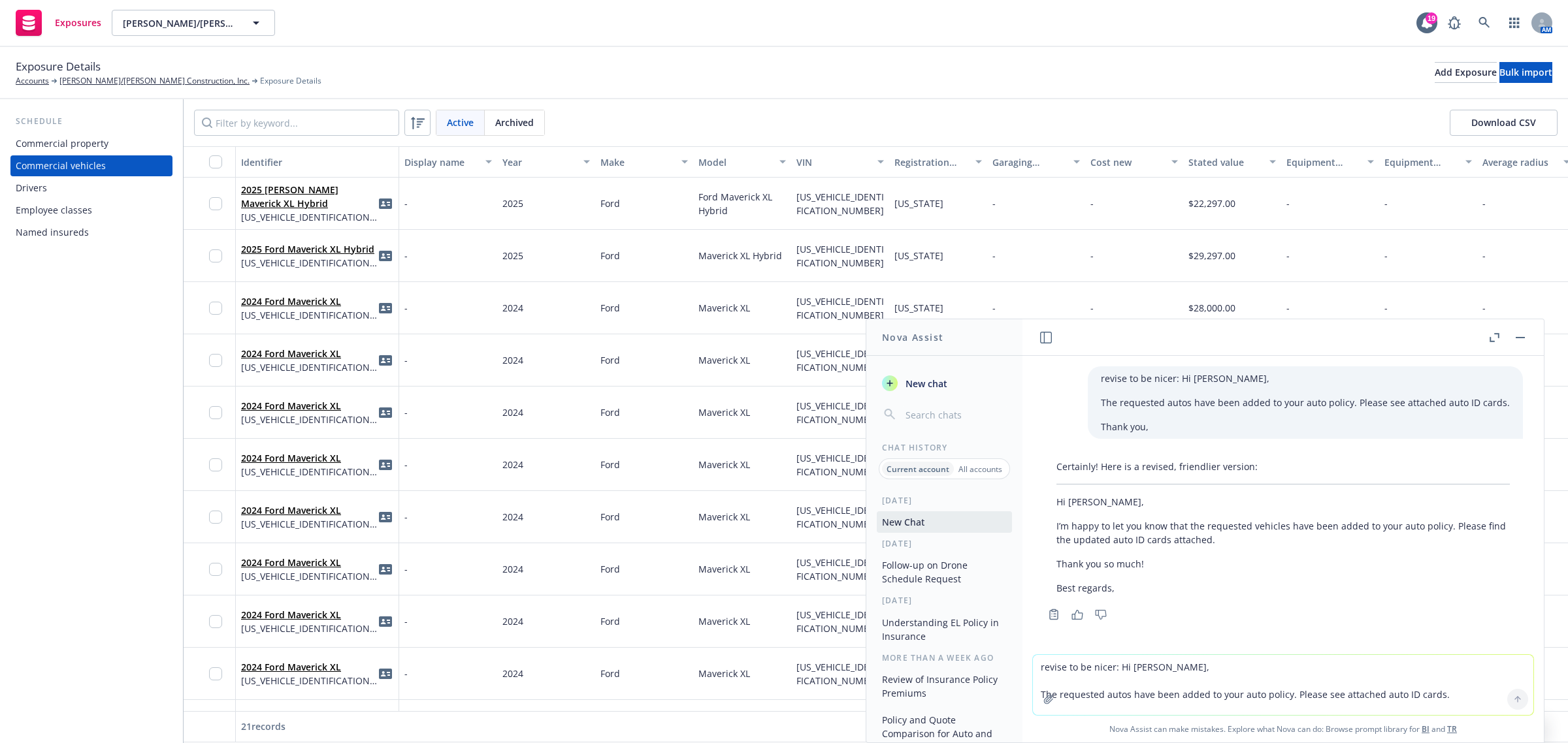
scroll to position [1, 0]
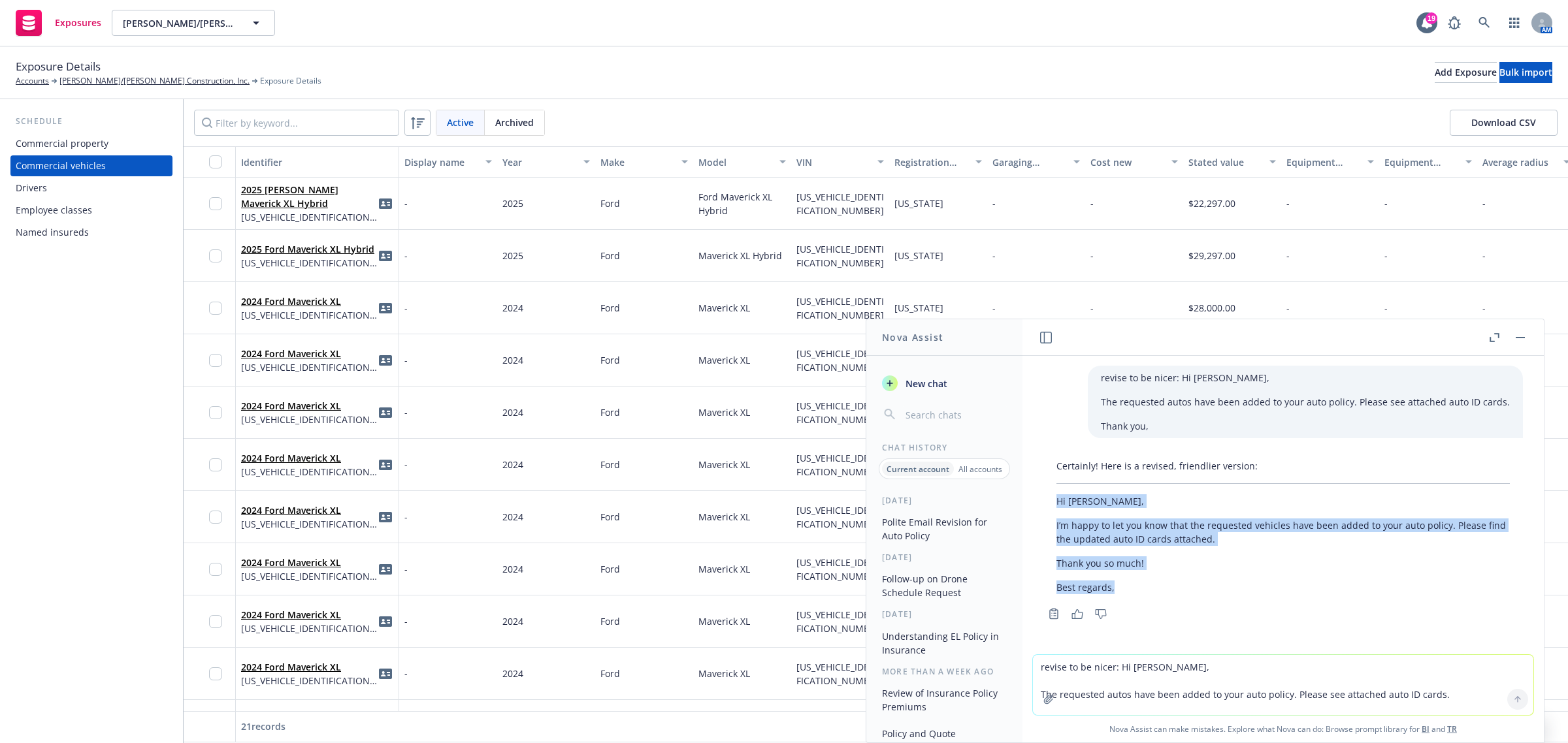
drag, startPoint x: 1059, startPoint y: 498, endPoint x: 1135, endPoint y: 581, distance: 112.5
click at [1135, 581] on div "Certainly! Here is a revised, friendlier version: Hi Rossina, I’m happy to let …" at bounding box center [1283, 527] width 480 height 145
copy div "Hi Rossina, I’m happy to let you know that the requested vehicles have been add…"
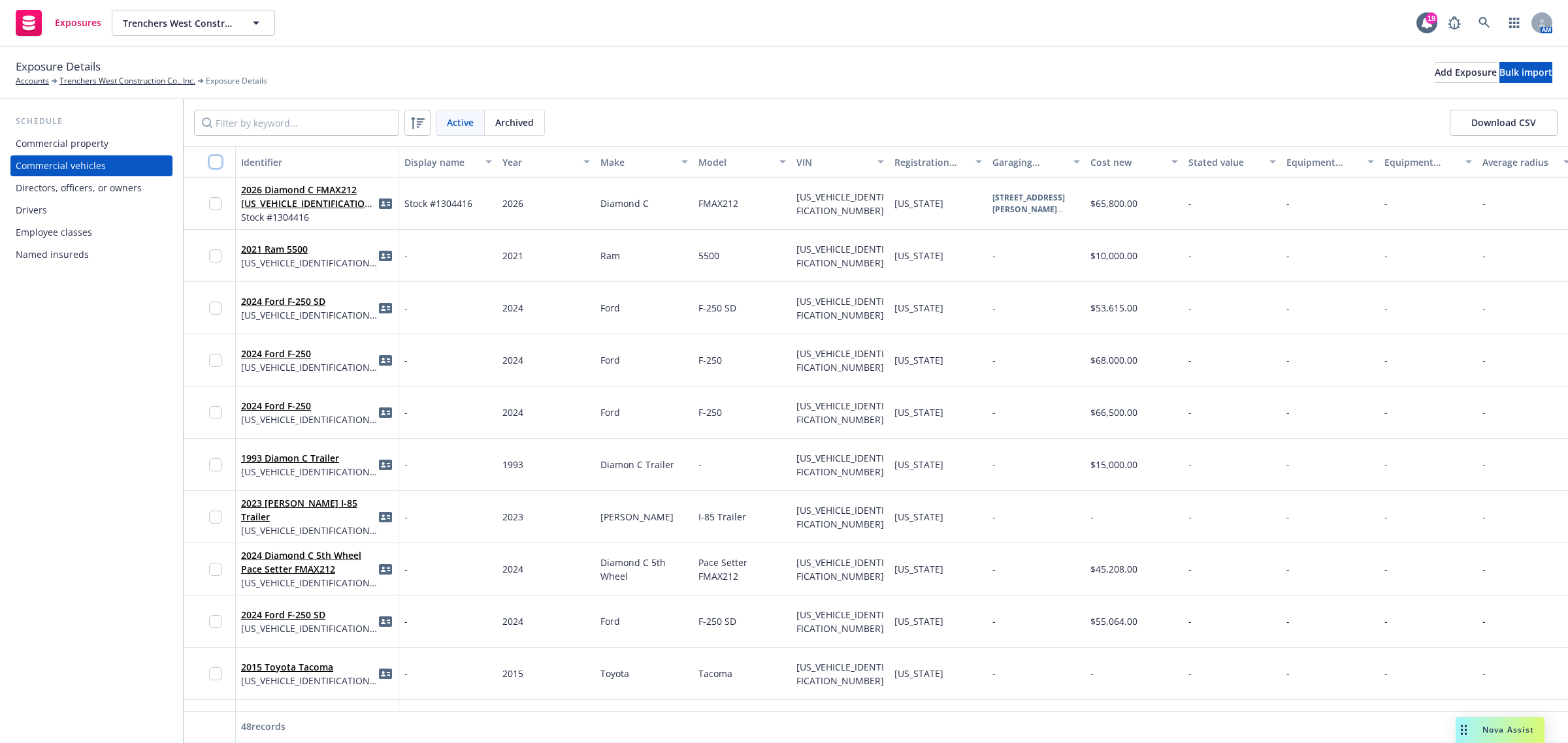
click at [219, 162] on input "checkbox" at bounding box center [215, 161] width 13 height 13
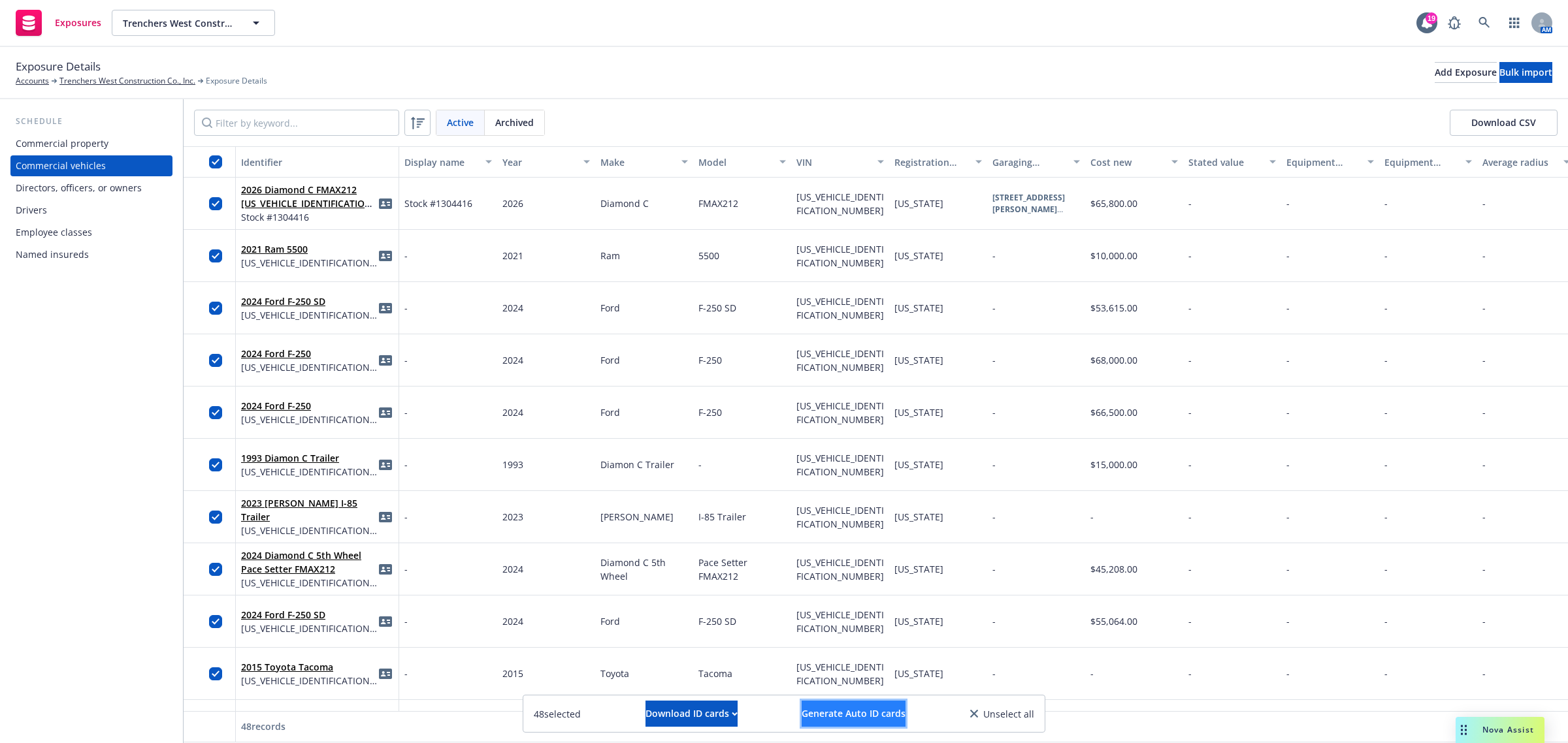
click at [893, 713] on span "Generate Auto ID cards" at bounding box center [854, 713] width 104 height 12
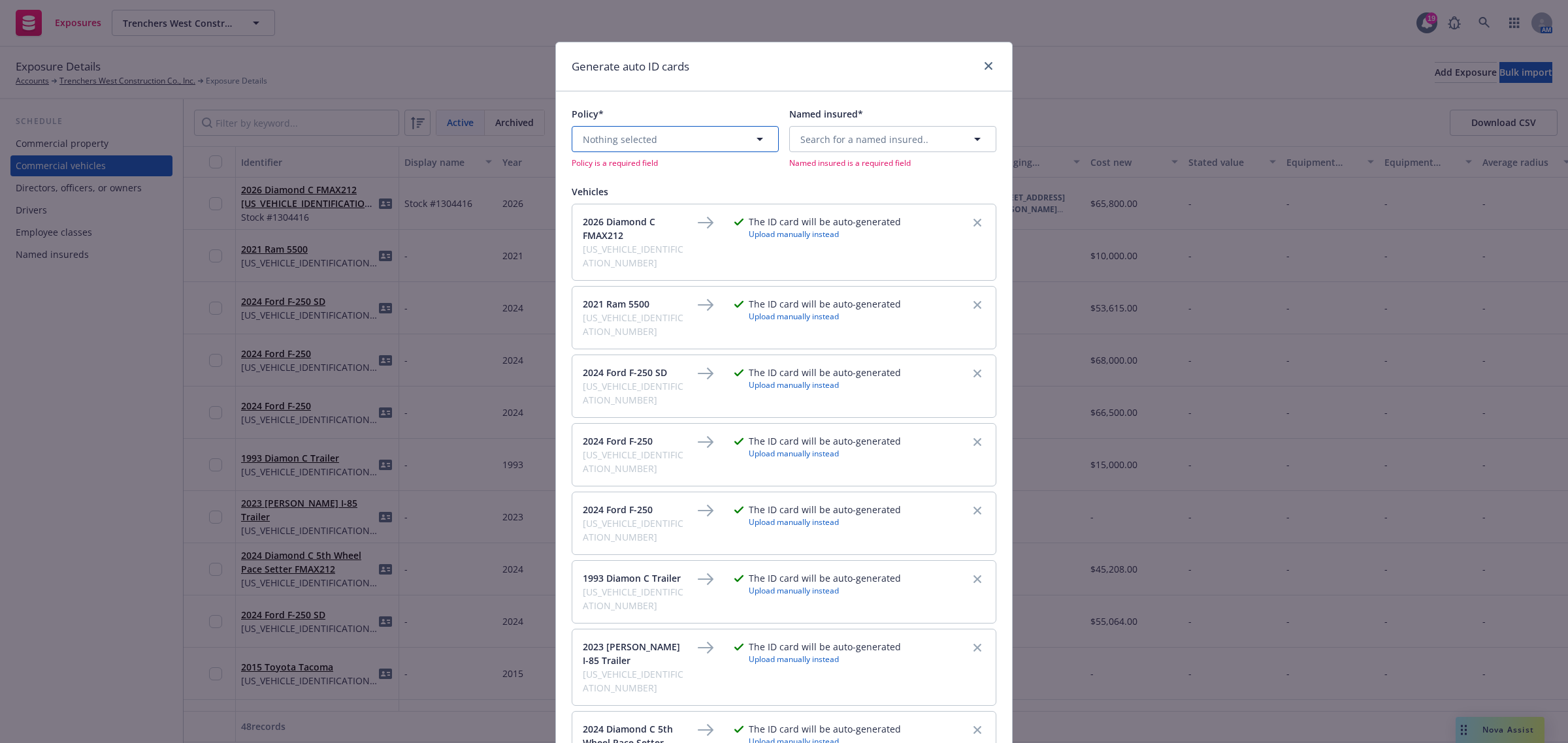
click at [665, 136] on button "Nothing selected" at bounding box center [675, 139] width 207 height 26
click at [0, 0] on input at bounding box center [0, 0] width 0 height 0
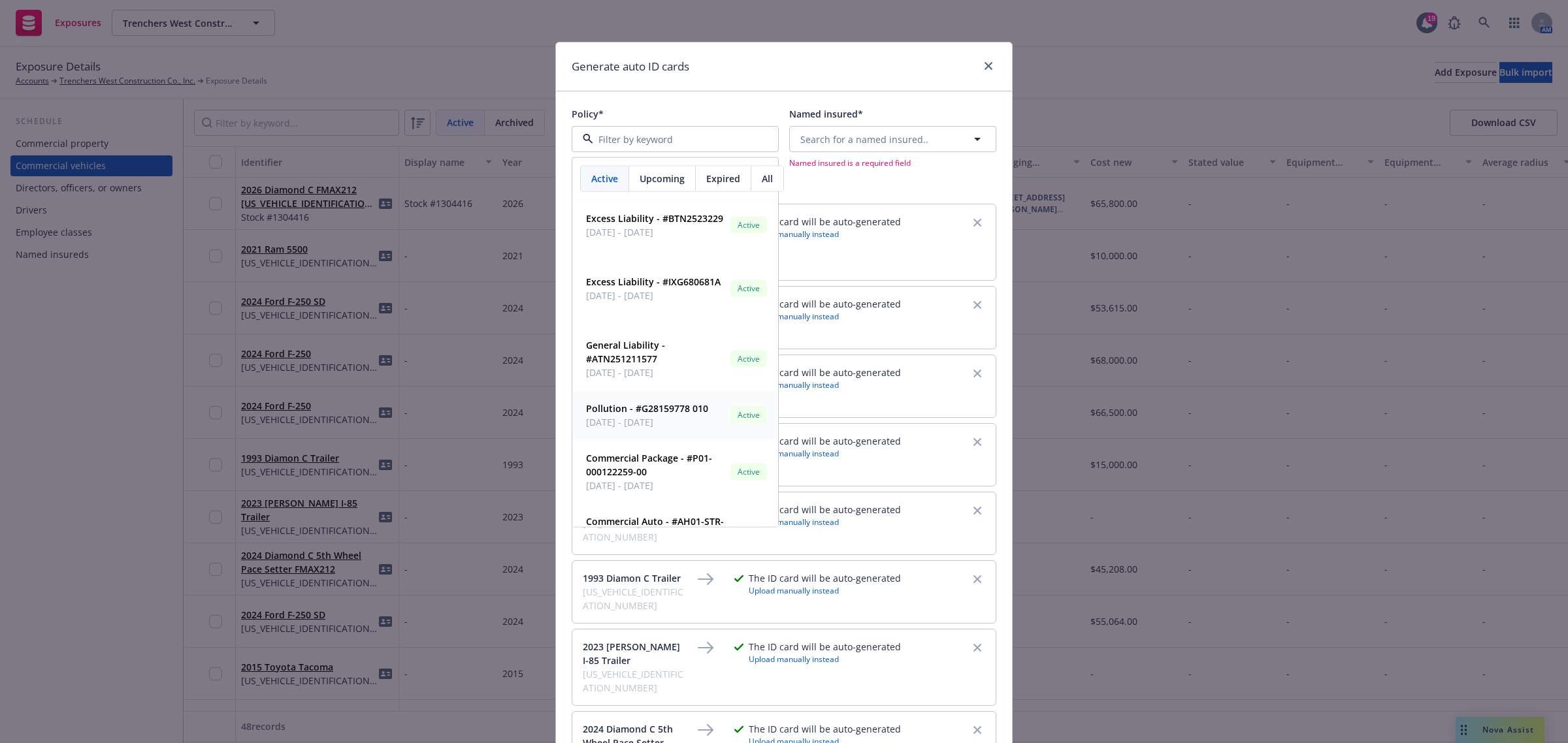
scroll to position [102, 0]
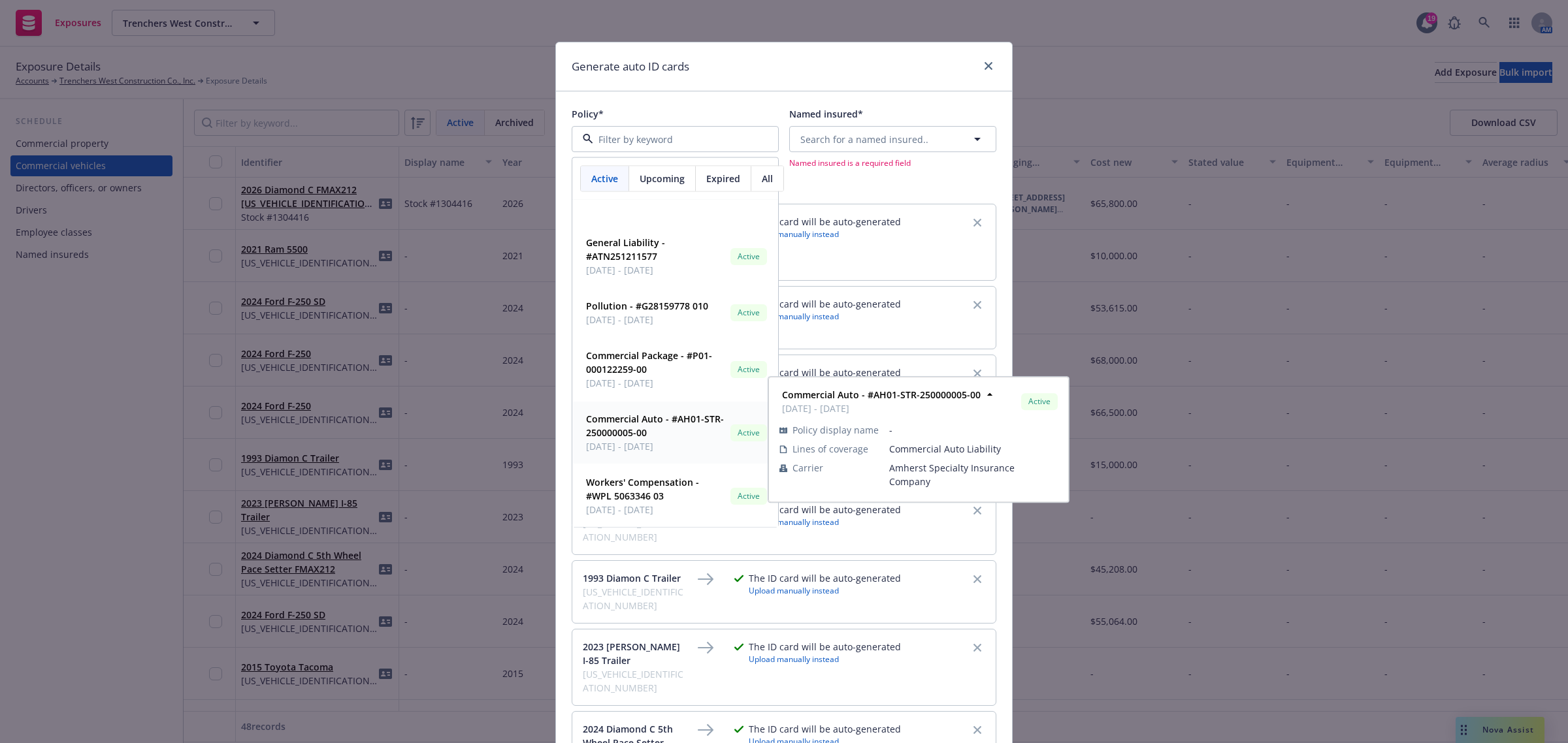
click at [669, 440] on span "09/05/2025 - 09/05/2026" at bounding box center [656, 446] width 139 height 14
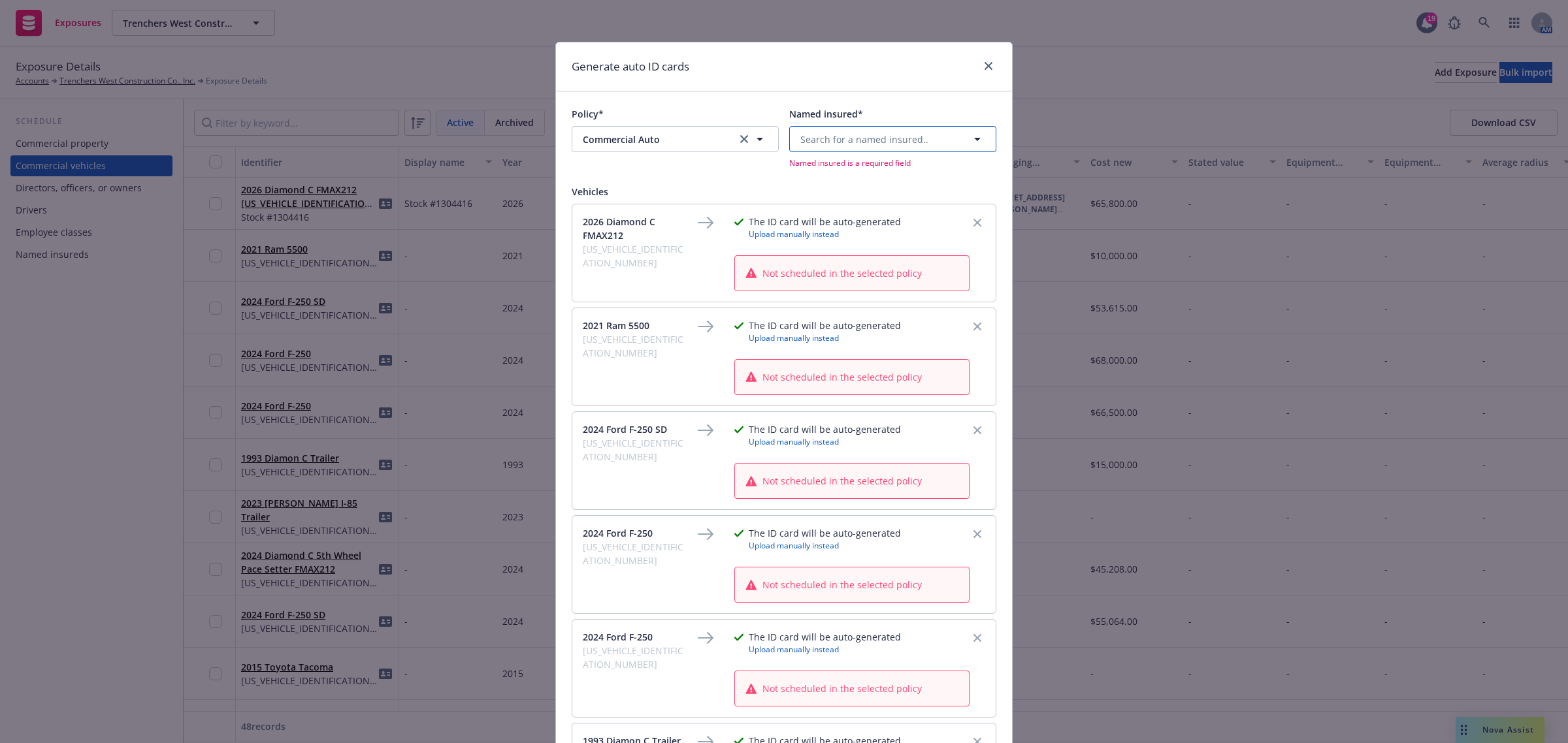
click at [808, 139] on span "Search for a named insured.." at bounding box center [864, 139] width 128 height 14
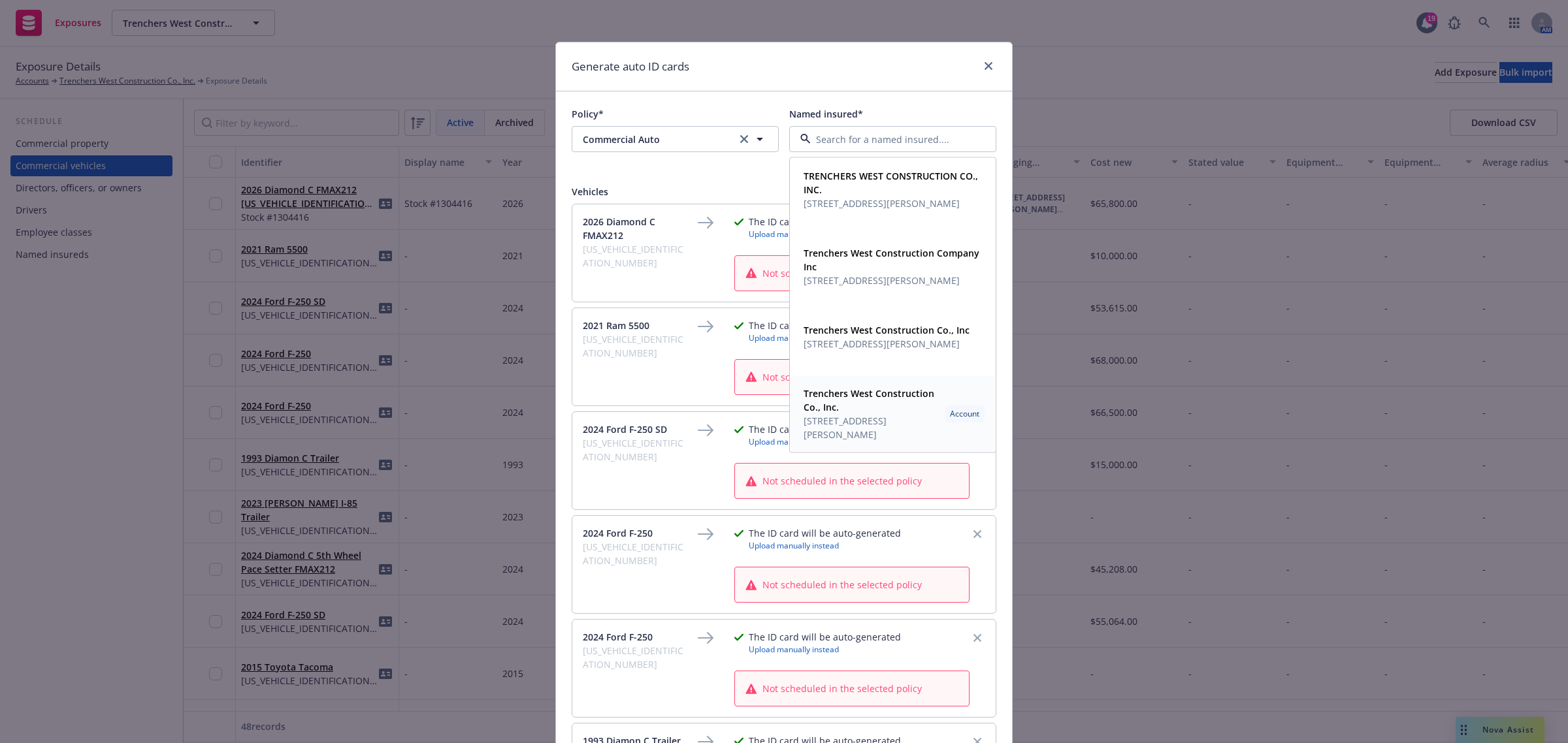
click at [869, 409] on span "Trenchers West Construction Co., Inc." at bounding box center [871, 401] width 136 height 28
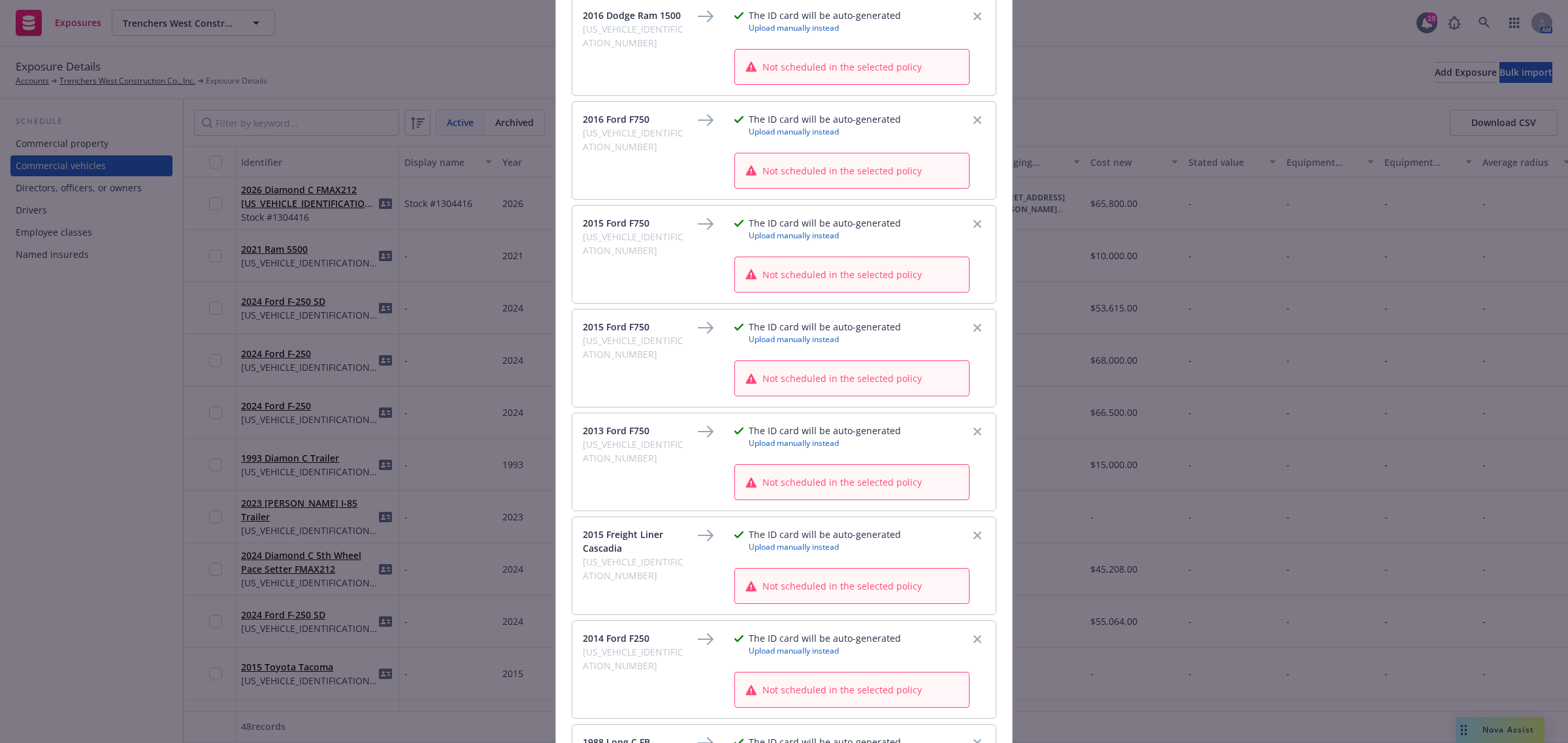
scroll to position [4599, 0]
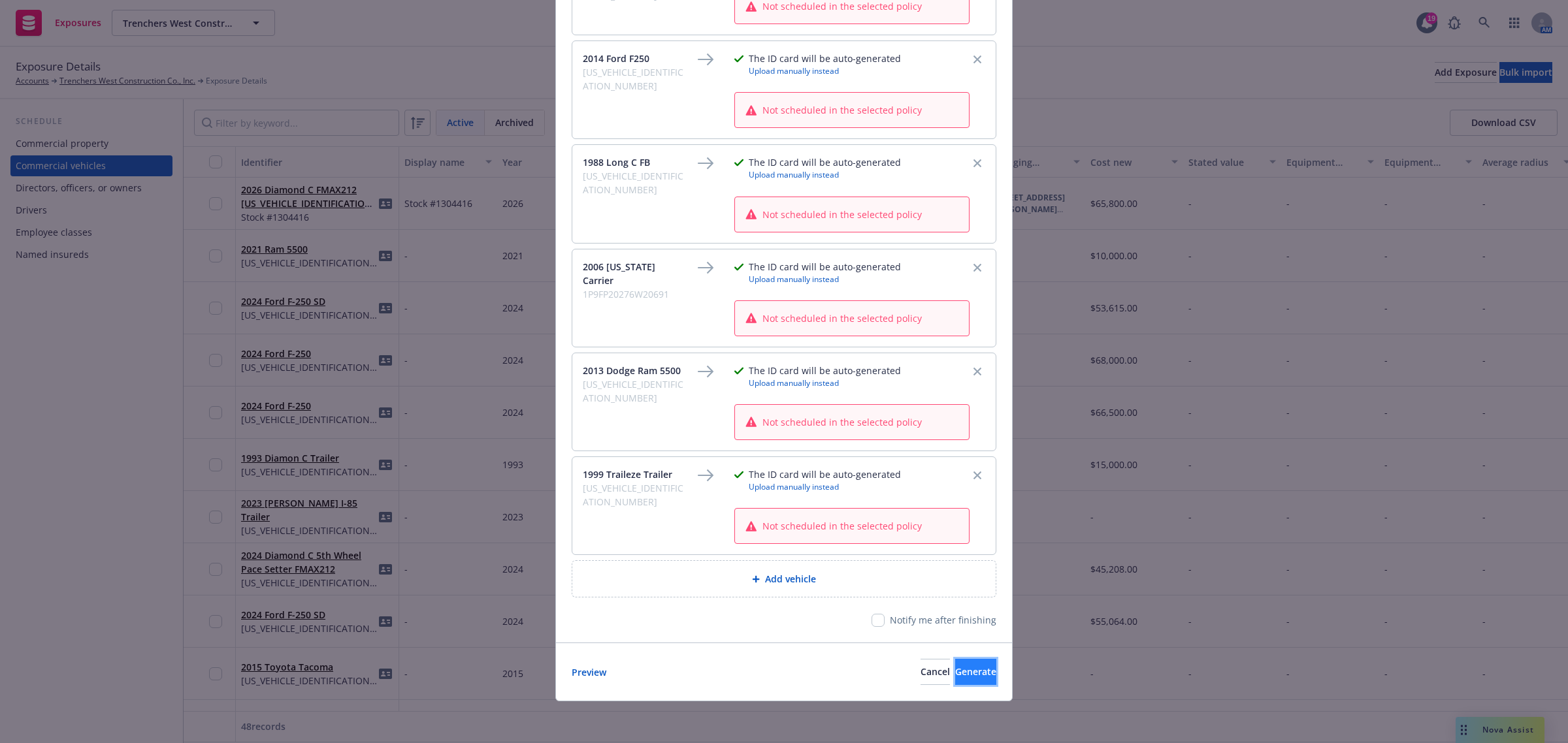
click at [973, 673] on button "Generate" at bounding box center [976, 672] width 41 height 26
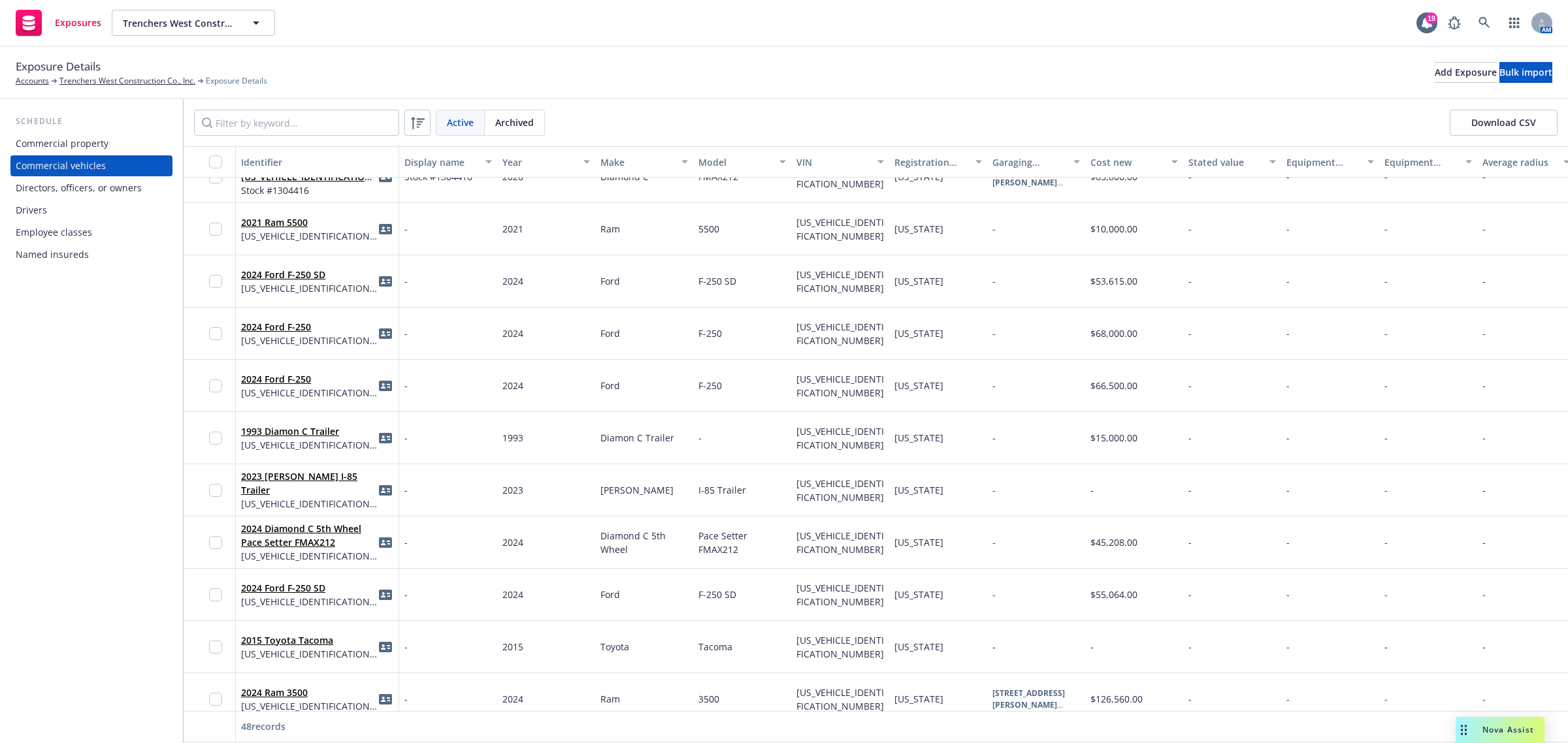
scroll to position [0, 0]
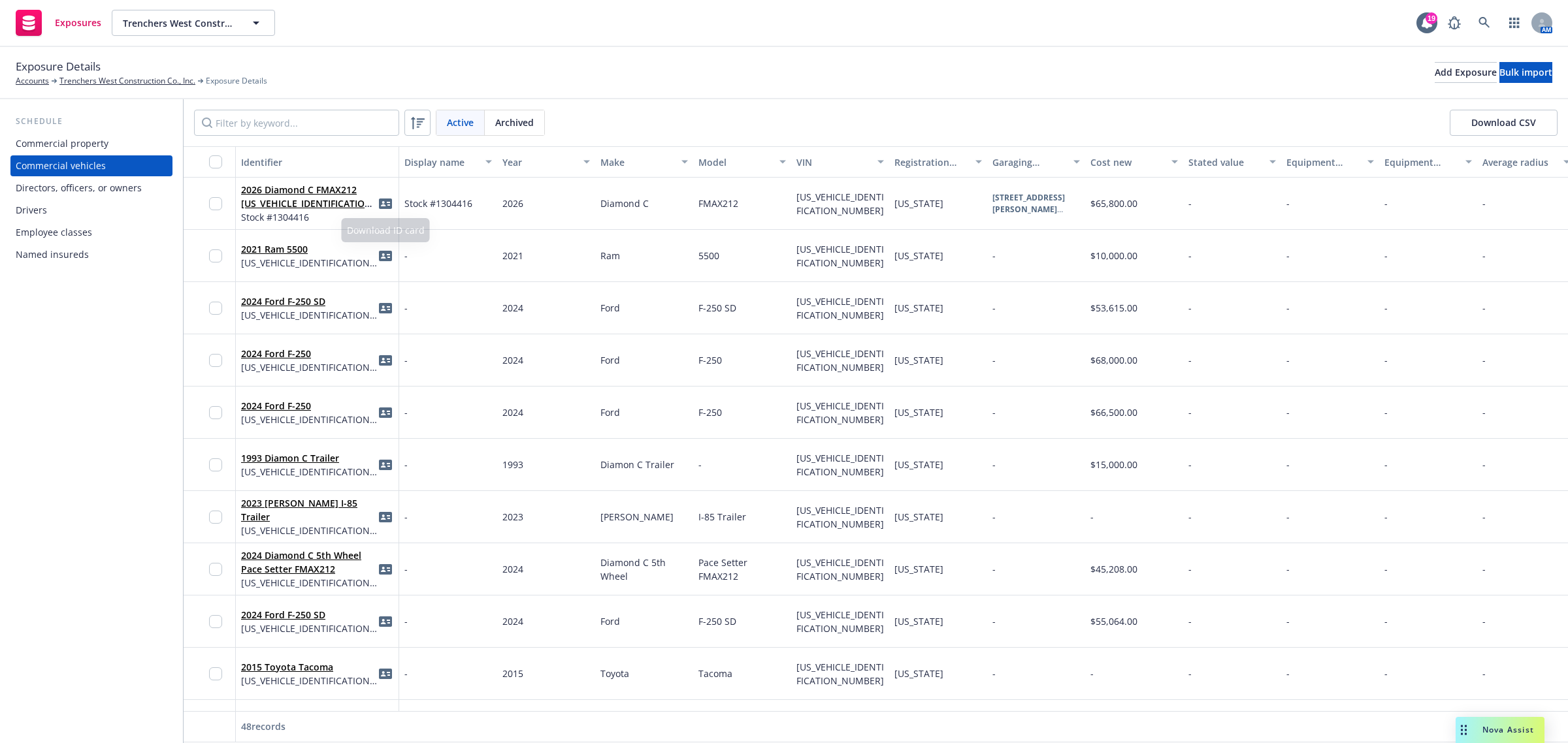
click at [387, 206] on icon "idCard" at bounding box center [385, 204] width 13 height 11
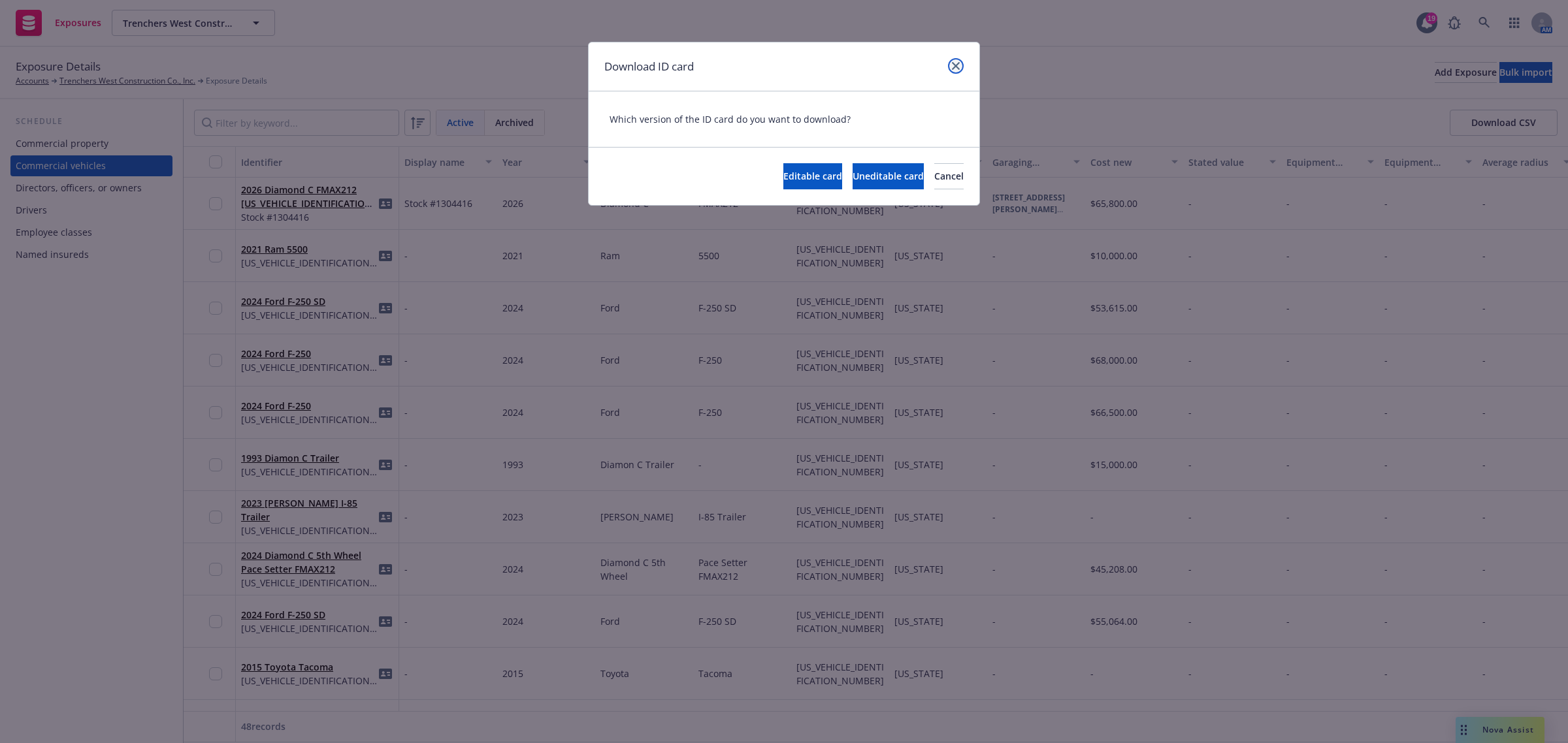
click at [954, 67] on icon "close" at bounding box center [955, 66] width 8 height 8
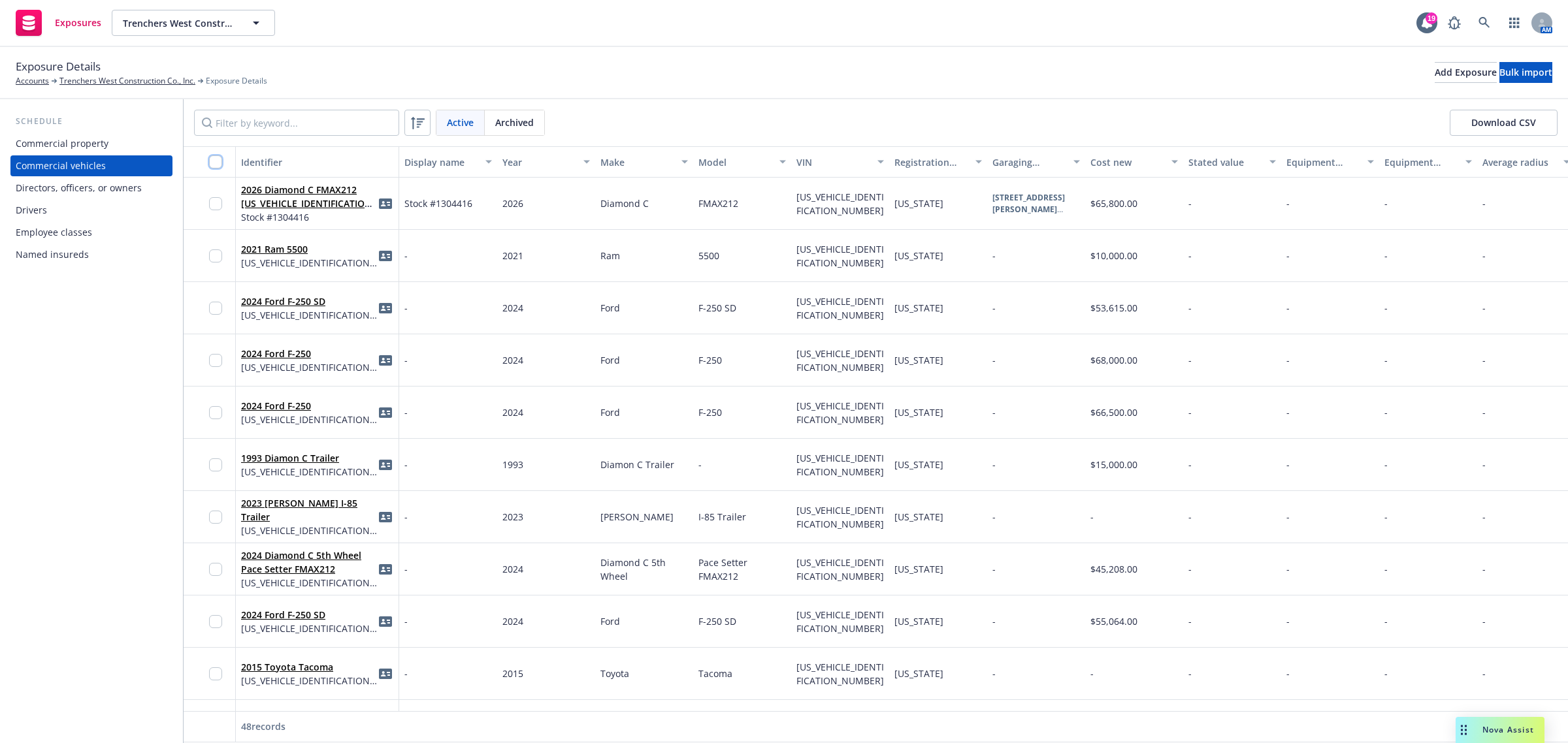
click at [220, 160] on input "checkbox" at bounding box center [215, 161] width 13 height 13
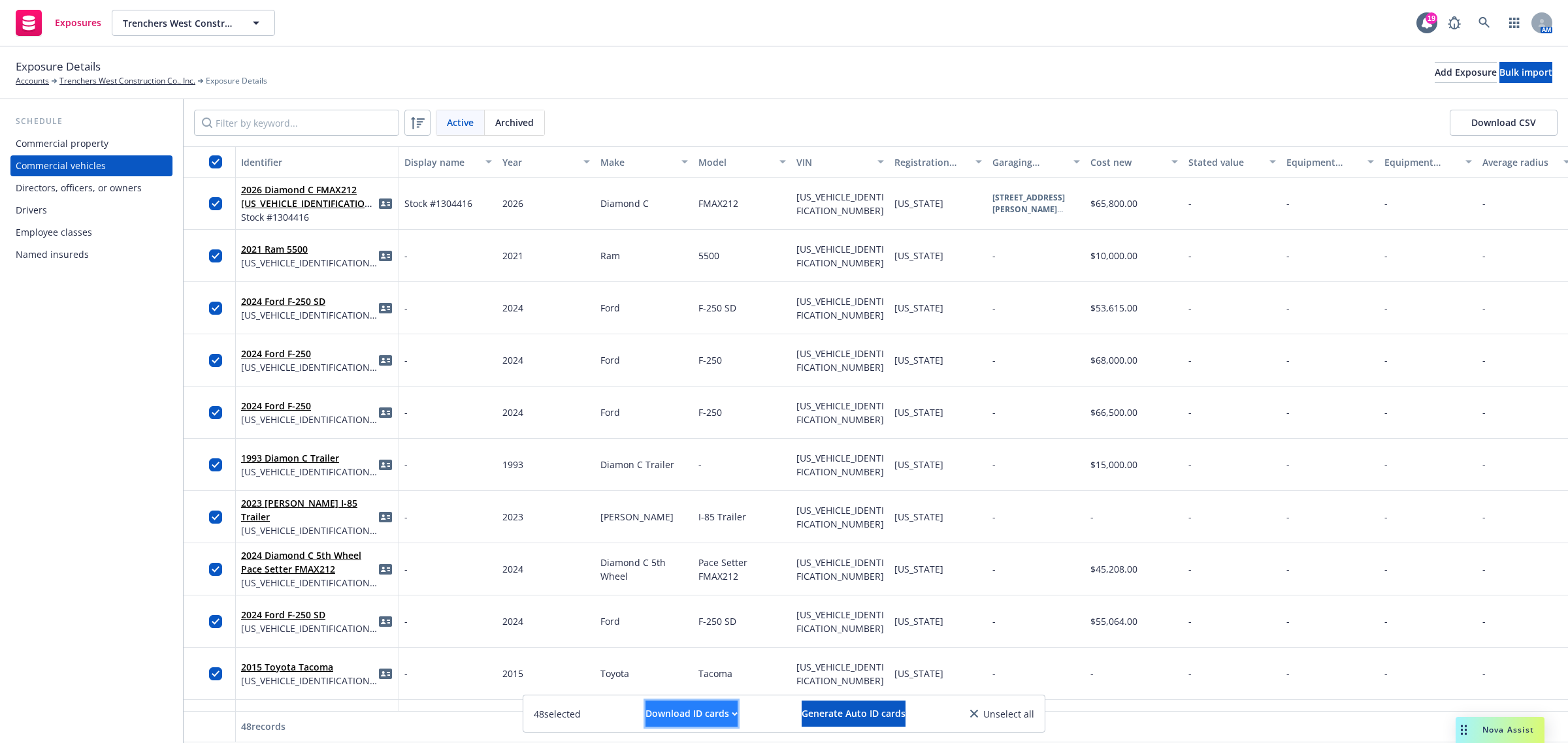
click at [736, 713] on button "Download ID cards" at bounding box center [691, 713] width 92 height 26
click at [667, 680] on link "Download uneditable ID cards" at bounding box center [665, 682] width 174 height 26
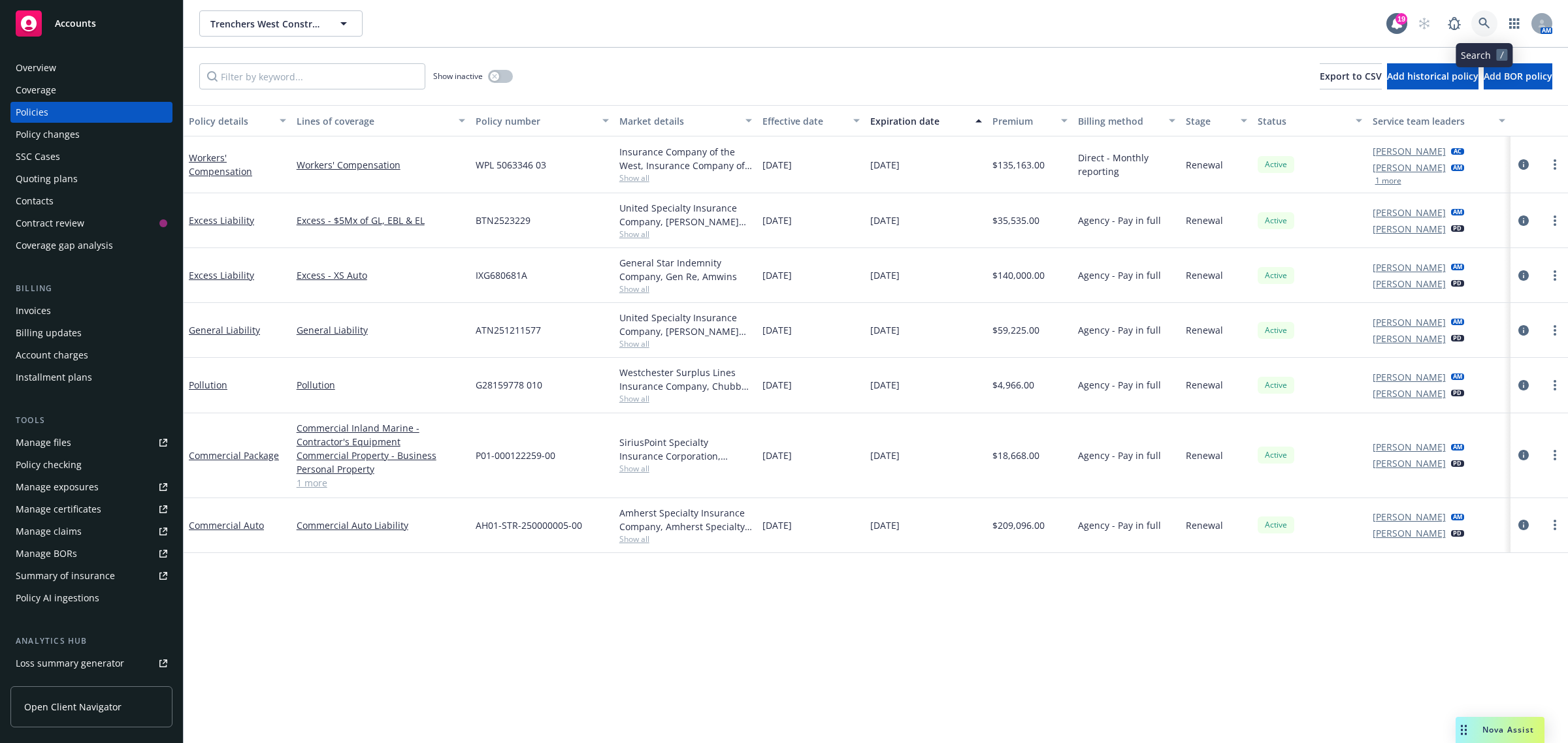
click at [1481, 21] on icon at bounding box center [1484, 23] width 11 height 11
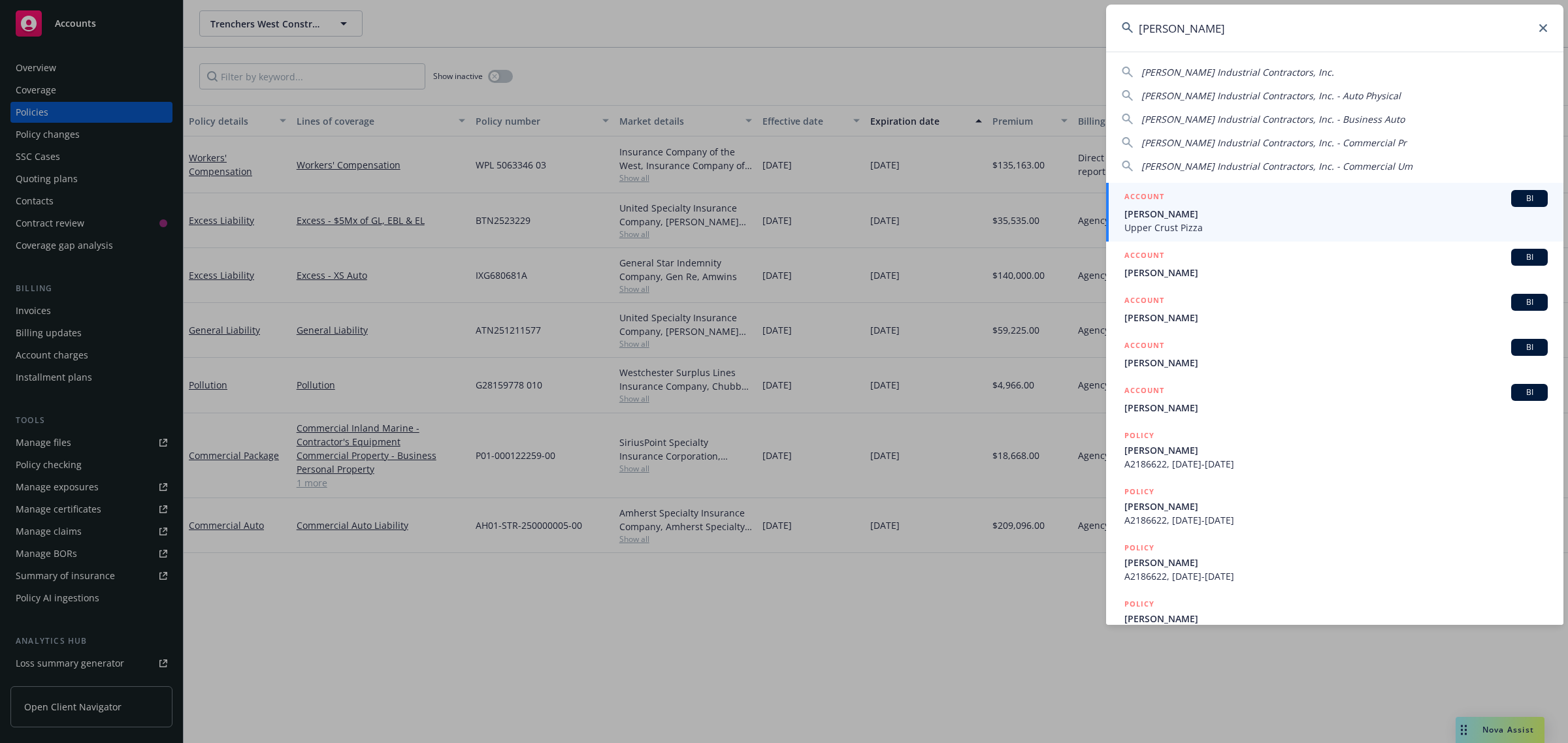
click at [1281, 72] on span "[PERSON_NAME] Industrial Contractors, Inc." at bounding box center [1238, 72] width 193 height 12
type input "[PERSON_NAME] Industrial Contractors, Inc."
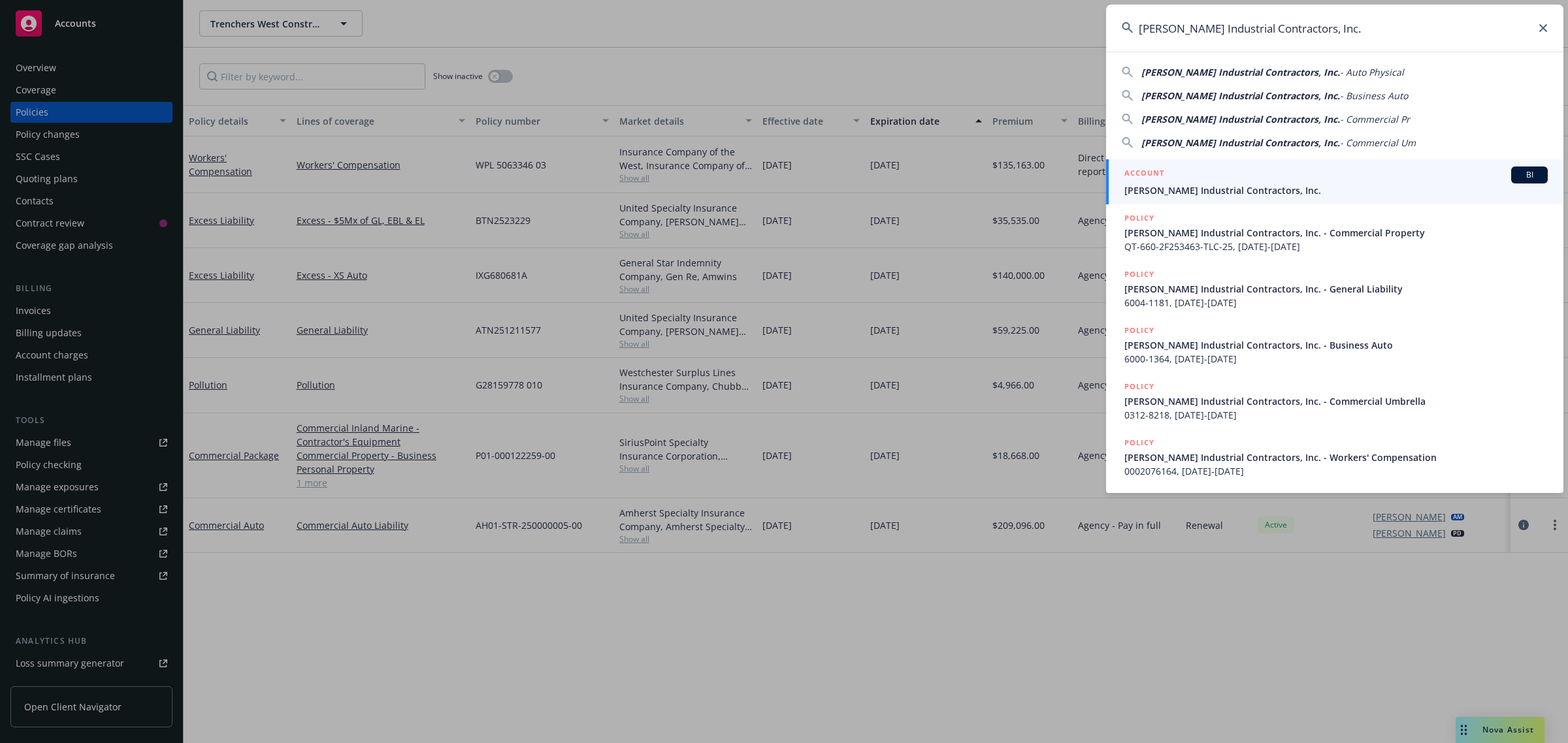
click at [1216, 198] on link "ACCOUNT BI [PERSON_NAME] Industrial Contractors, Inc." at bounding box center [1335, 181] width 457 height 45
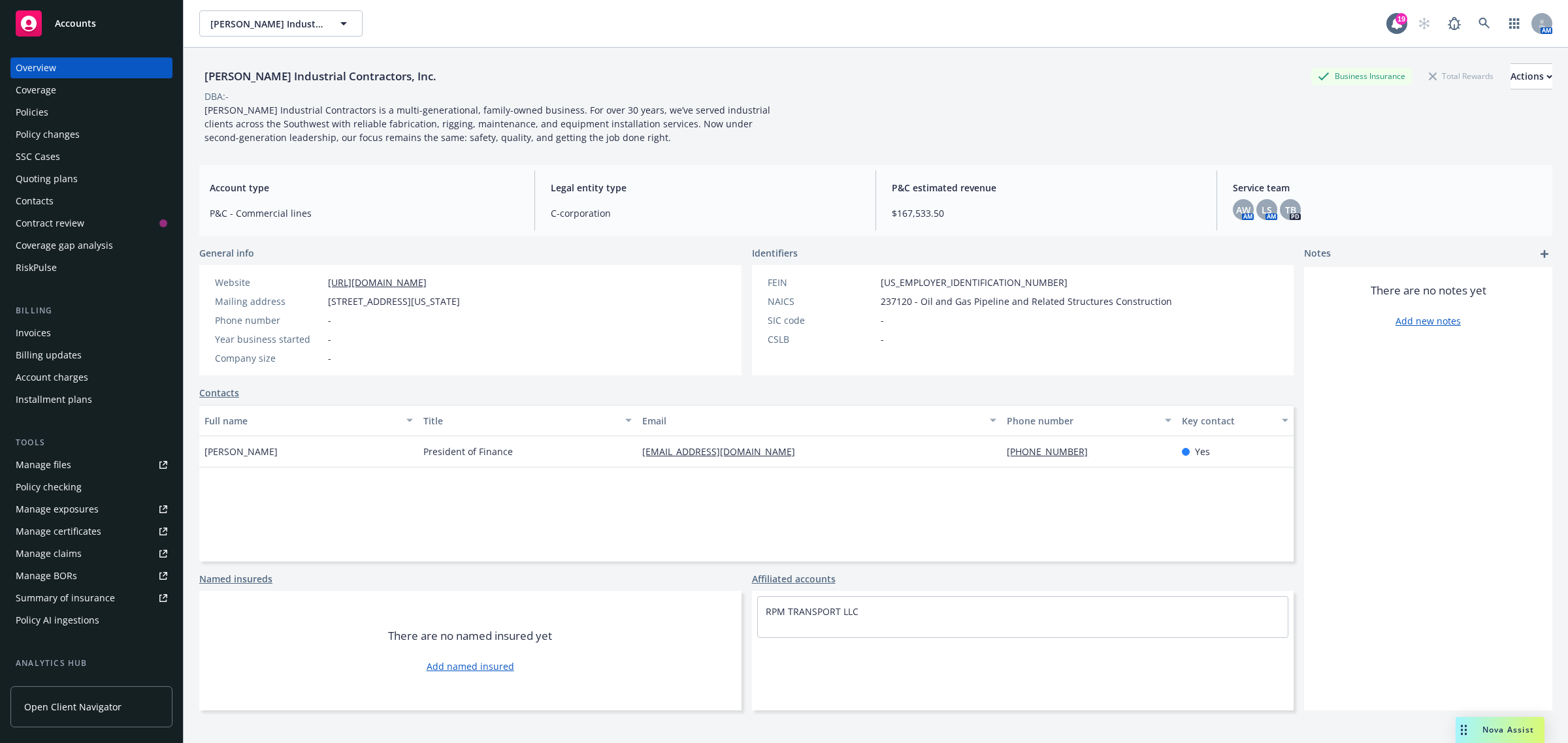
click at [34, 139] on div "Policy changes" at bounding box center [47, 134] width 64 height 21
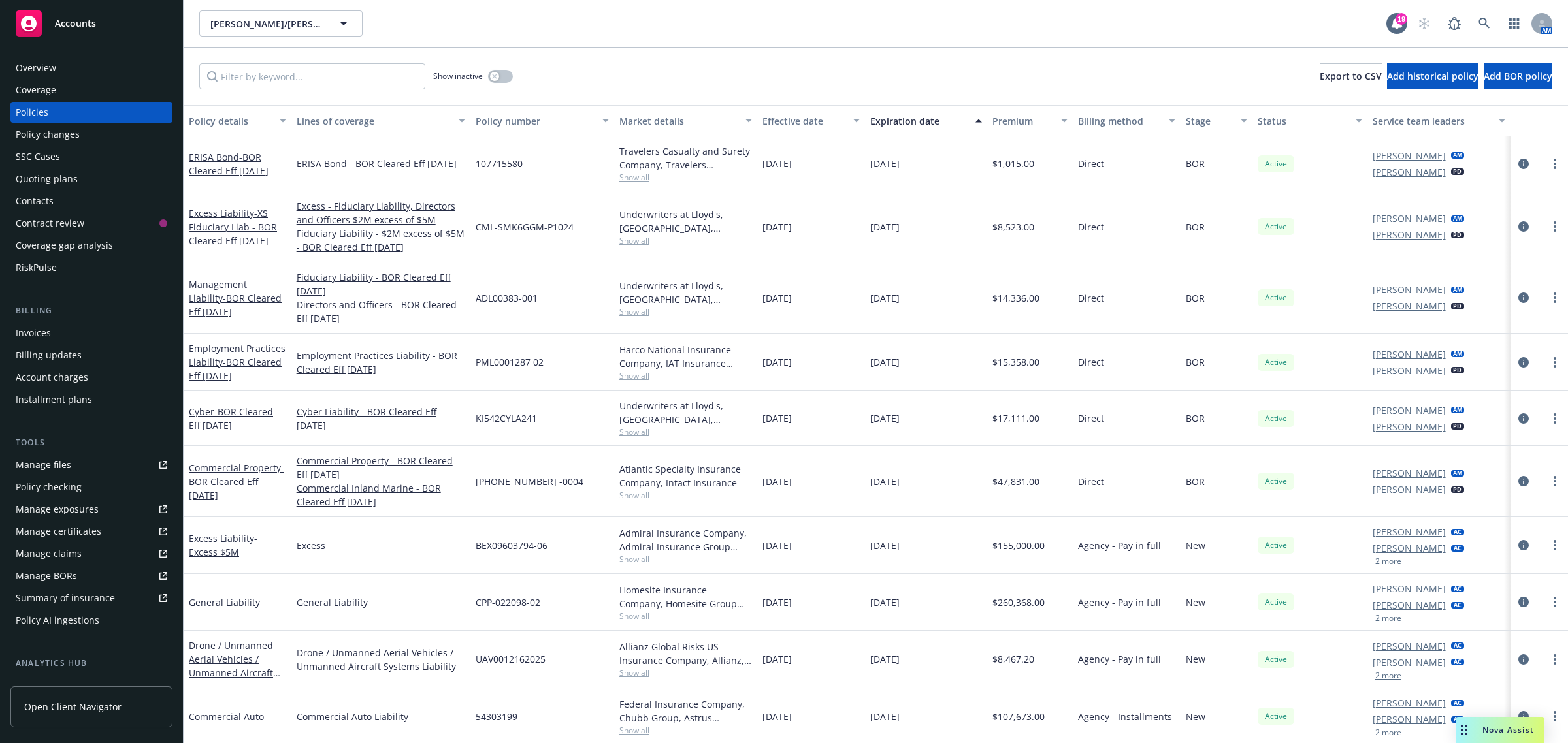
scroll to position [82, 0]
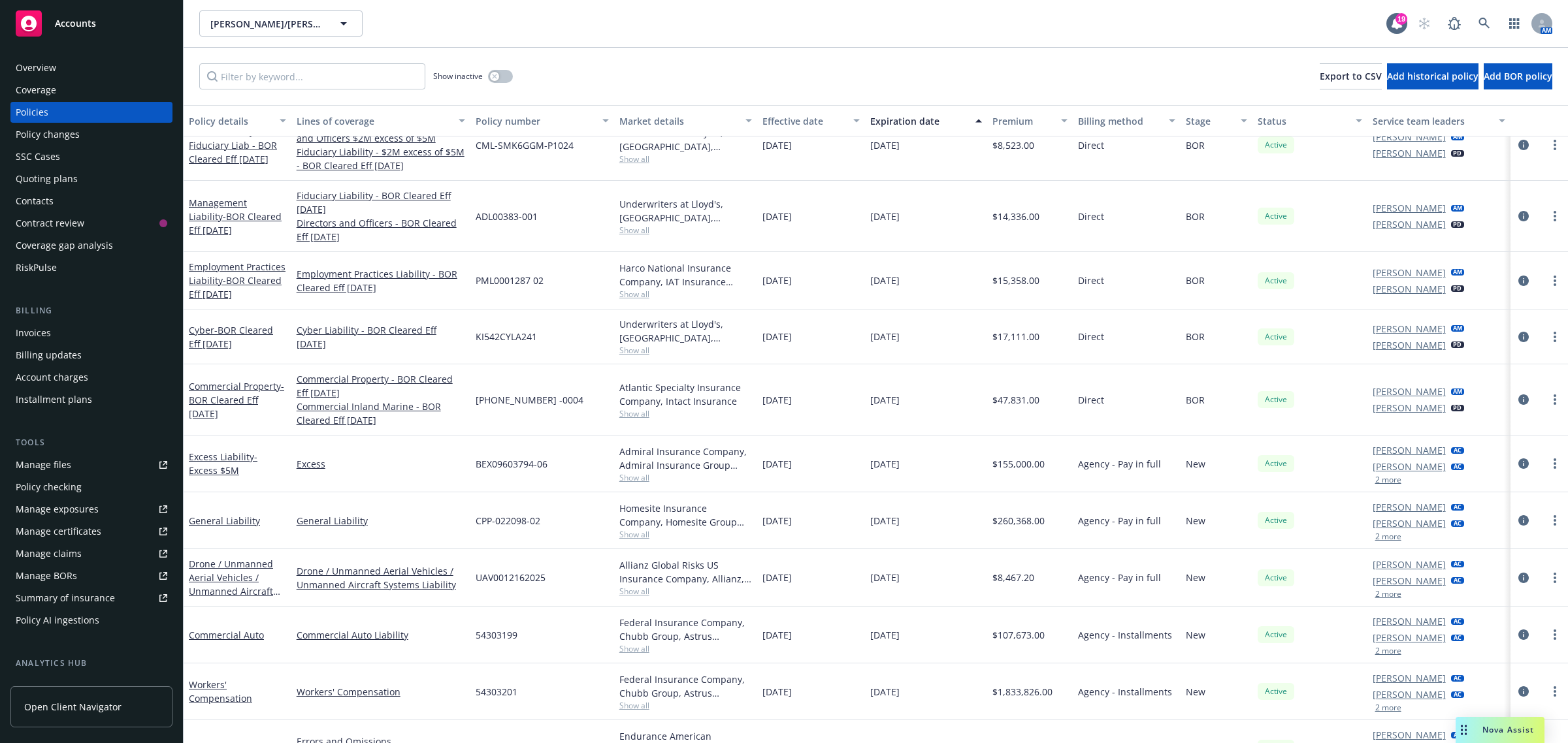
click at [1487, 728] on span "Nova Assist" at bounding box center [1508, 729] width 51 height 11
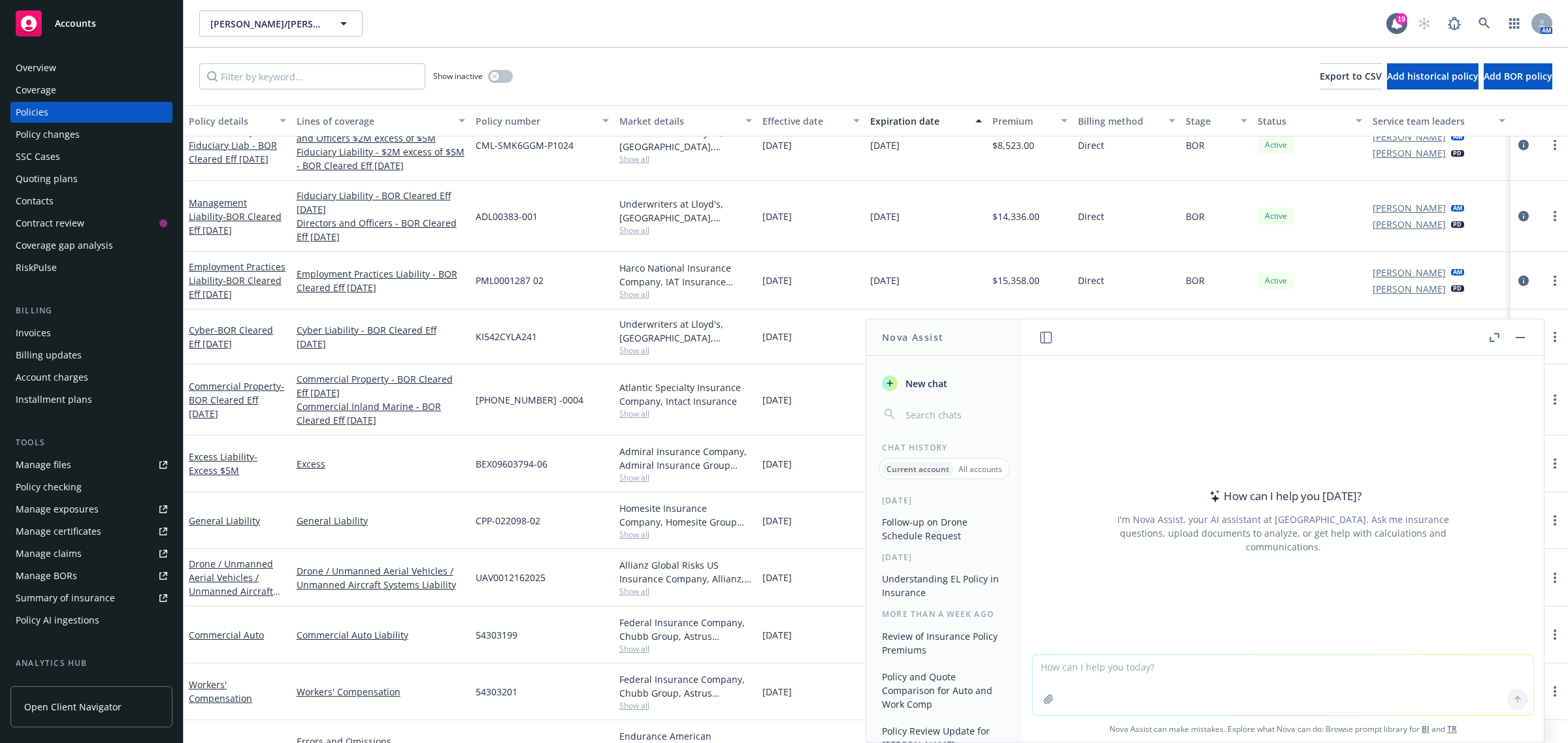
click at [1114, 669] on textarea at bounding box center [1283, 685] width 500 height 60
paste textarea "I have 4 SSC cases that I found assigned to me (2 for [PERSON_NAME] and 2 for A…"
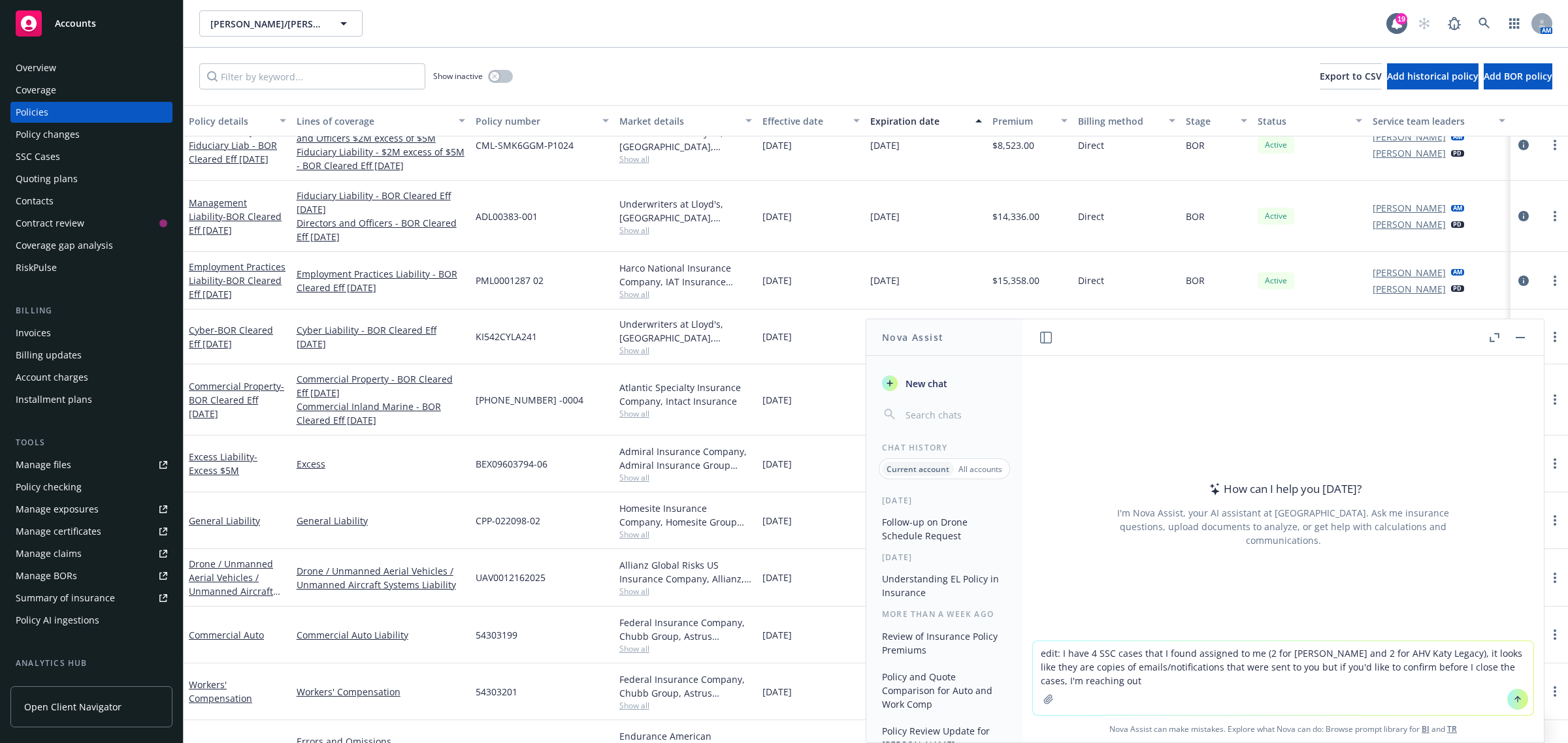
click at [1049, 654] on textarea "edit: I have 4 SSC cases that I found assigned to me (2 for [PERSON_NAME] and 2…" at bounding box center [1283, 678] width 500 height 74
click at [1052, 653] on textarea "edit: I have 4 SSC cases that I found assigned to me (2 for [PERSON_NAME] and 2…" at bounding box center [1283, 678] width 500 height 74
type textarea "edit to be nicer: I have 4 SSC cases that I found assigned to me (2 for [PERSON…"
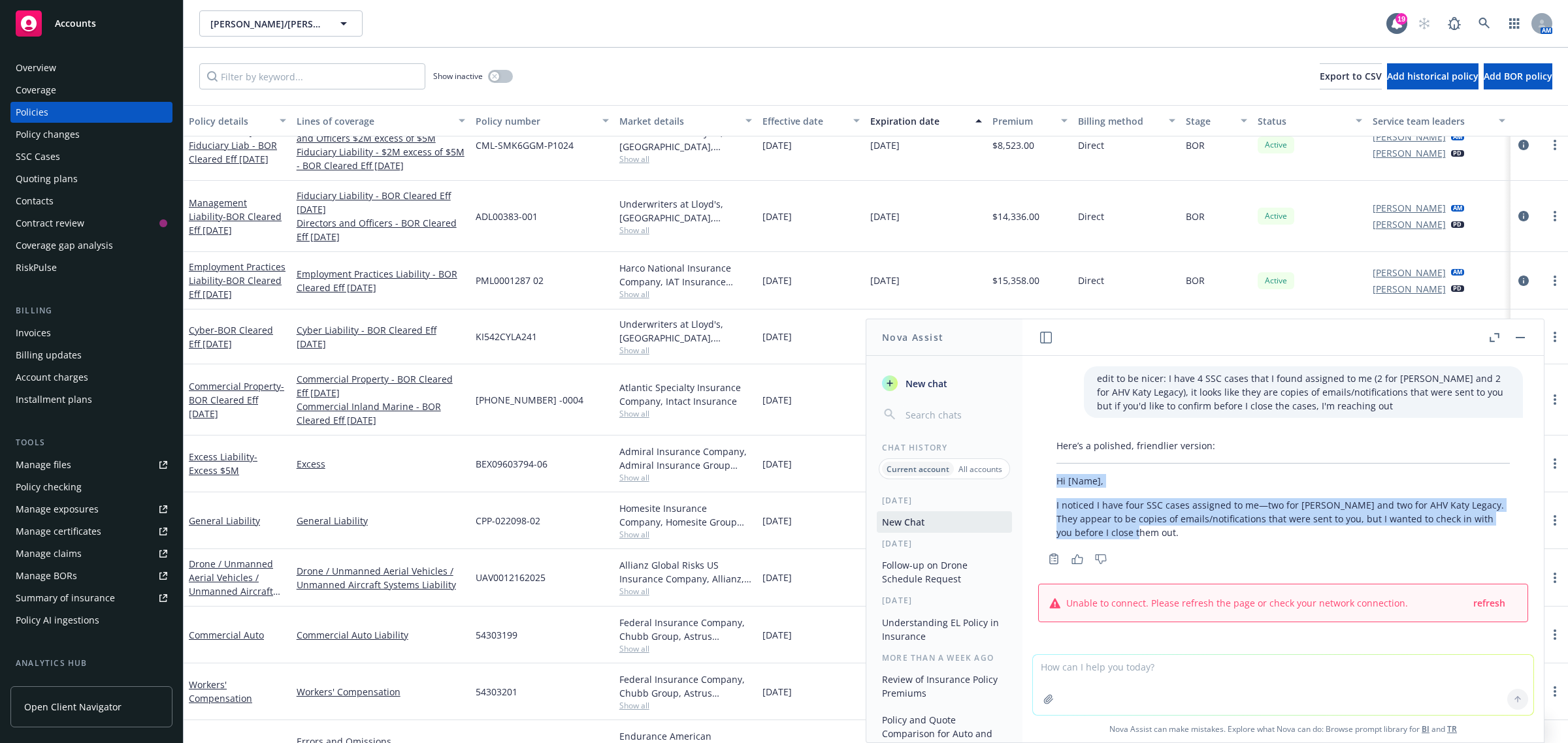
drag, startPoint x: 1056, startPoint y: 482, endPoint x: 1166, endPoint y: 539, distance: 123.9
click at [1166, 539] on div "Here’s a polished, friendlier version: Hi [Name], I noticed I have four SSC cas…" at bounding box center [1283, 488] width 480 height 111
copy div "Hi [Name], I noticed I have four SSC cases assigned to me—two for [PERSON_NAME]…"
